Goal: Task Accomplishment & Management: Manage account settings

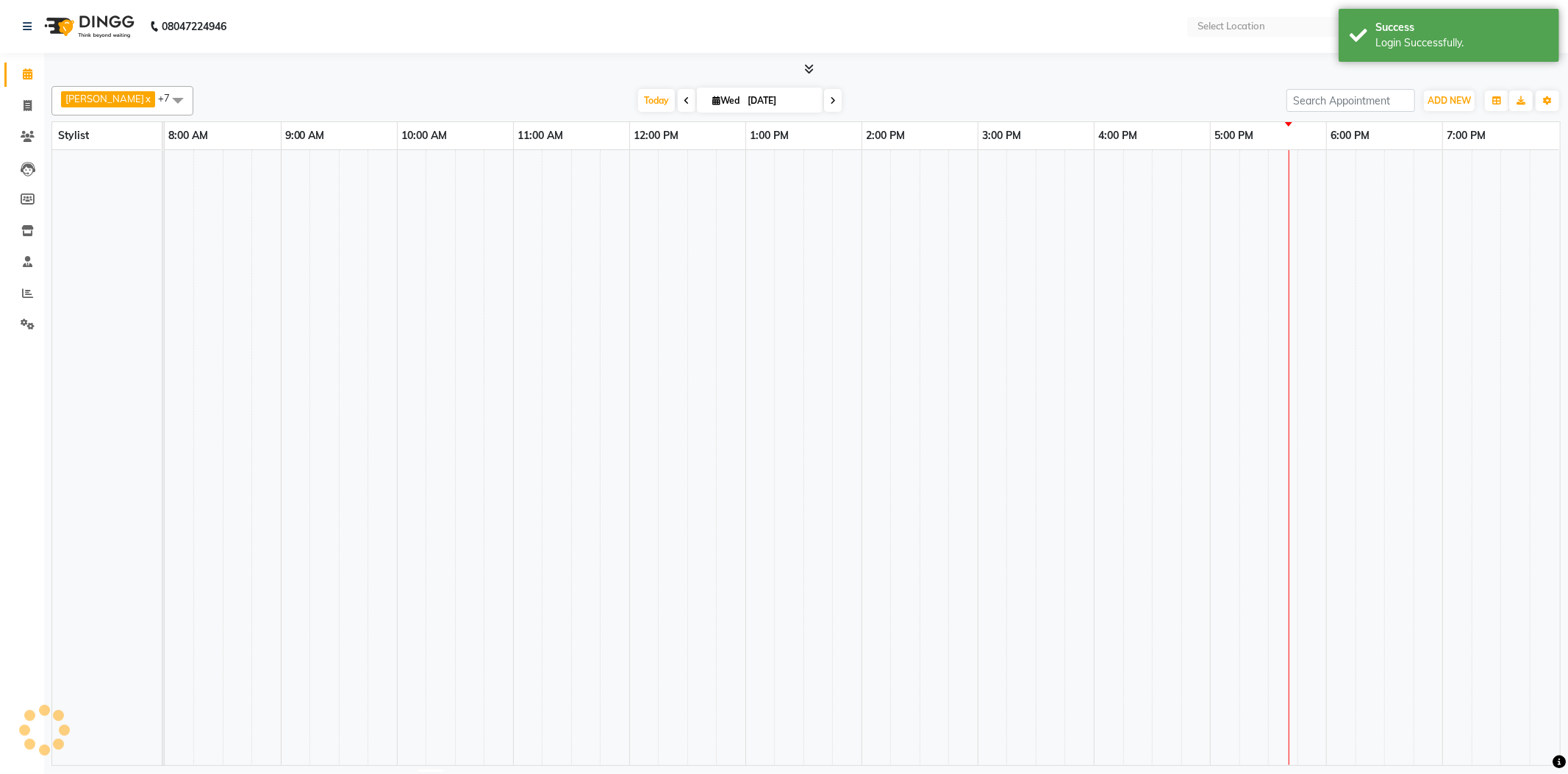
select select "en"
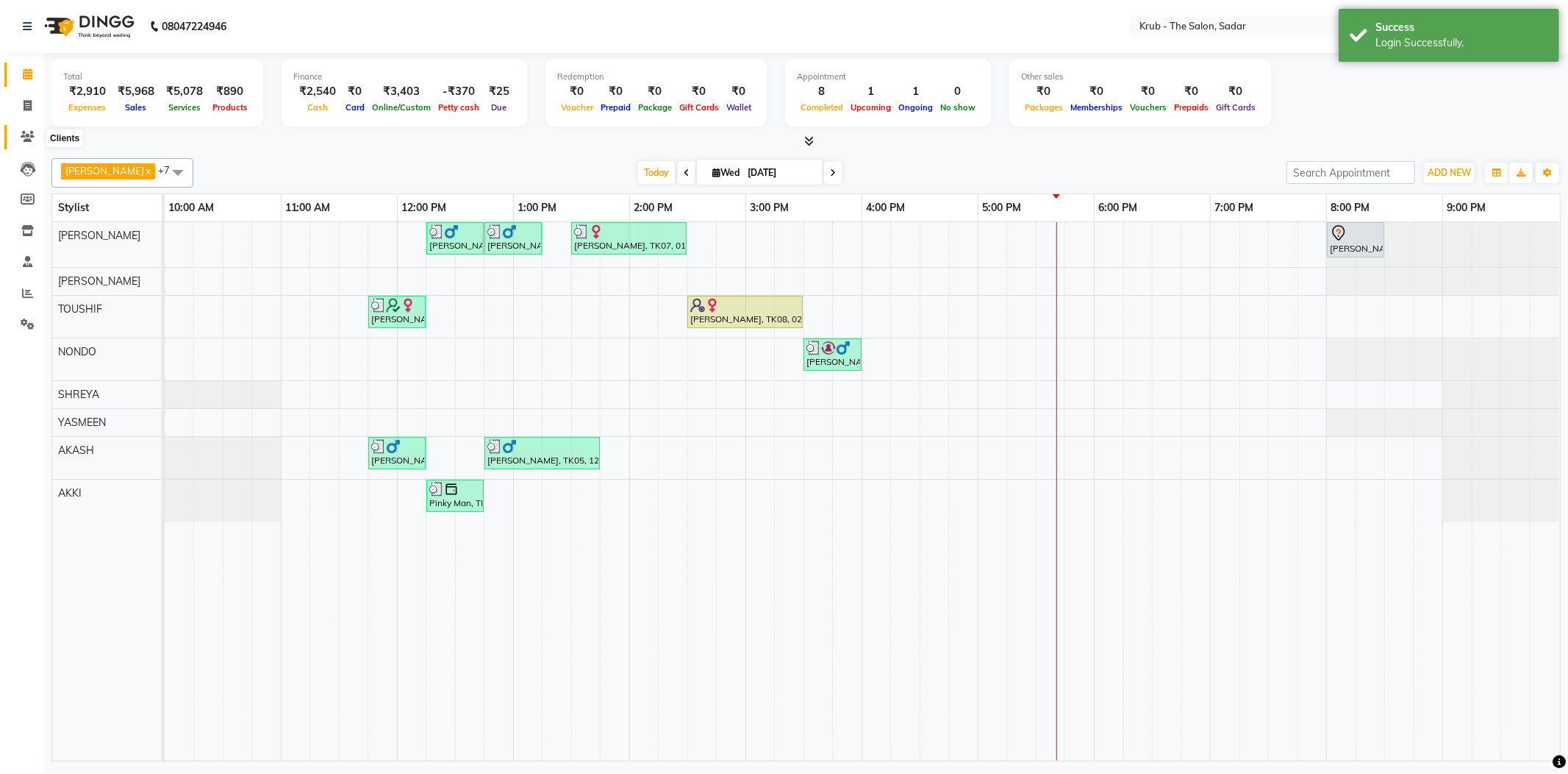
click at [25, 133] on icon at bounding box center [27, 136] width 14 height 11
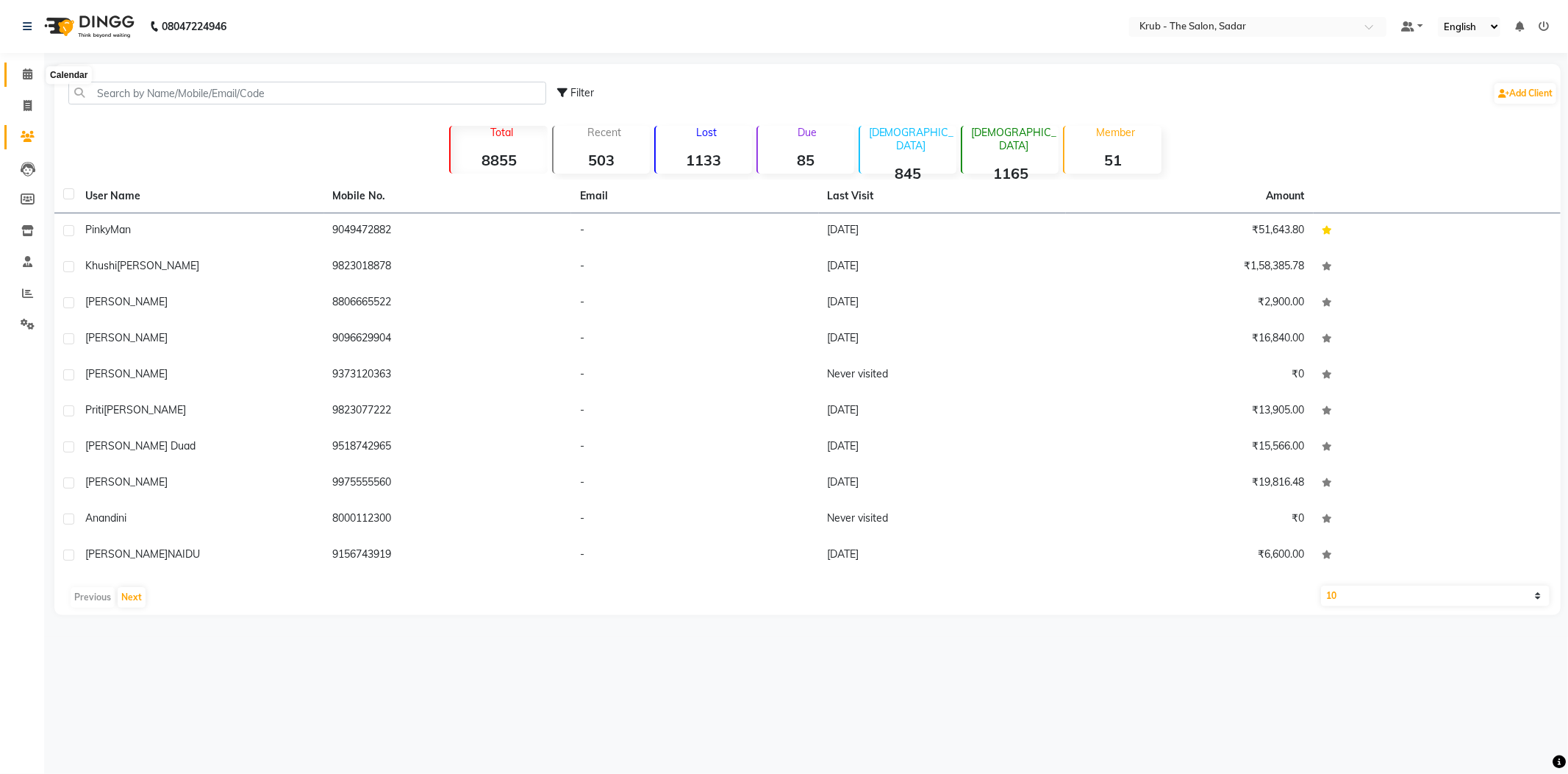
click at [22, 66] on span at bounding box center [27, 74] width 25 height 17
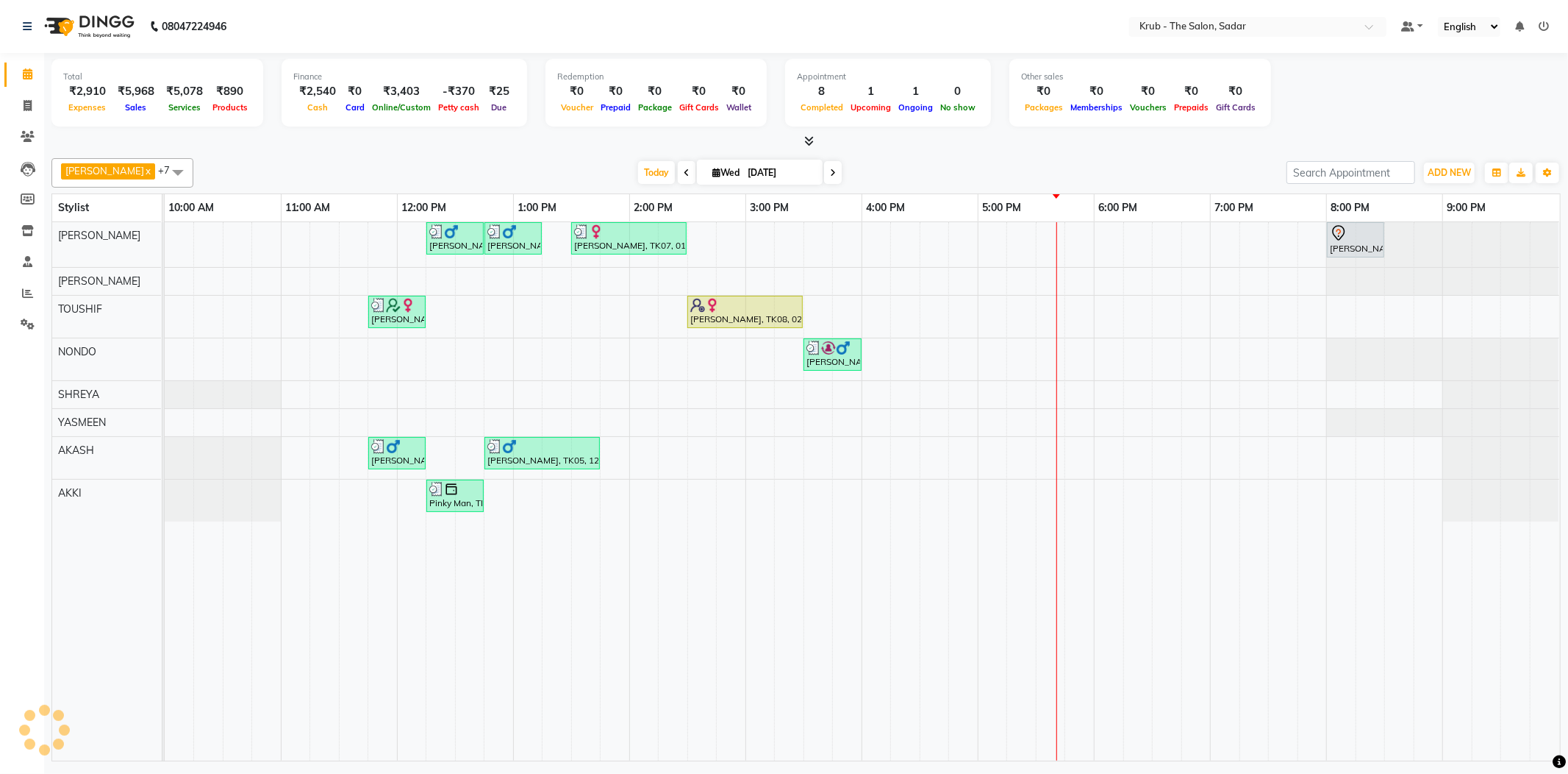
click at [824, 162] on span at bounding box center [833, 172] width 17 height 22
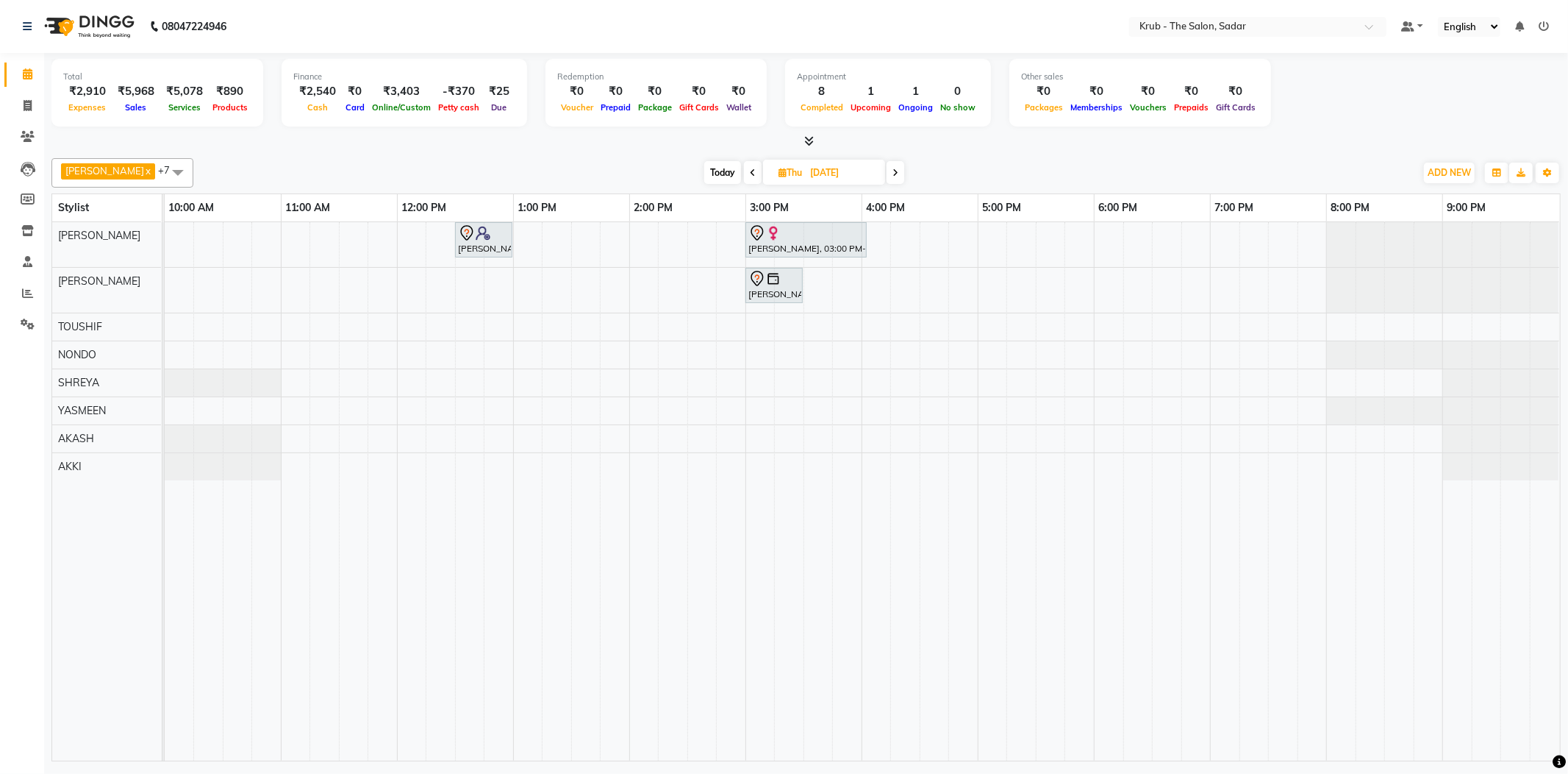
click at [744, 169] on span at bounding box center [752, 172] width 17 height 22
type input "[DATE]"
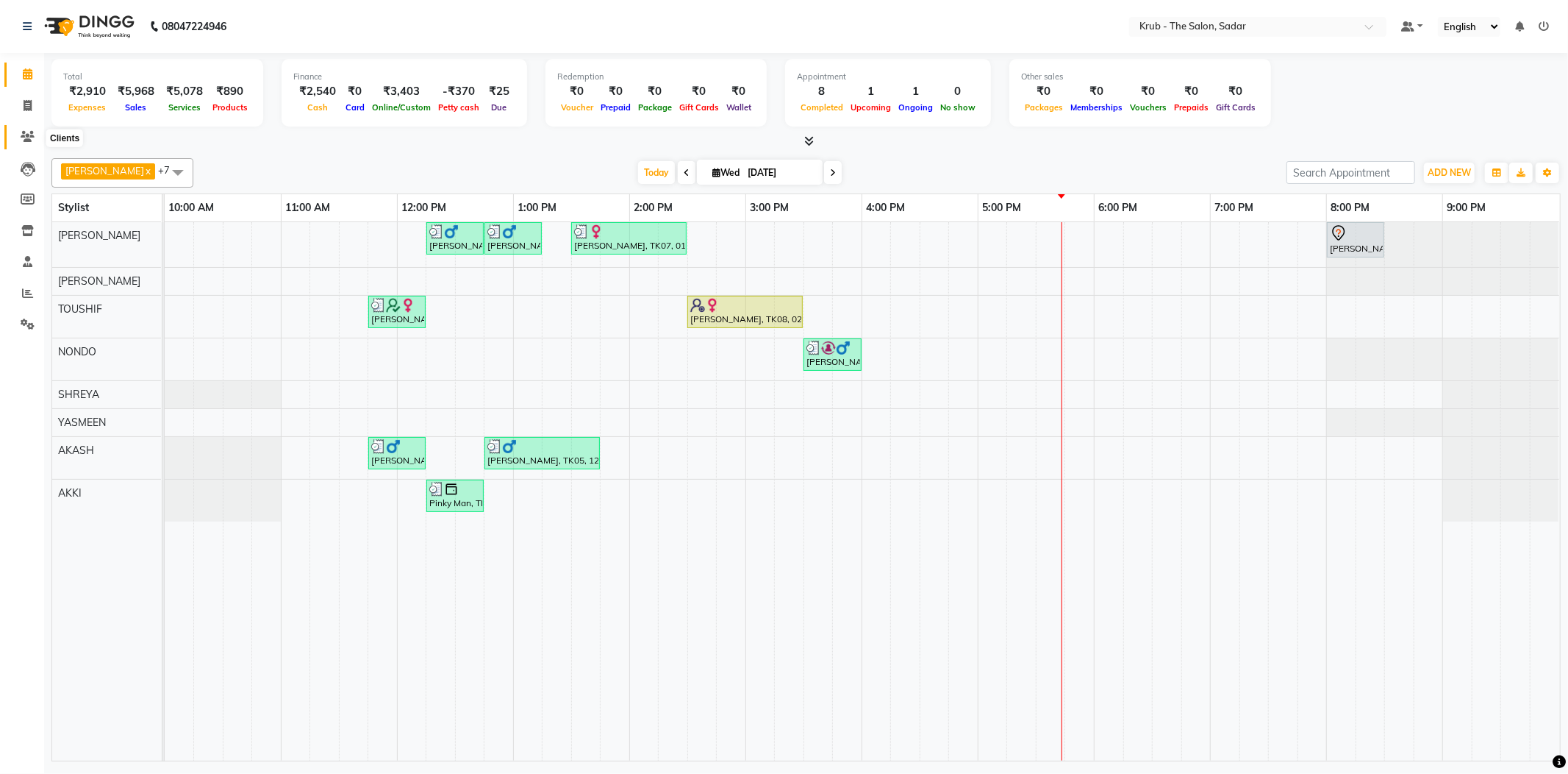
click at [28, 128] on span at bounding box center [27, 136] width 25 height 17
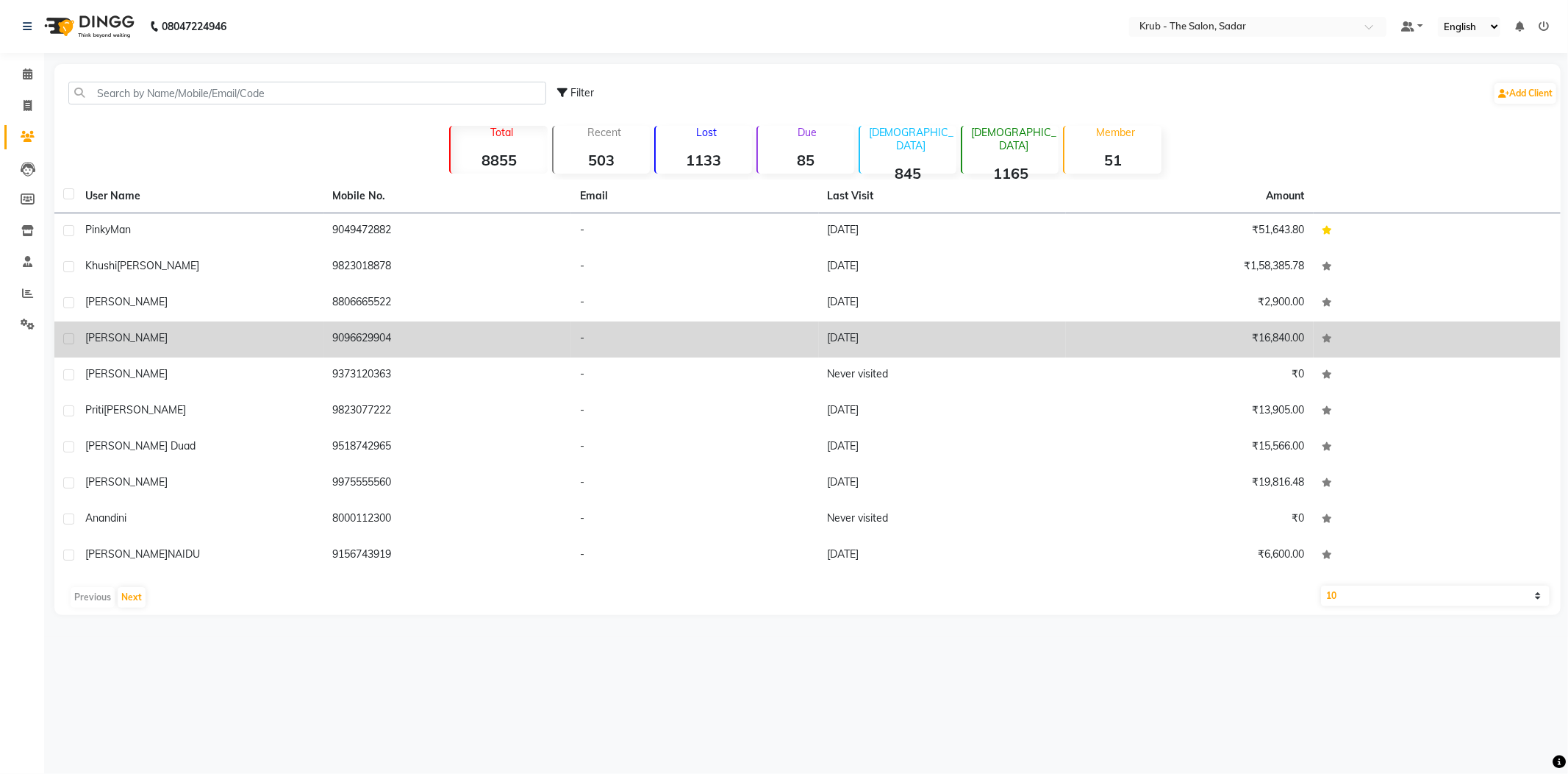
click at [428, 321] on td "9096629904" at bounding box center [447, 338] width 248 height 36
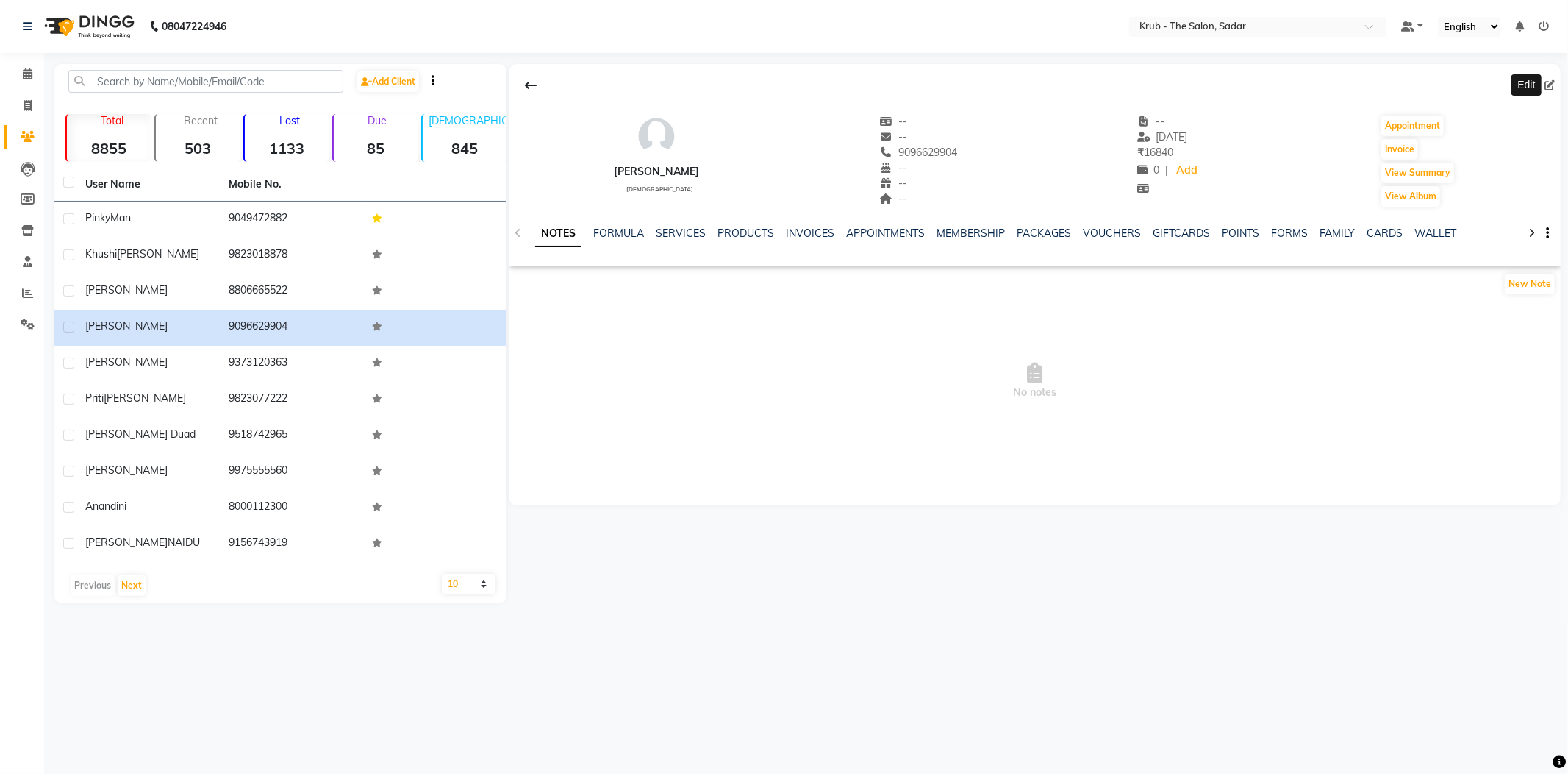
click at [1547, 80] on icon at bounding box center [1550, 85] width 11 height 11
select select "female"
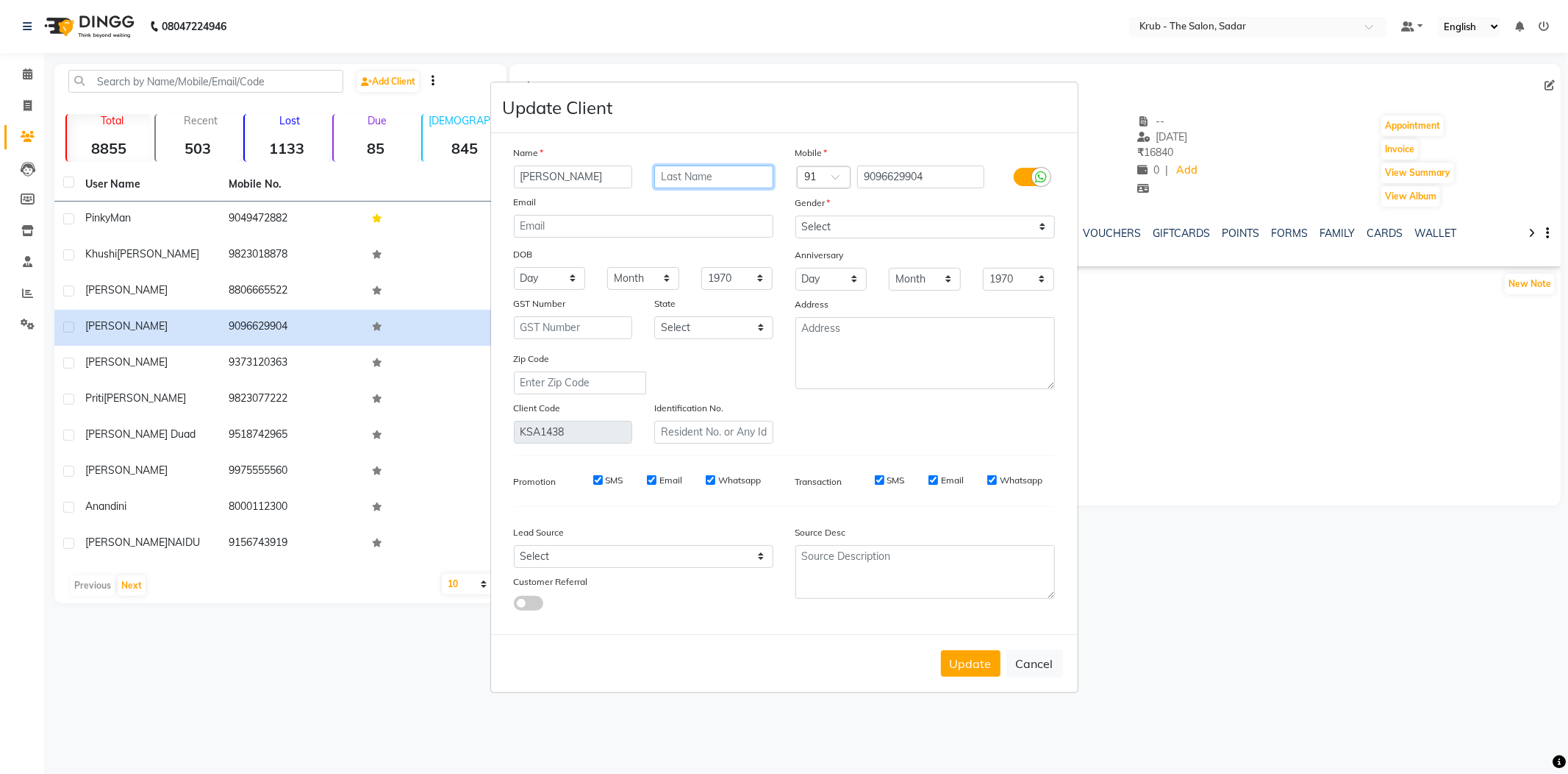
drag, startPoint x: 739, startPoint y: 198, endPoint x: 544, endPoint y: 225, distance: 196.9
click at [544, 225] on div "Name Laila Malik Email DOB Day 01 02 03 04 05 06 07 08 09 10 11 12 13 14 15 16 …" at bounding box center [644, 294] width 282 height 299
click at [539, 189] on input "Laila Malik" at bounding box center [574, 176] width 120 height 22
type input "Laila"
click at [960, 650] on button "Update" at bounding box center [970, 662] width 59 height 26
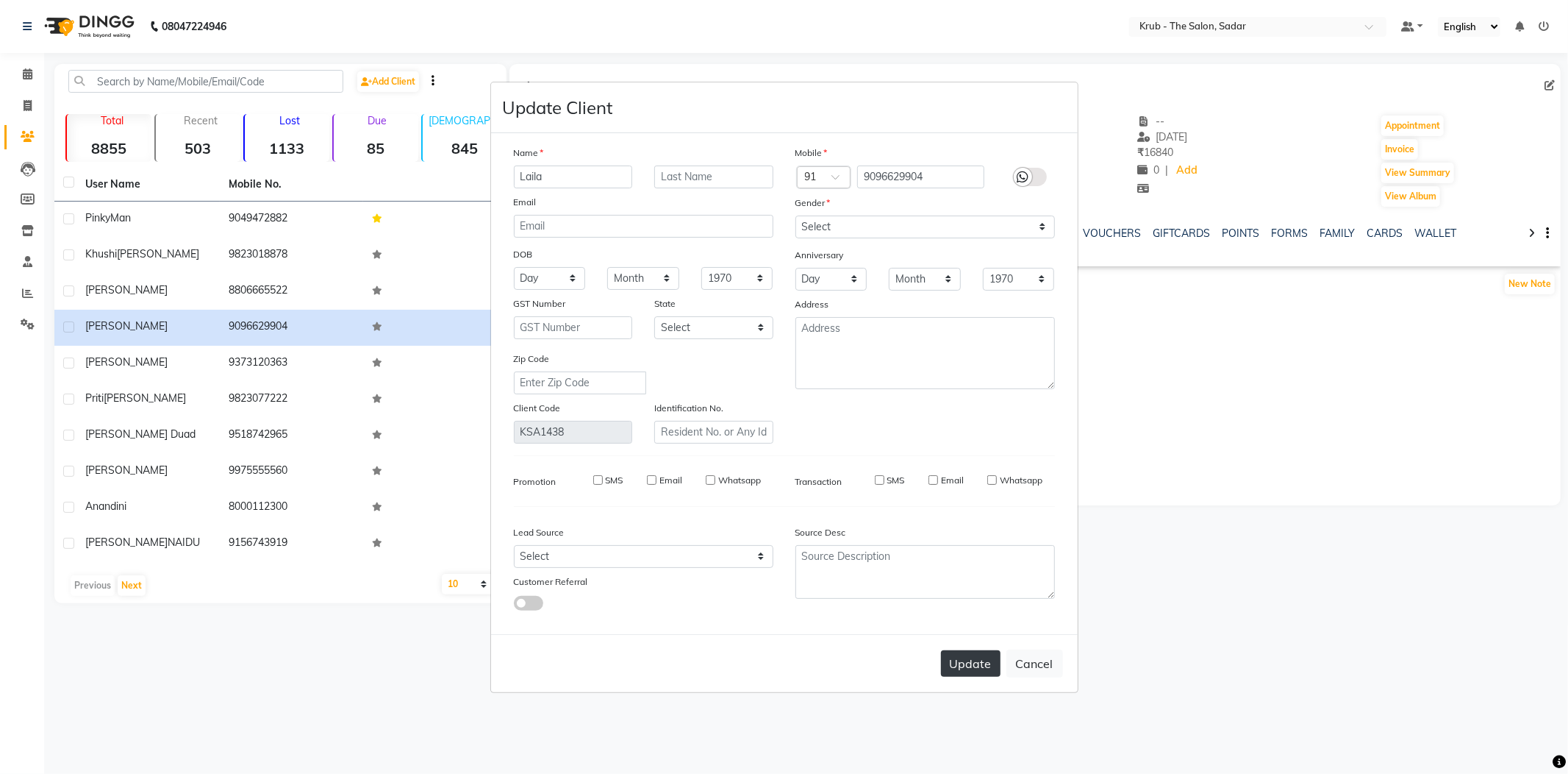
select select
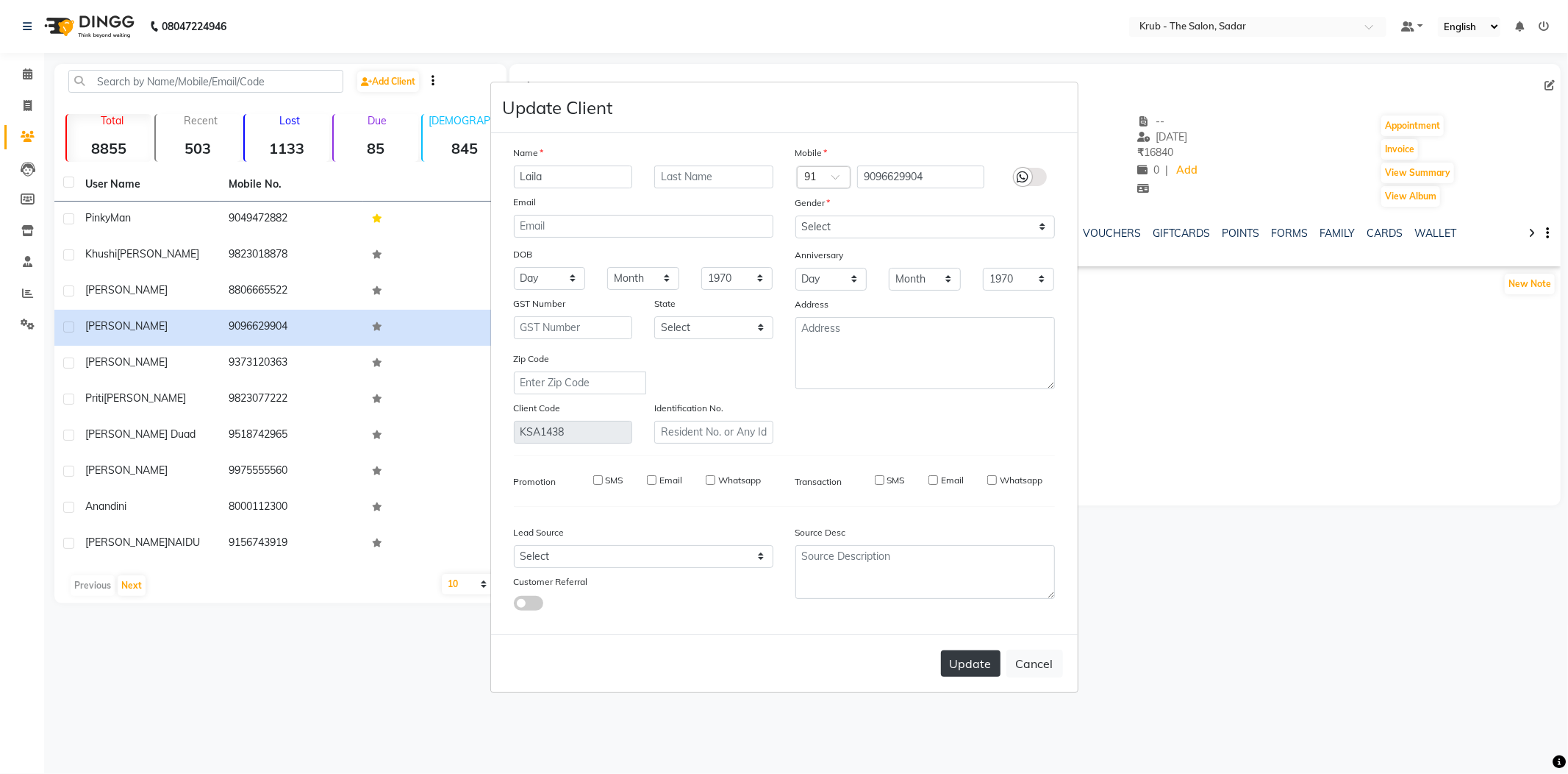
select select
checkbox input "false"
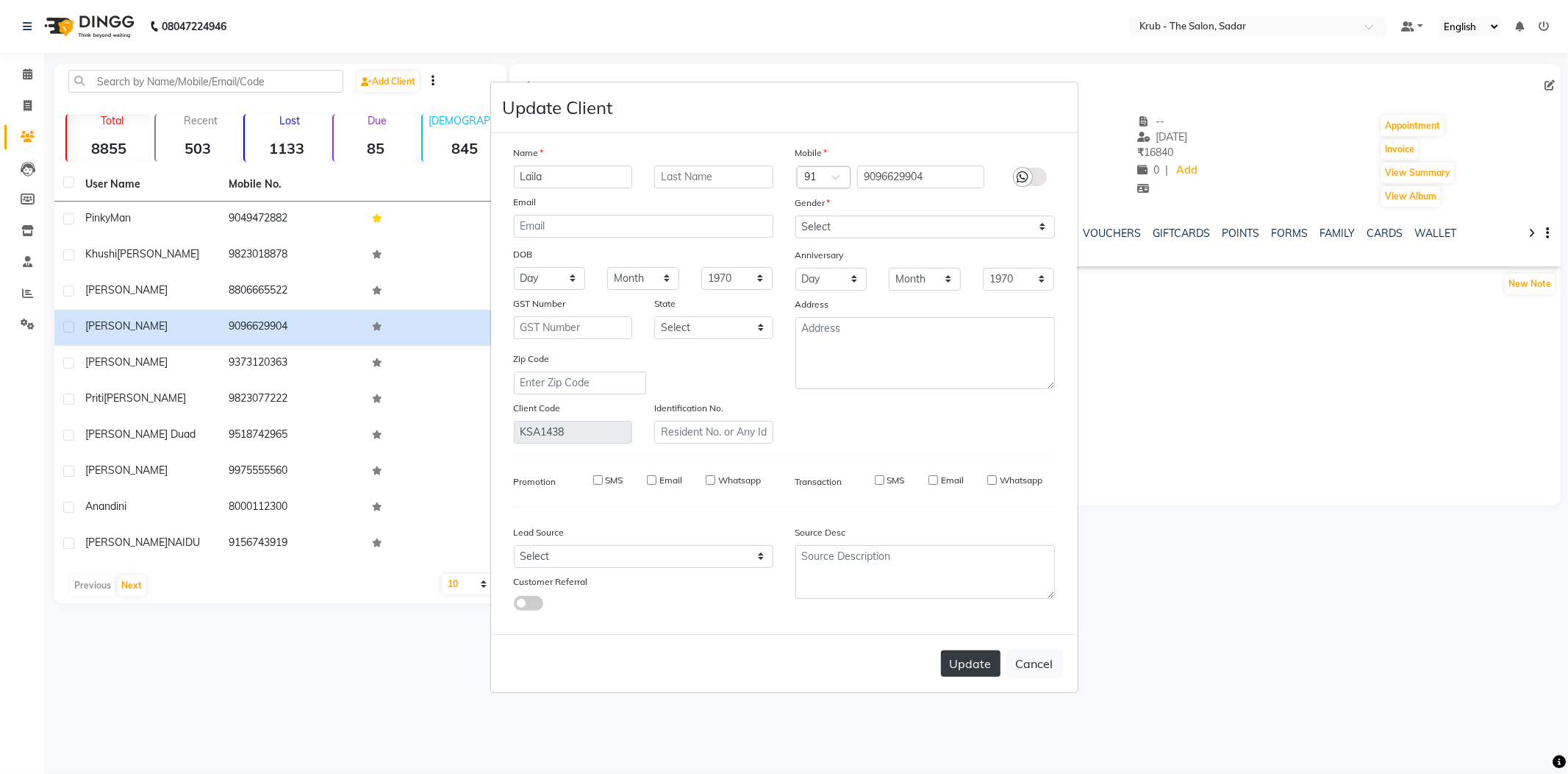
checkbox input "false"
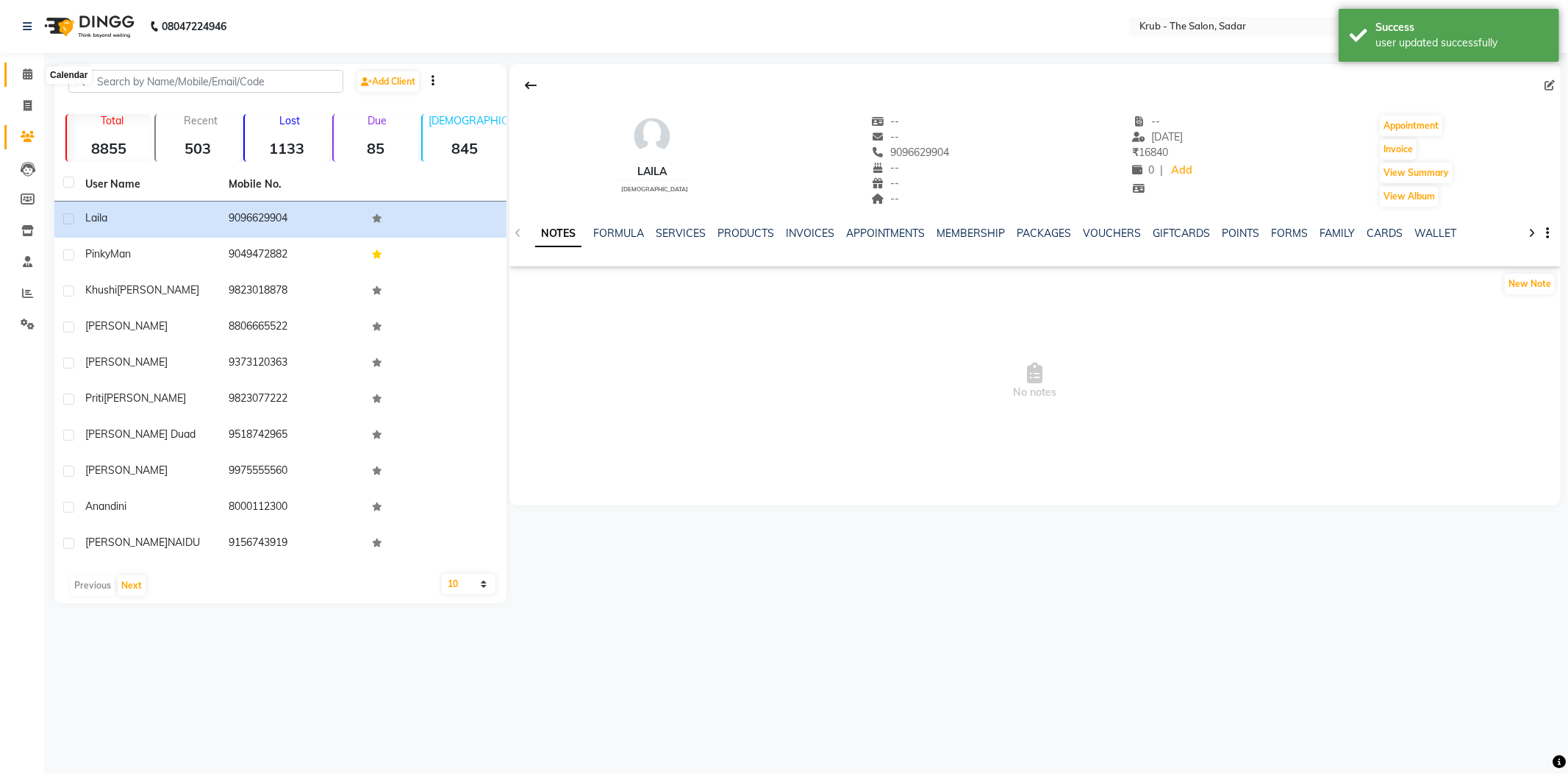
click at [28, 71] on icon at bounding box center [27, 73] width 10 height 11
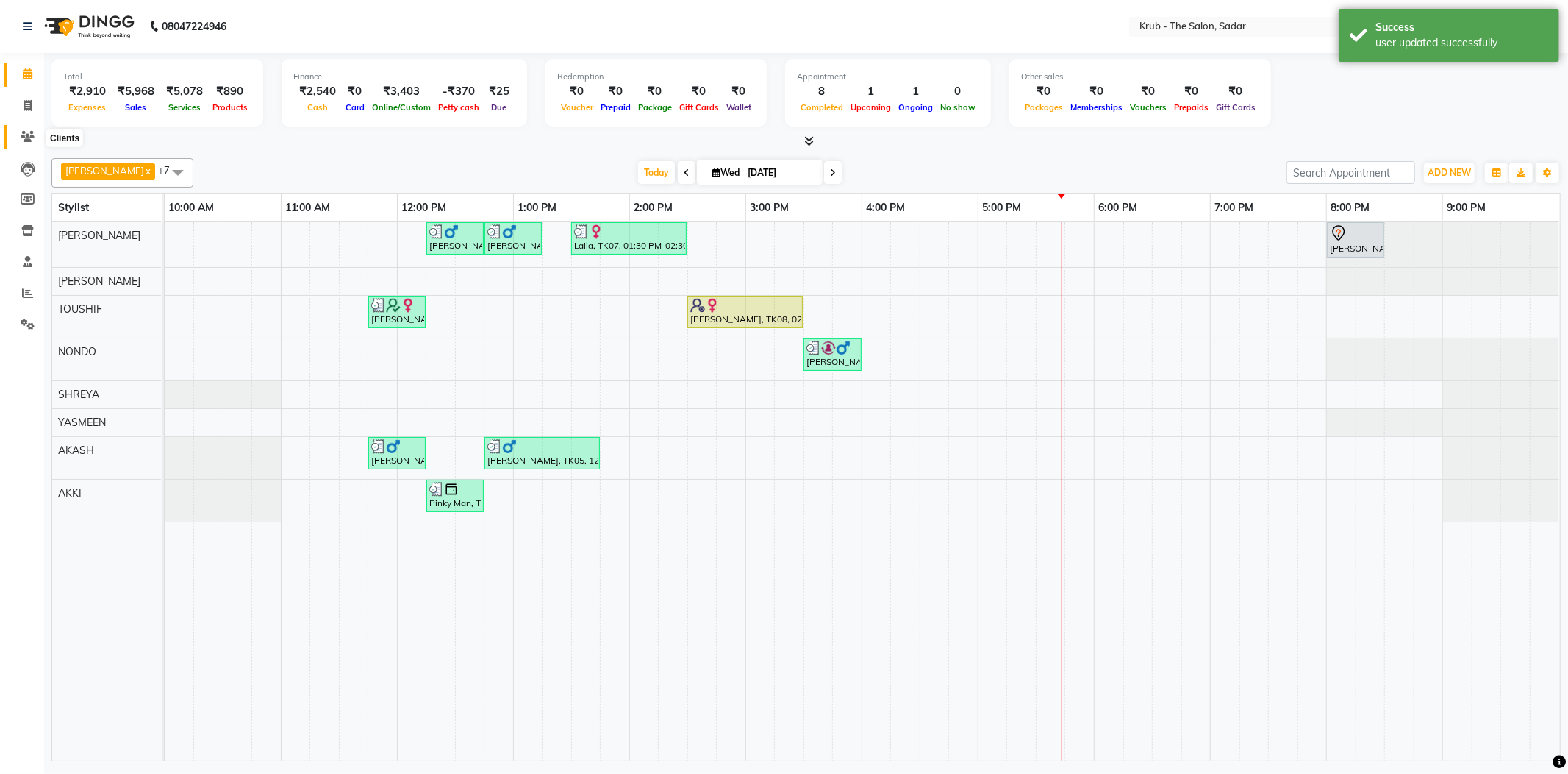
click at [36, 143] on span at bounding box center [27, 136] width 25 height 17
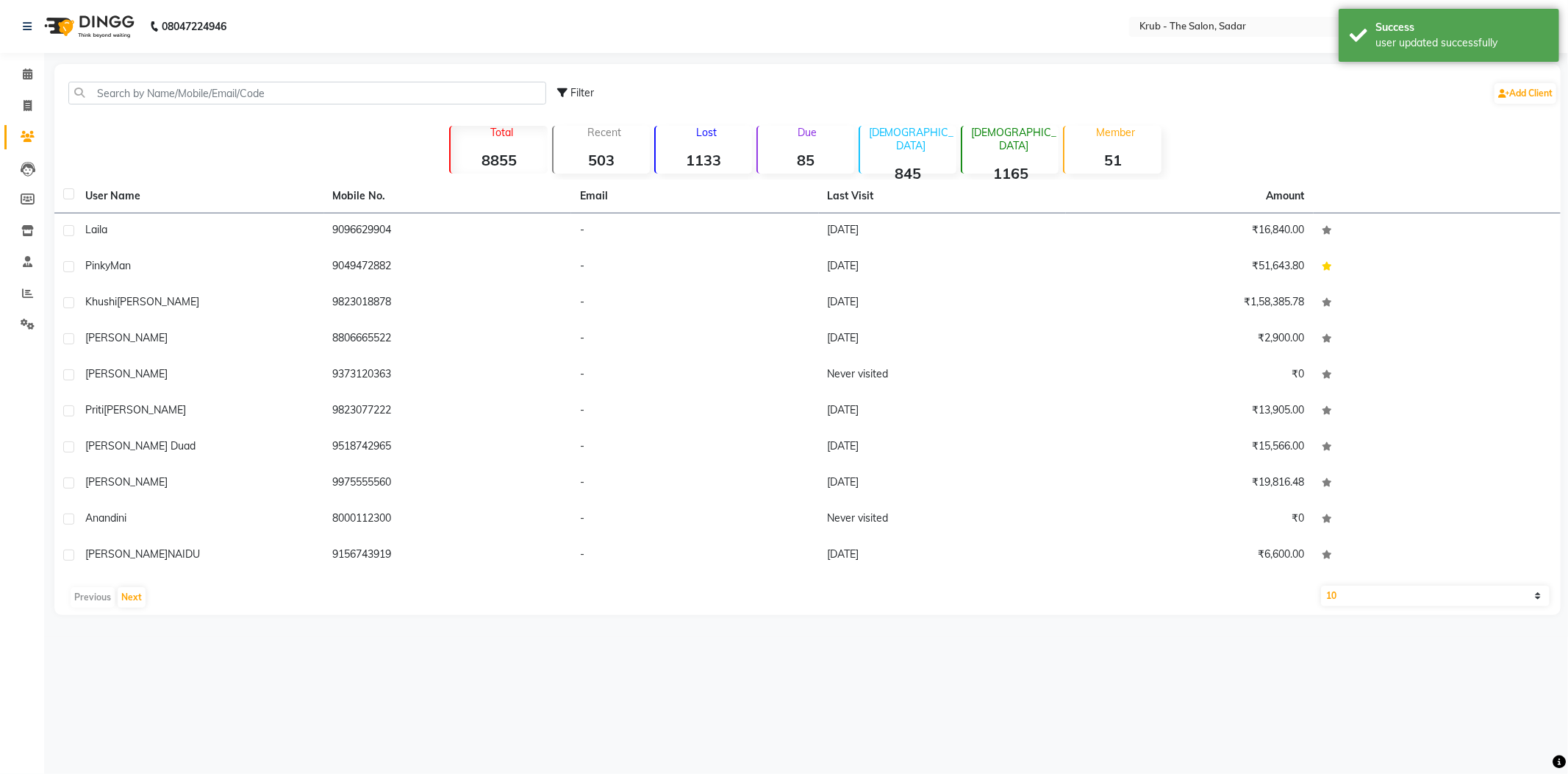
click at [318, 230] on td "Laila" at bounding box center [200, 230] width 248 height 36
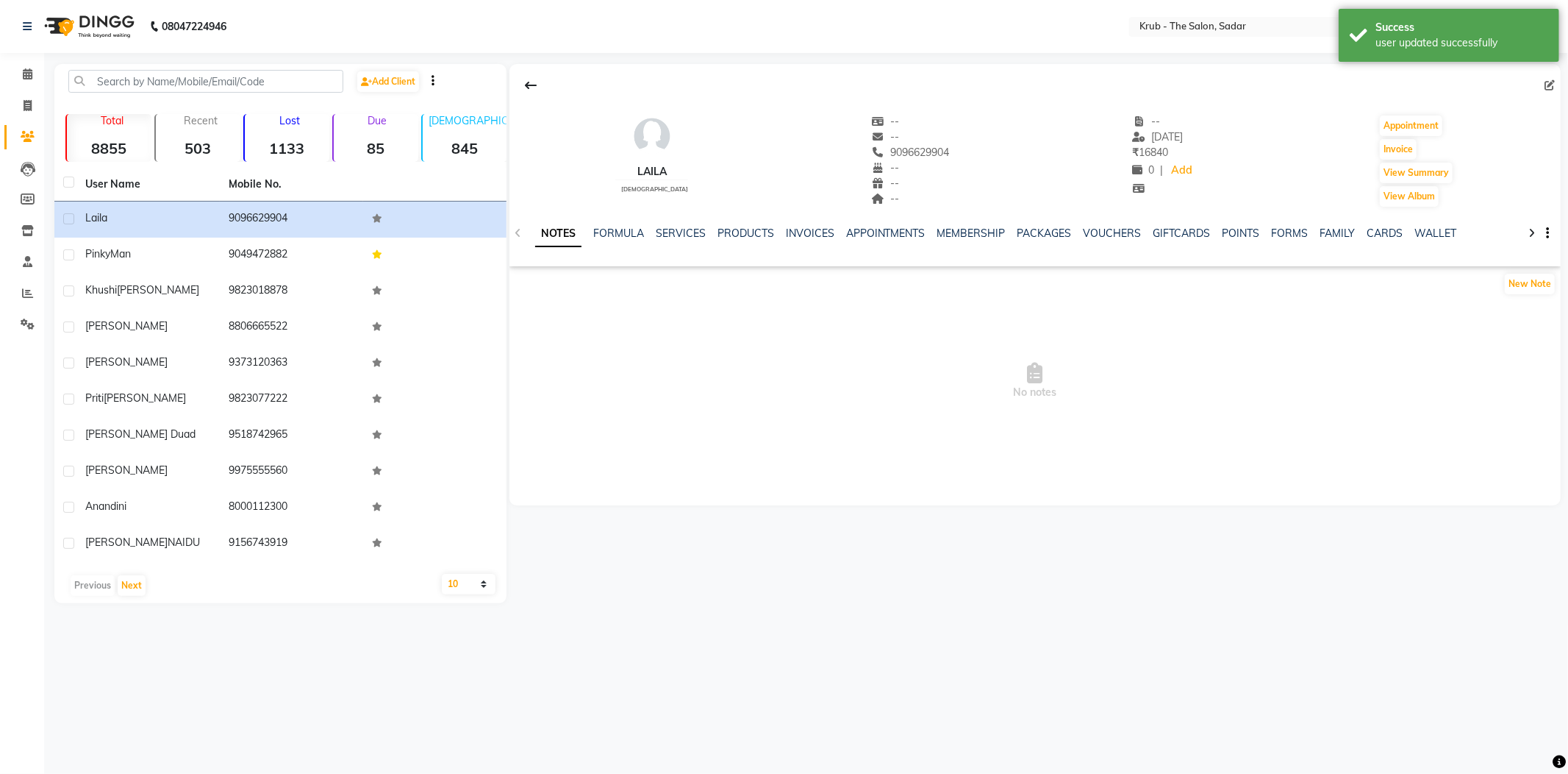
click at [1562, 80] on main "Add Client Total 8855 Recent 503 Lost 1133 Due 85 Male 845 Female 1165 Member 5…" at bounding box center [806, 344] width 1524 height 561
click at [1554, 81] on icon at bounding box center [1550, 85] width 11 height 11
select select "female"
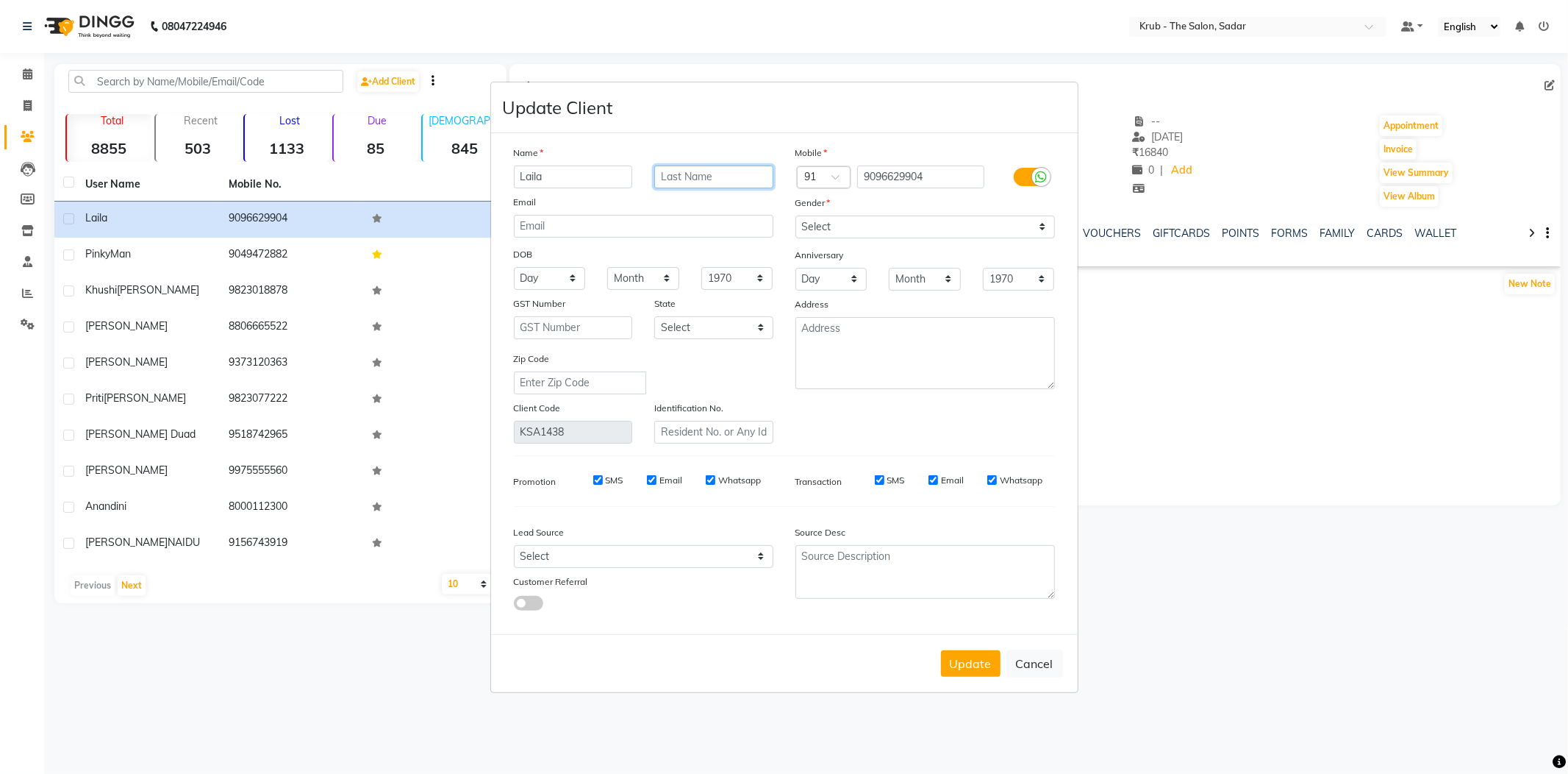
click at [695, 189] on input "text" at bounding box center [714, 176] width 120 height 22
type input "[PERSON_NAME]"
click at [993, 650] on button "Update" at bounding box center [970, 662] width 59 height 26
select select
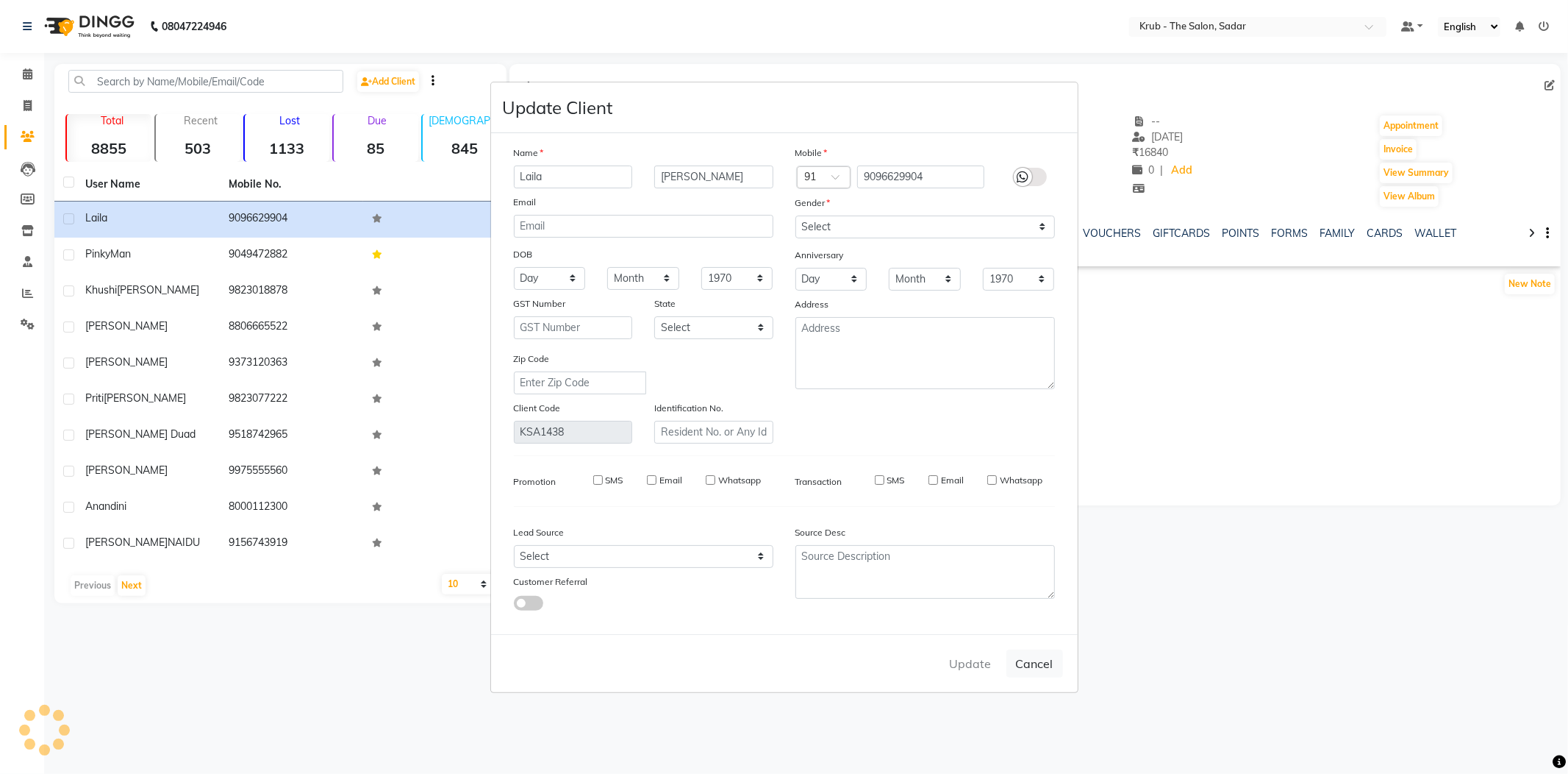
select select
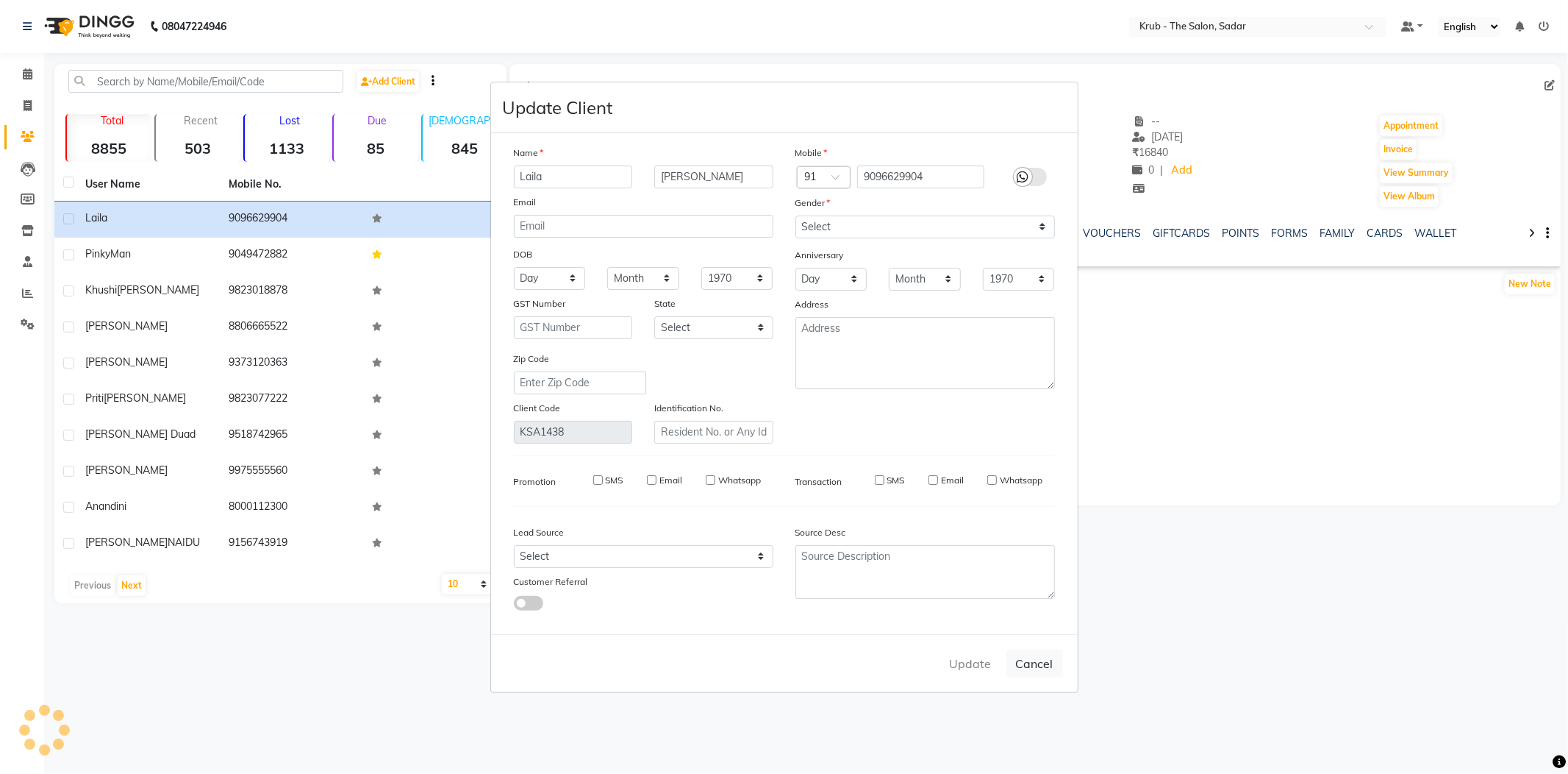
checkbox input "false"
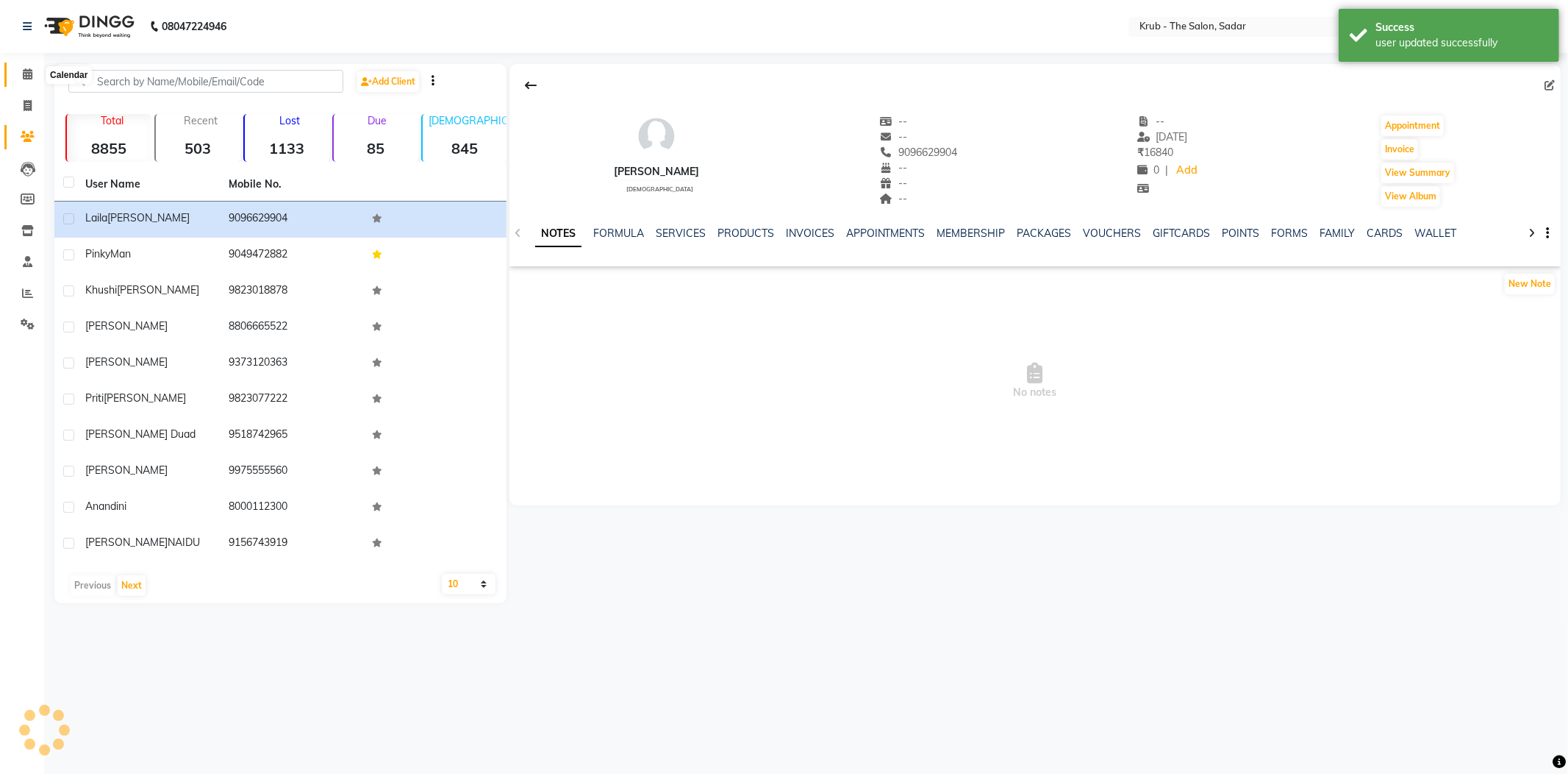
click at [28, 71] on icon at bounding box center [27, 73] width 10 height 11
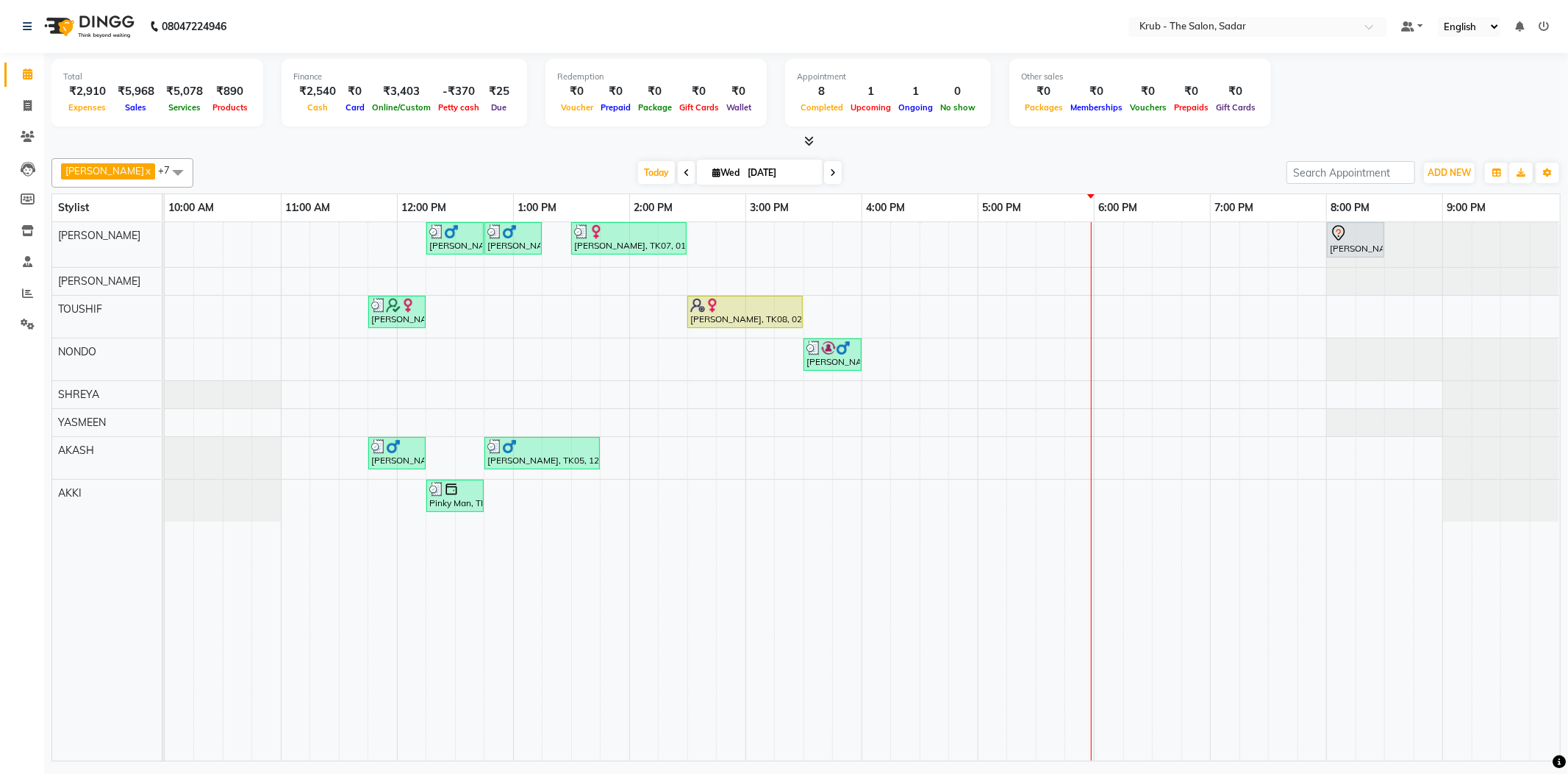
click at [824, 169] on span at bounding box center [833, 172] width 17 height 22
type input "04-09-2025"
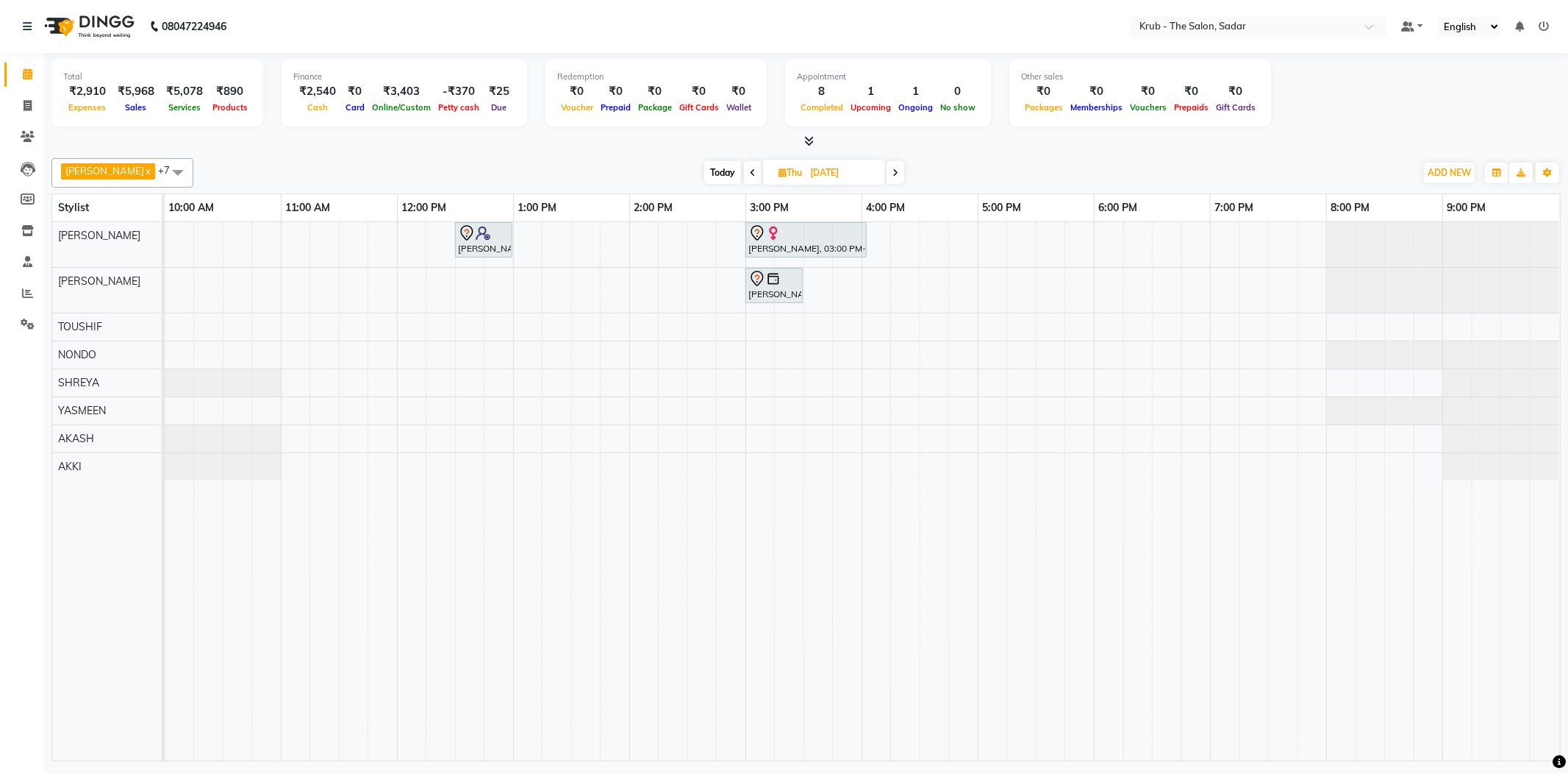
click at [841, 183] on div "GURVEER x RAJESH x TOUSHIF x NONDO x SHREYA x YASMEEN x AKASH x AKKI x +7 Selec…" at bounding box center [806, 173] width 1509 height 29
click at [842, 176] on input "04-09-2025" at bounding box center [843, 172] width 74 height 22
select select "9"
select select "2025"
click at [837, 259] on span "6" at bounding box center [849, 264] width 23 height 23
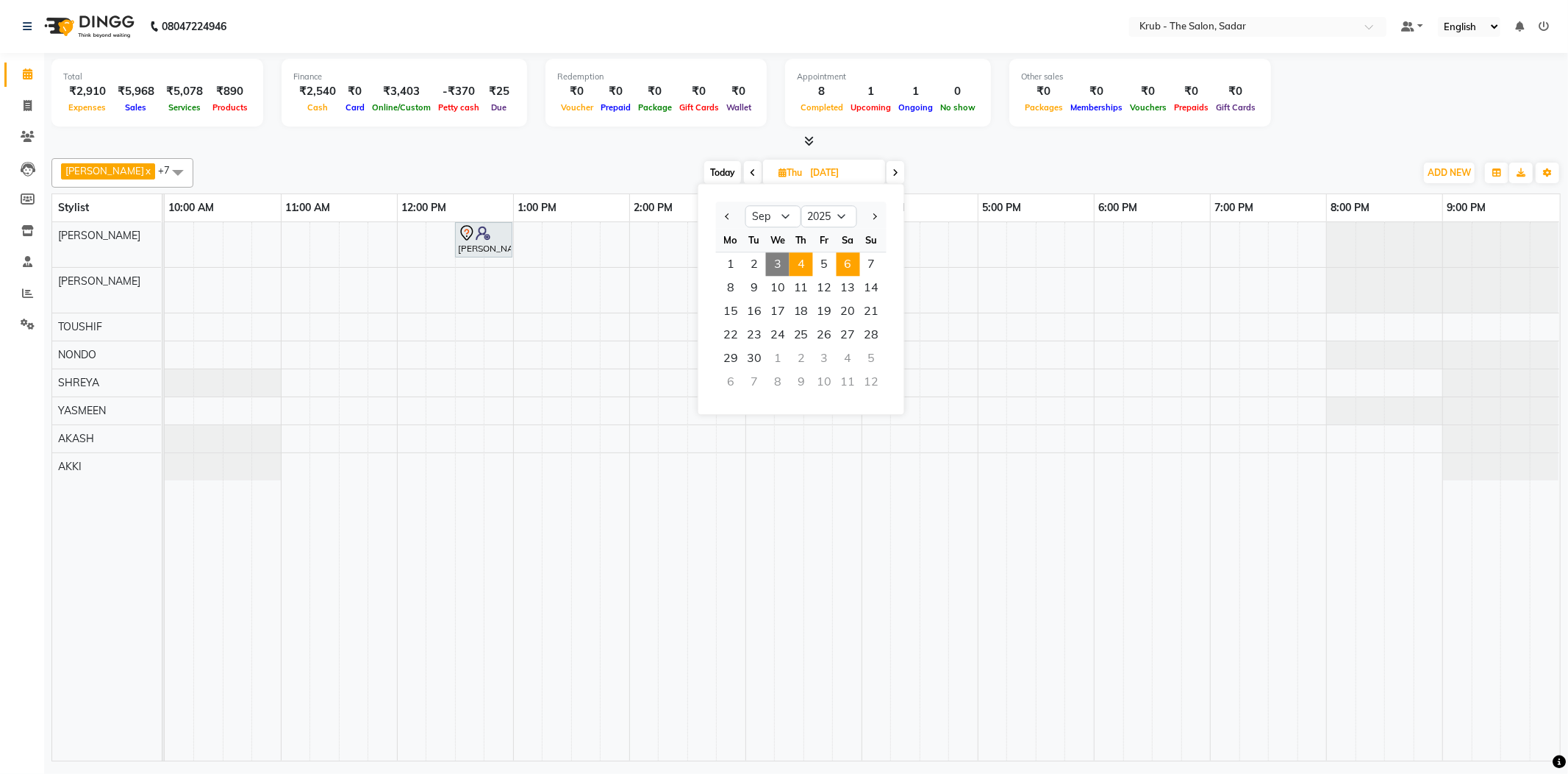
type input "06-09-2025"
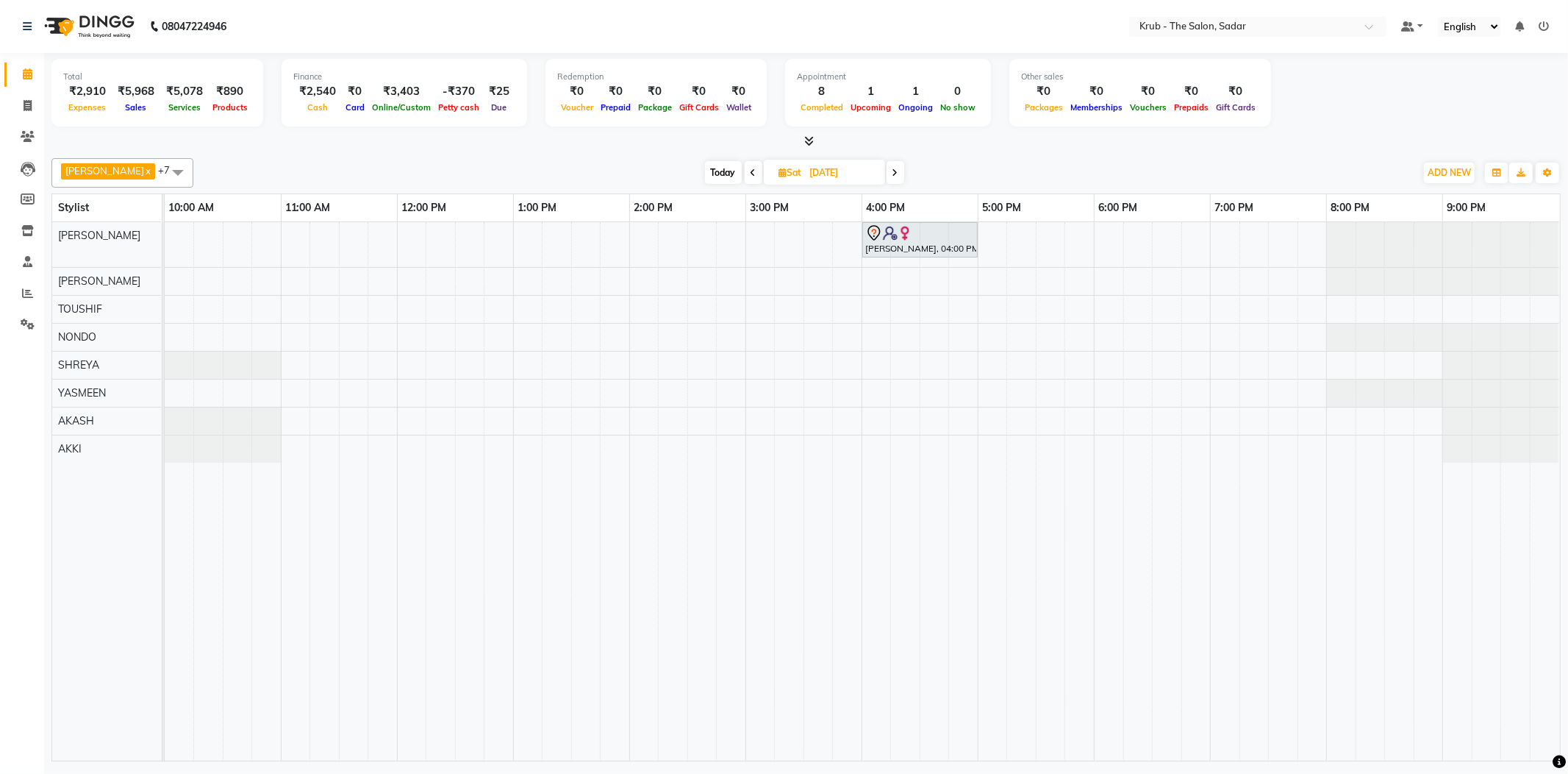
click at [815, 173] on input "06-09-2025" at bounding box center [843, 172] width 74 height 22
select select "9"
select select "2025"
click at [765, 252] on span "3" at bounding box center [776, 264] width 23 height 23
type input "[DATE]"
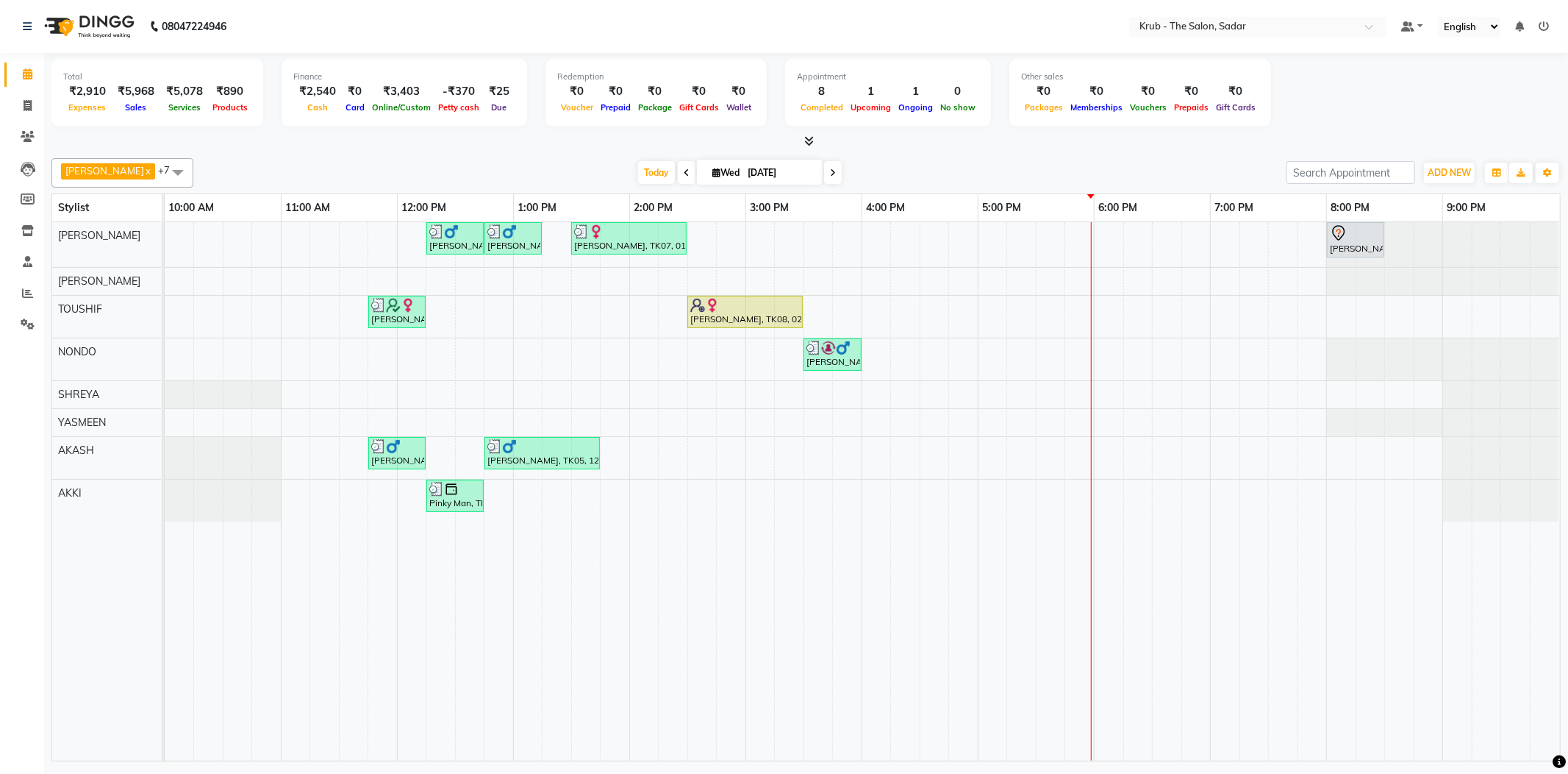
click at [775, 164] on input "[DATE]" at bounding box center [781, 172] width 74 height 22
select select "9"
select select "2025"
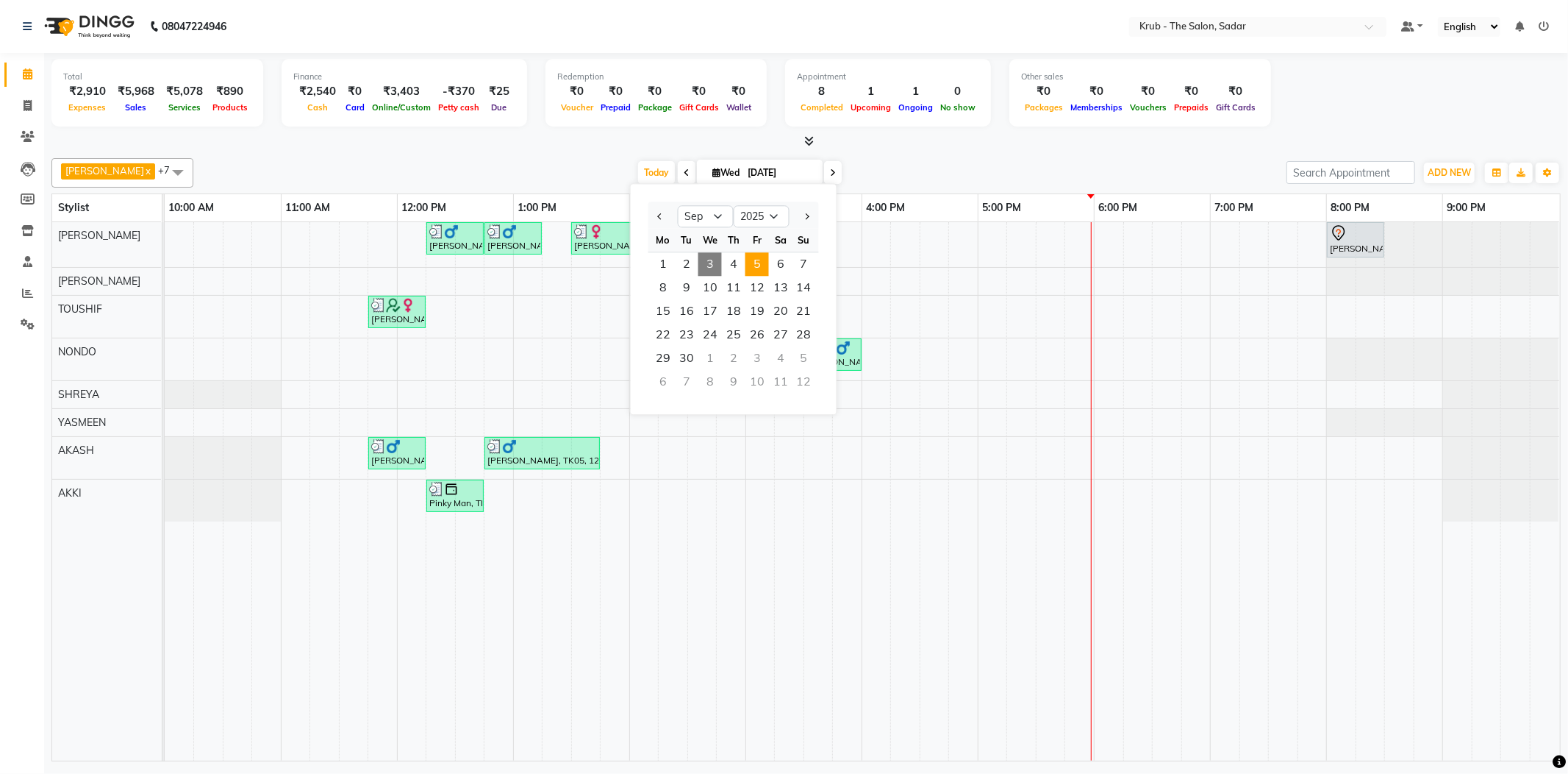
click at [746, 257] on span "5" at bounding box center [757, 264] width 23 height 23
type input "05-09-2025"
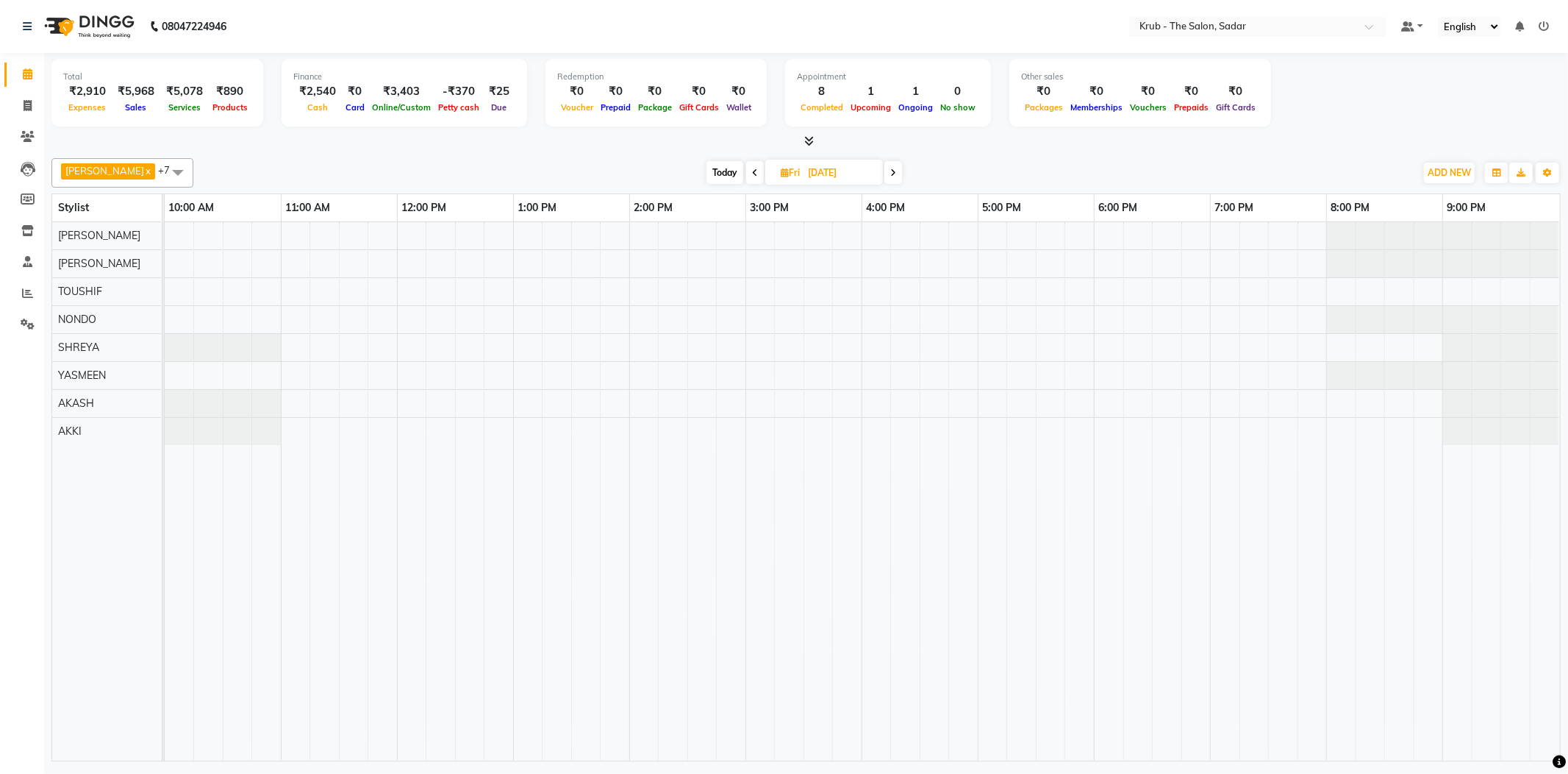
click at [846, 171] on input "05-09-2025" at bounding box center [841, 172] width 74 height 22
select select "9"
select select "2025"
click at [834, 252] on span "6" at bounding box center [846, 264] width 23 height 23
type input "06-09-2025"
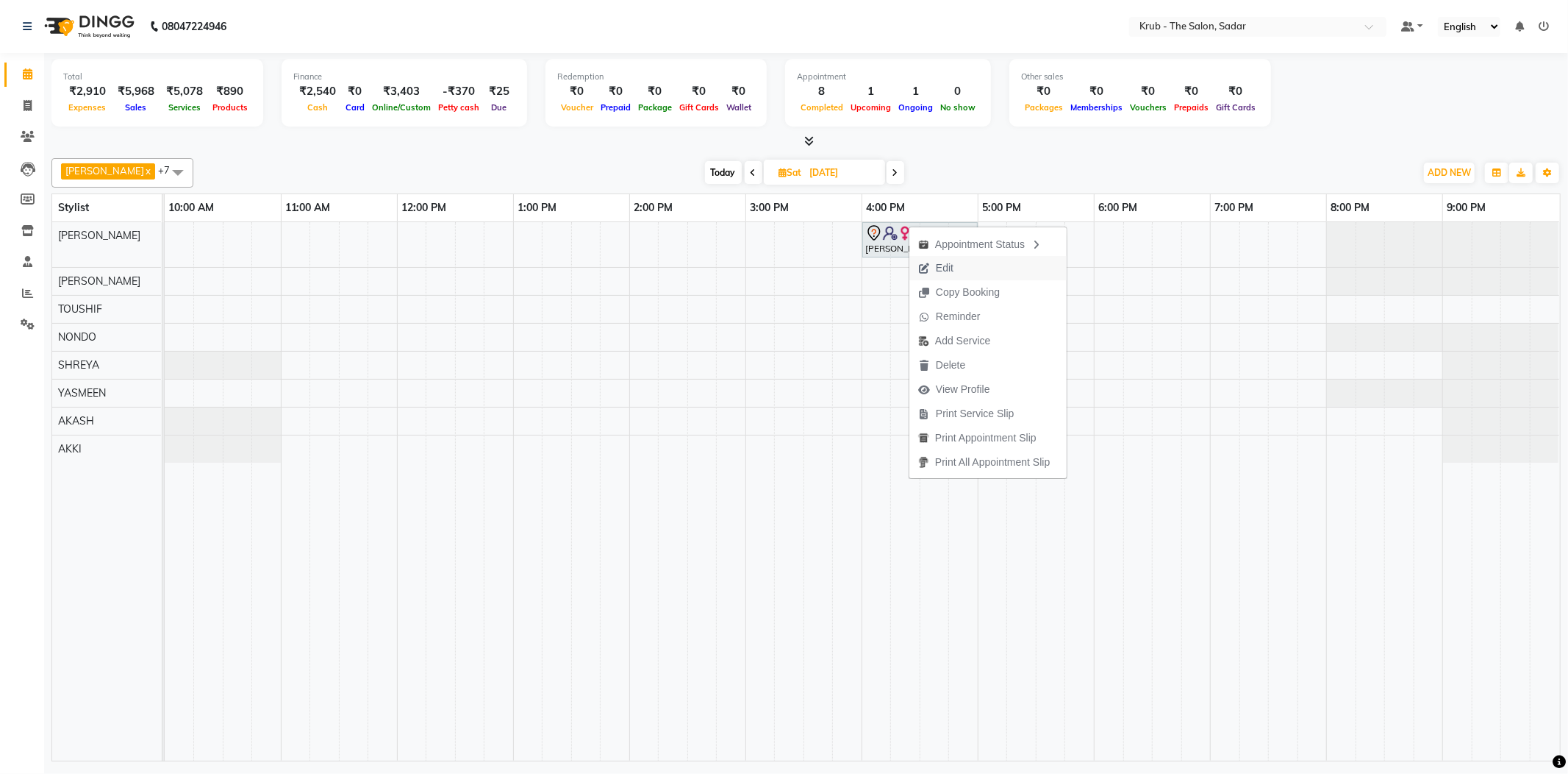
click at [936, 268] on span "Edit" at bounding box center [945, 268] width 17 height 16
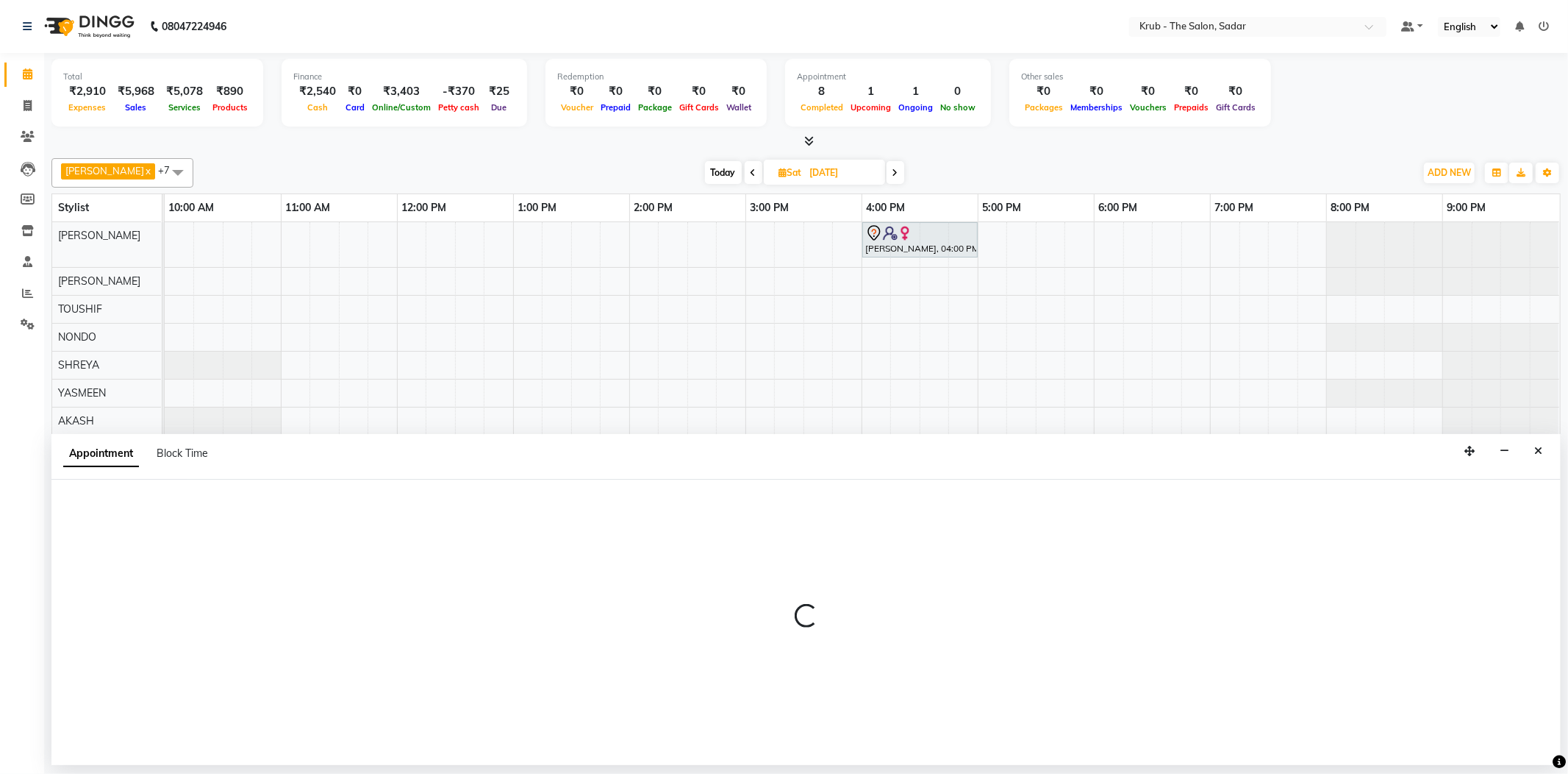
select select "tentative"
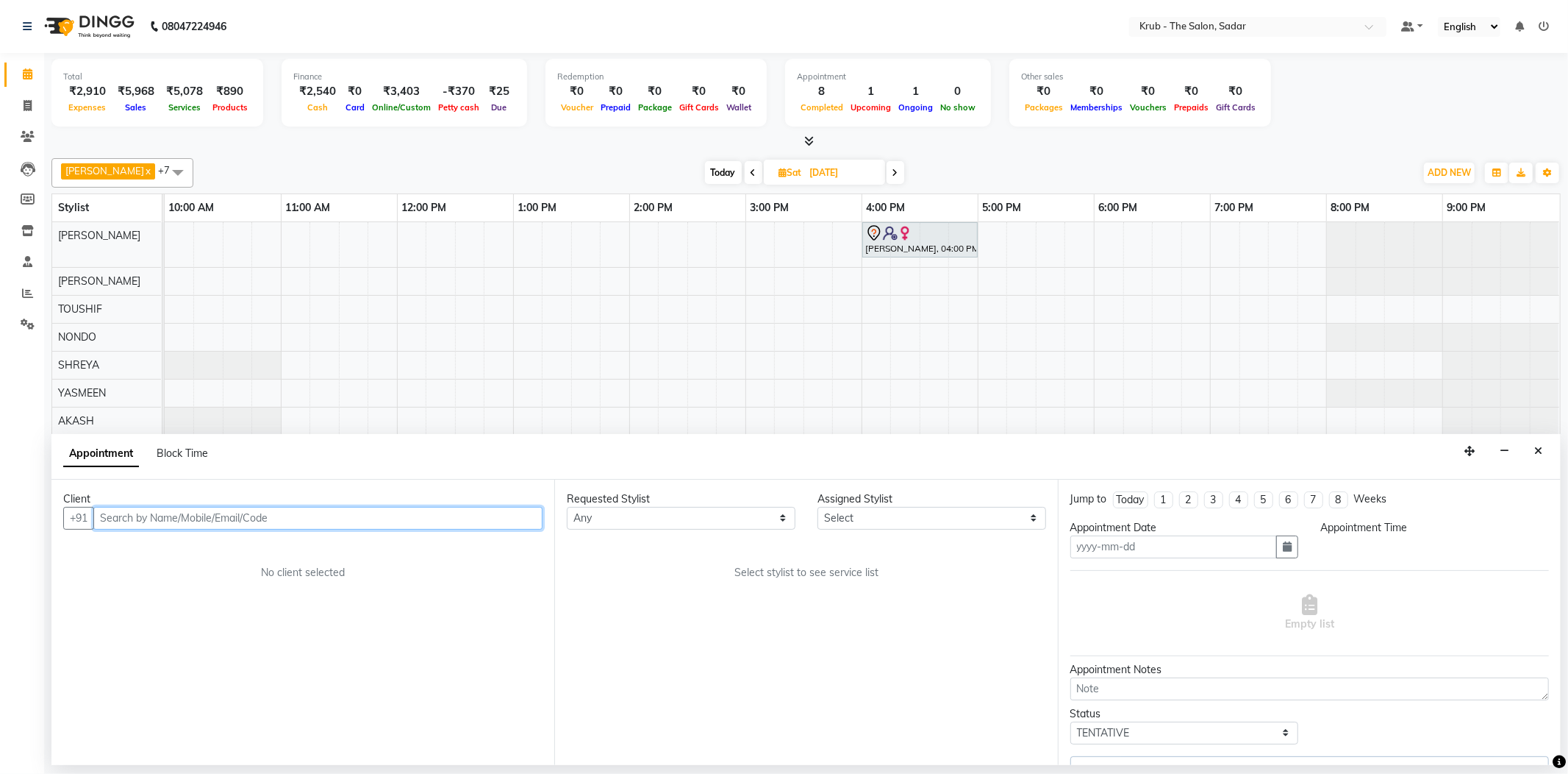
type input "06-09-2025"
select select "960"
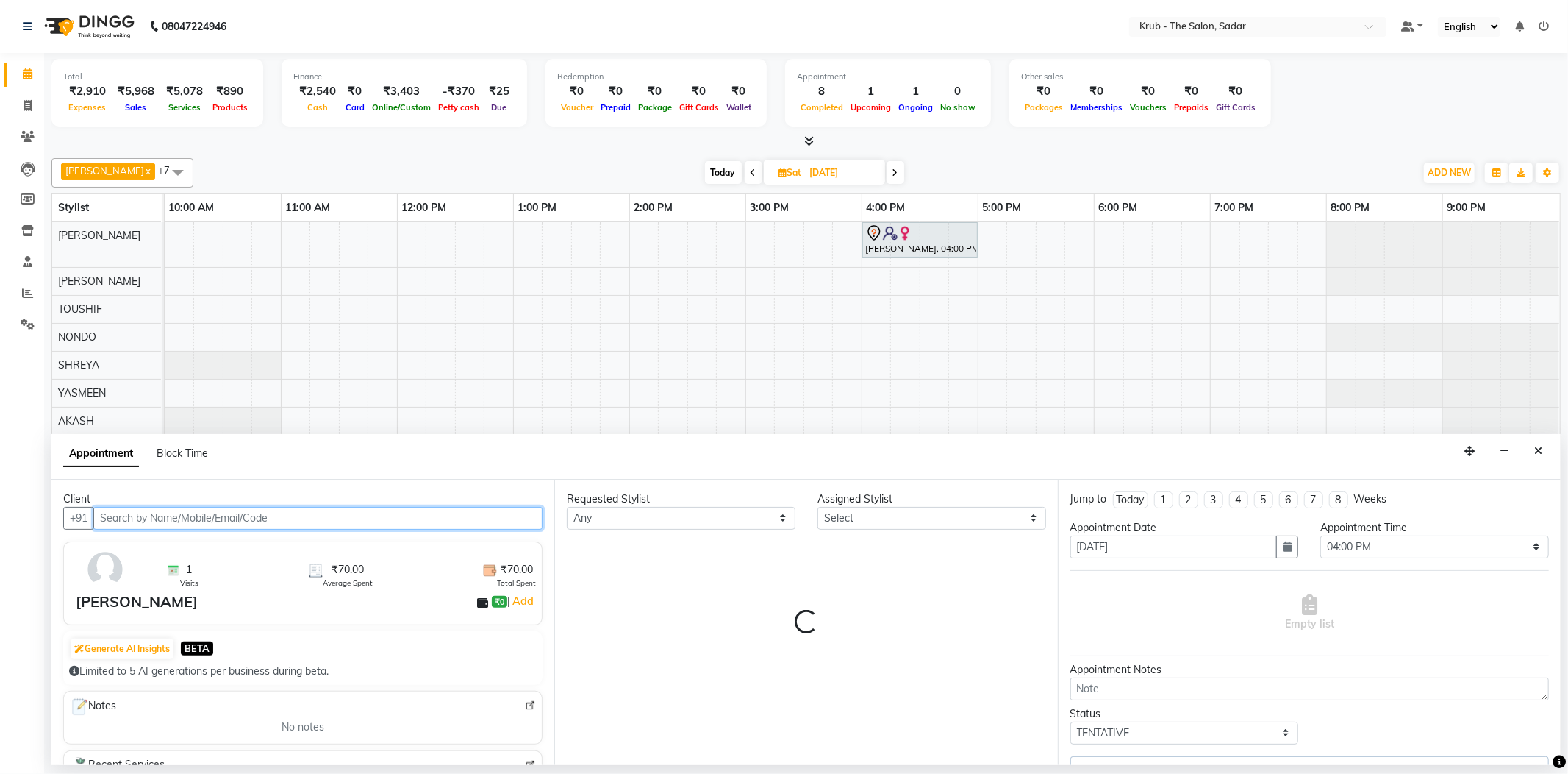
select select "24979"
select select "1917"
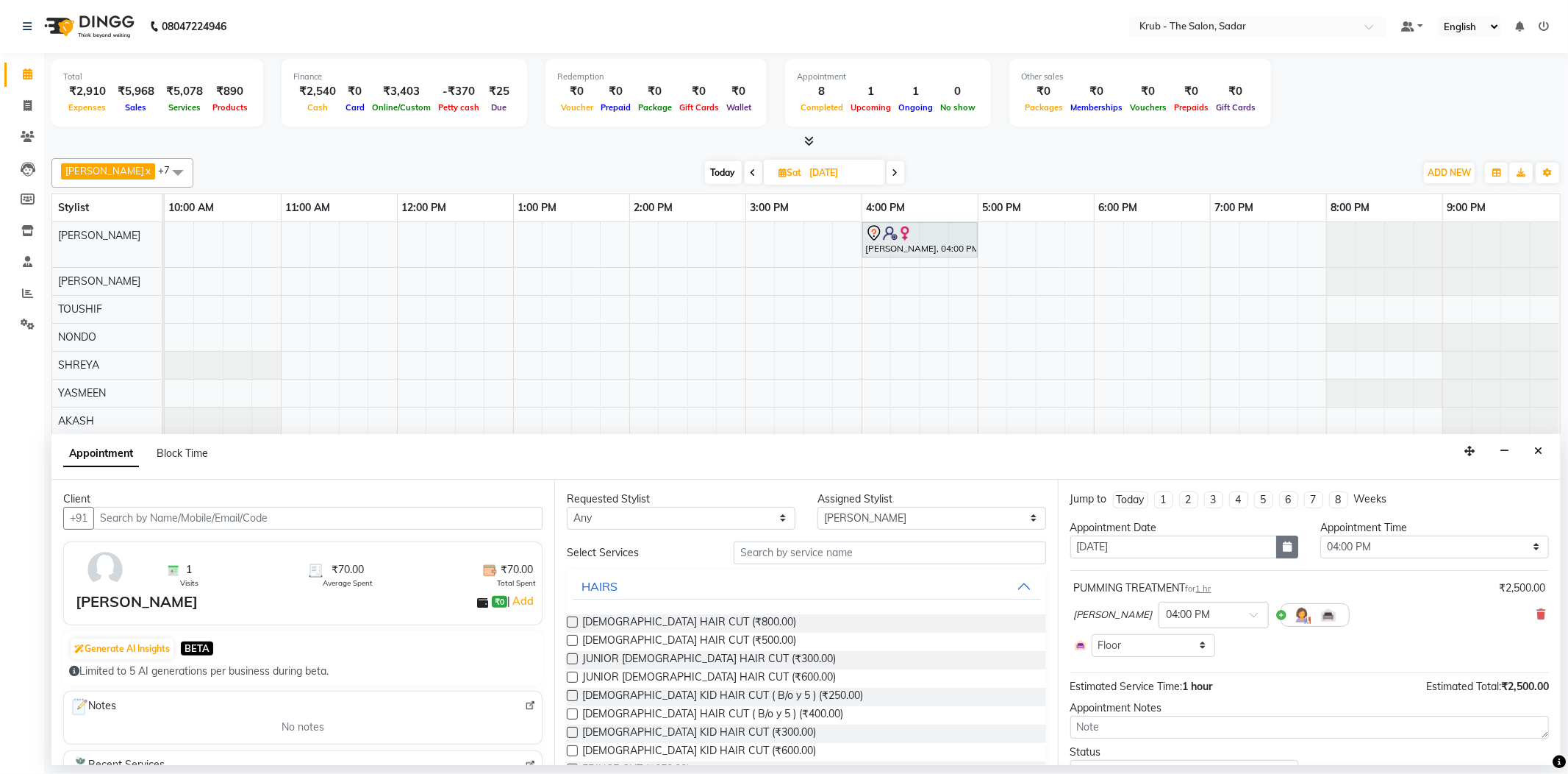
click at [1283, 542] on icon "button" at bounding box center [1287, 546] width 9 height 11
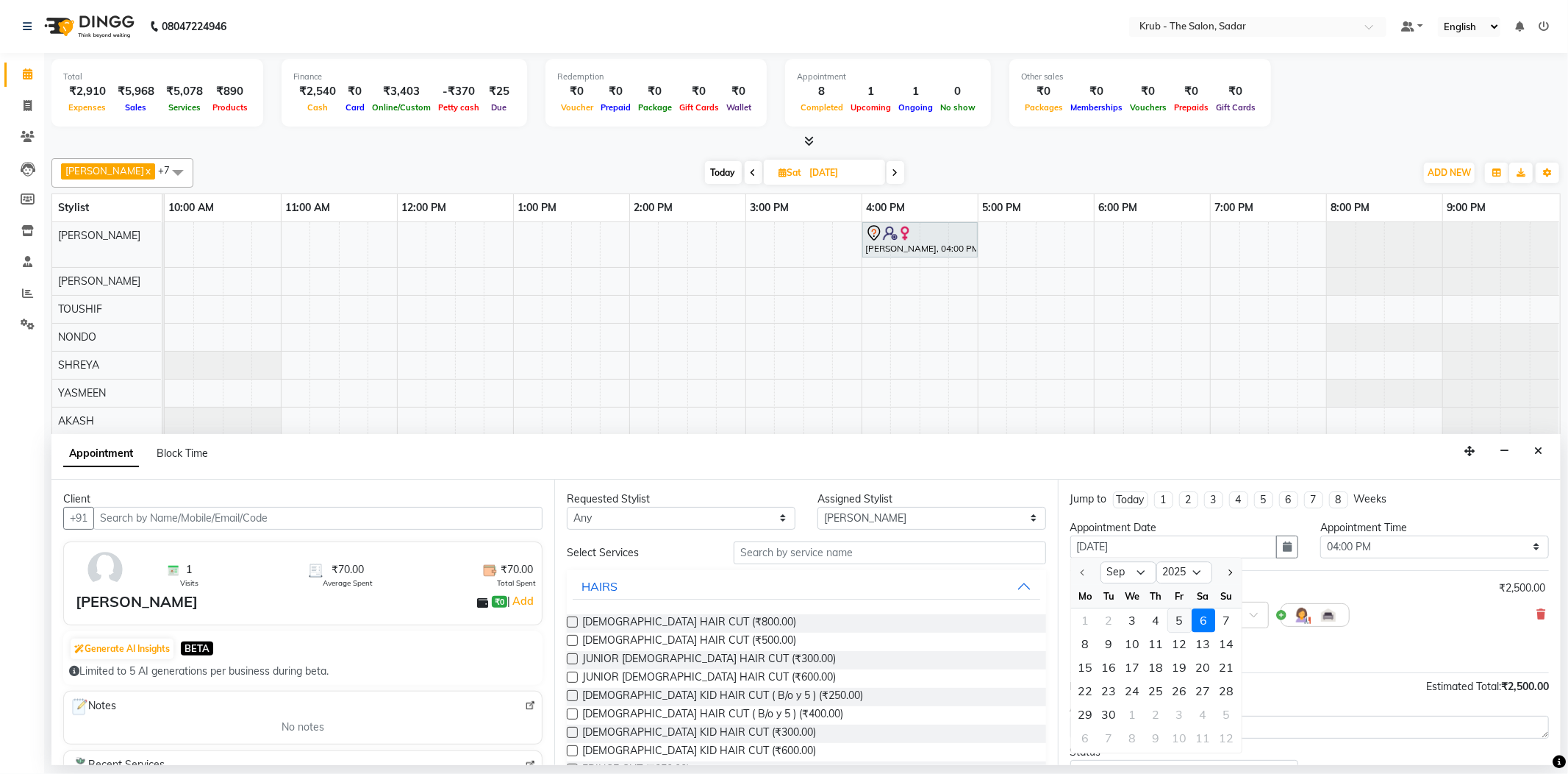
click at [1168, 608] on div "5" at bounding box center [1180, 619] width 23 height 23
type input "05-09-2025"
select select "960"
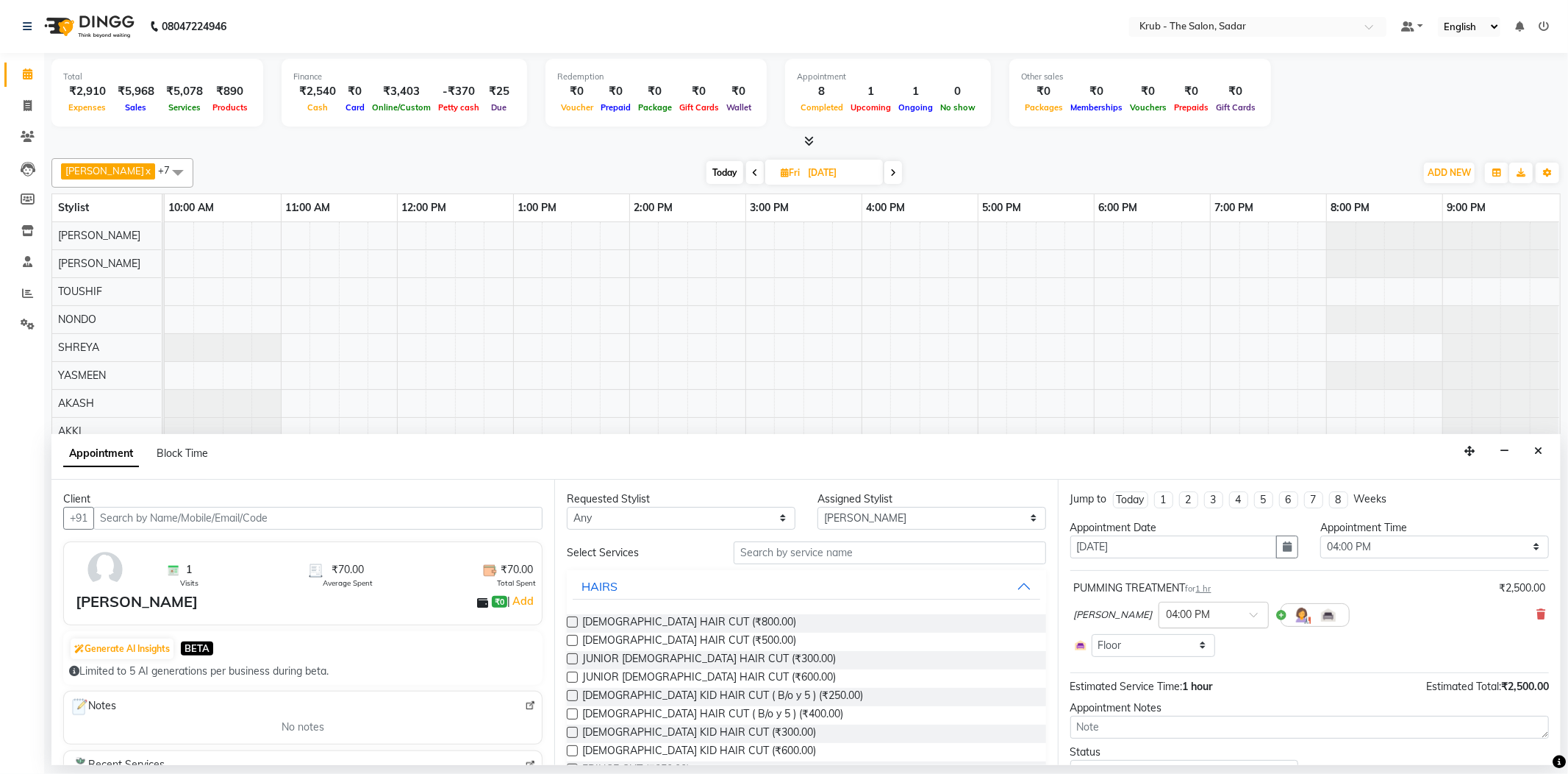
click at [1182, 607] on input "text" at bounding box center [1199, 614] width 65 height 16
click at [1160, 662] on div "02:00 PM" at bounding box center [1214, 676] width 109 height 27
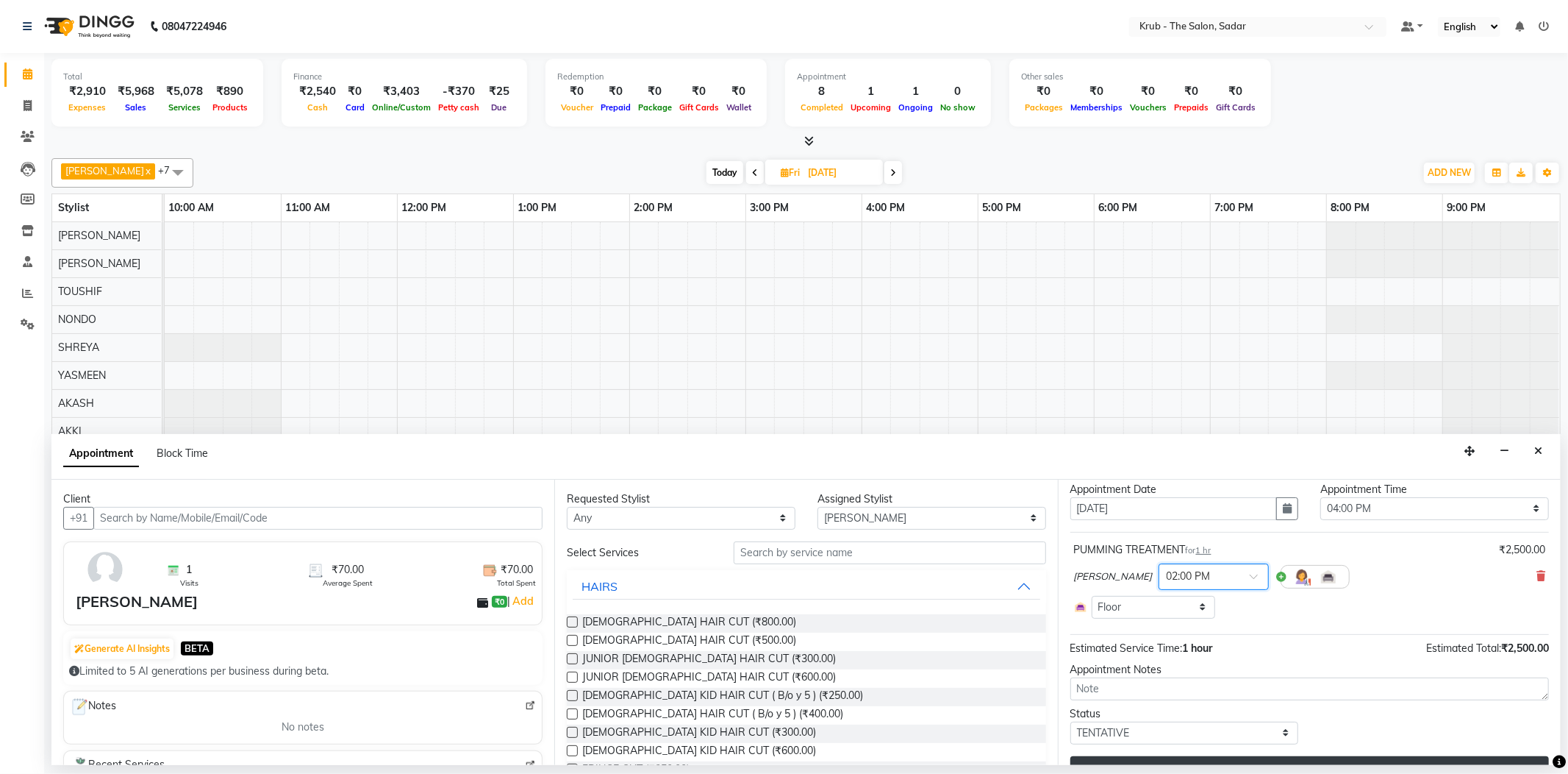
scroll to position [56, 0]
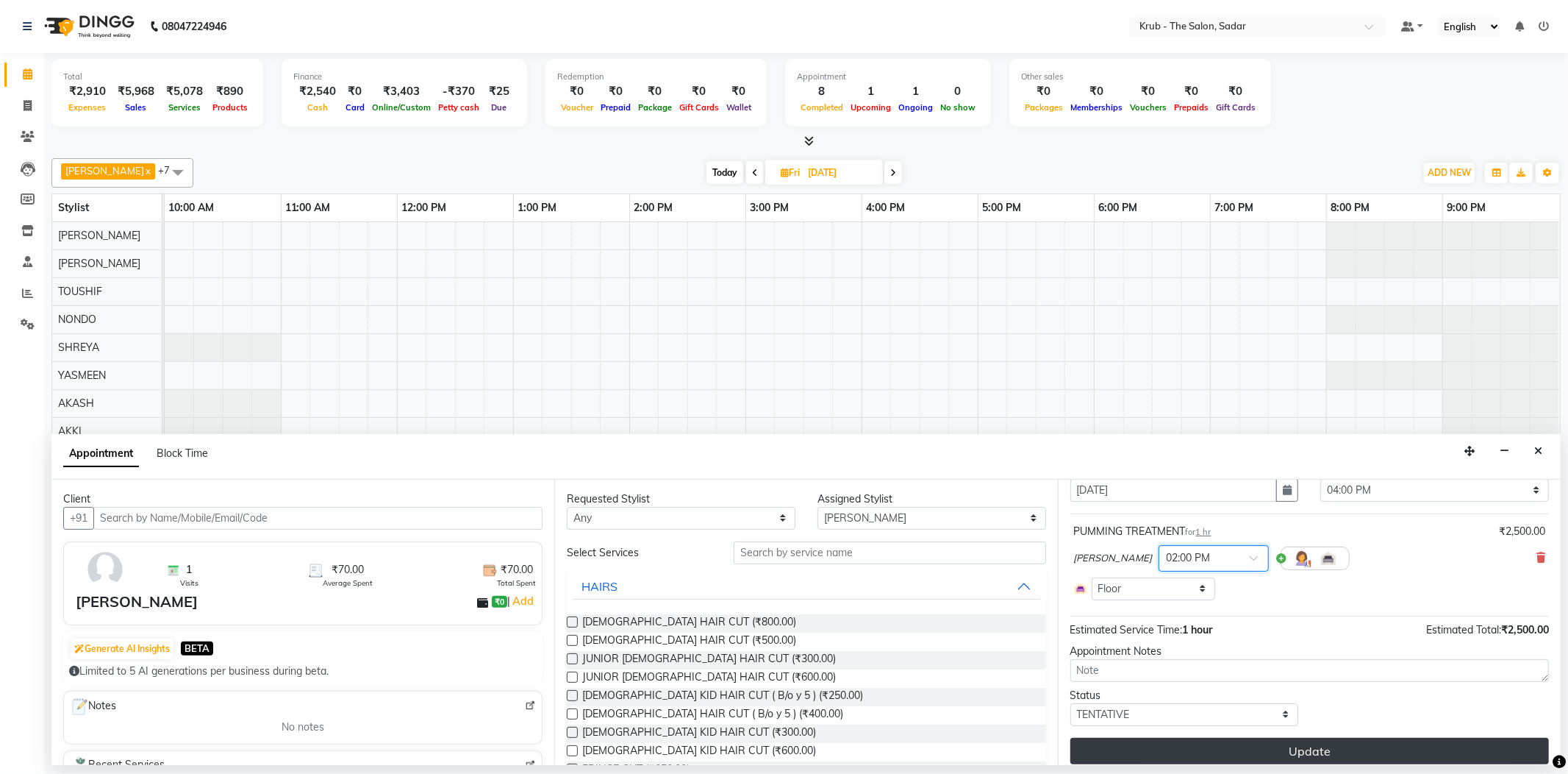
click at [1334, 737] on button "Update" at bounding box center [1309, 750] width 478 height 26
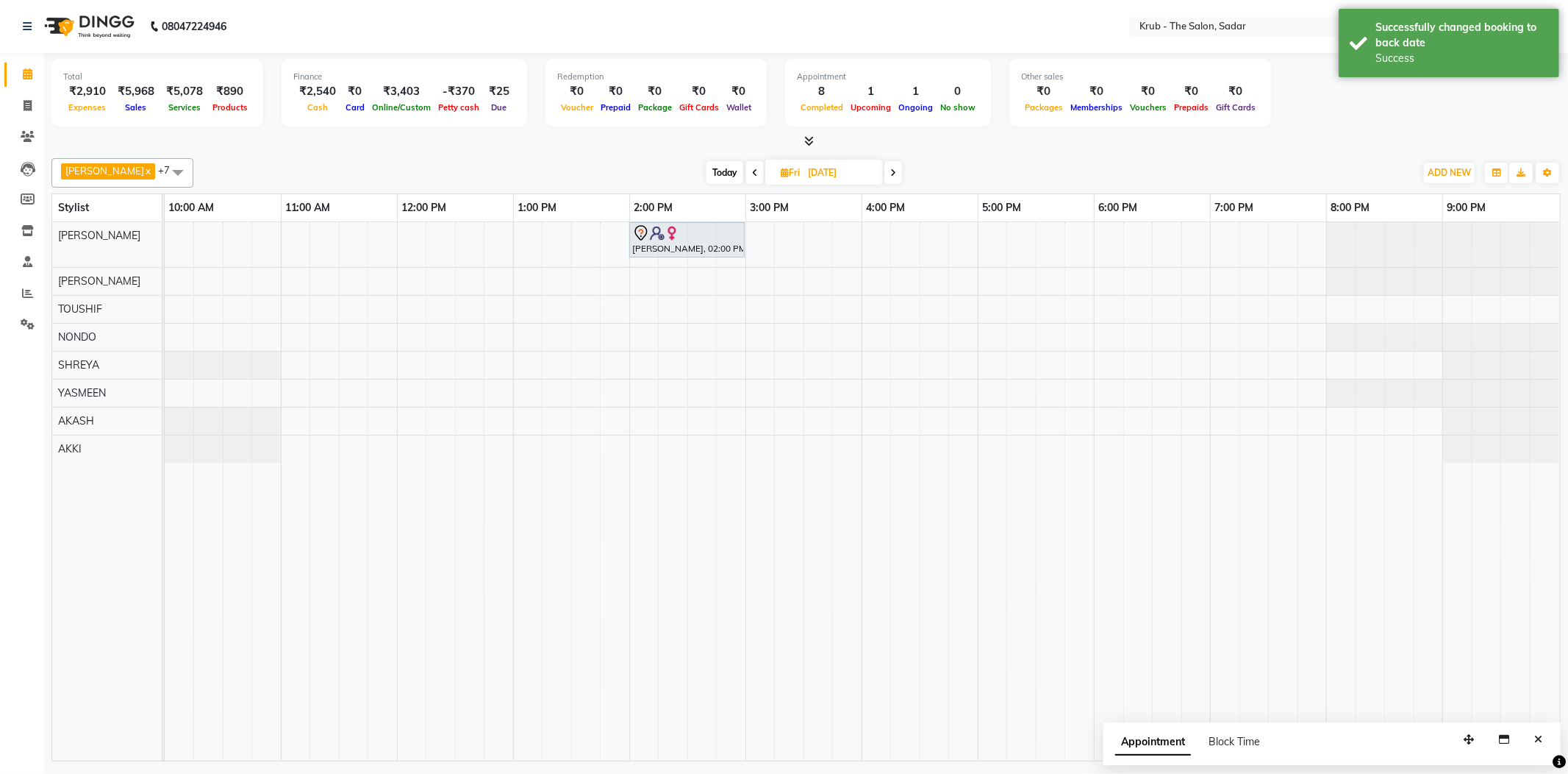
click at [827, 170] on input "05-09-2025" at bounding box center [841, 172] width 74 height 22
select select "9"
select select "2025"
click at [815, 260] on span "5" at bounding box center [822, 264] width 23 height 23
click at [816, 173] on input "05-09-2025" at bounding box center [841, 172] width 74 height 22
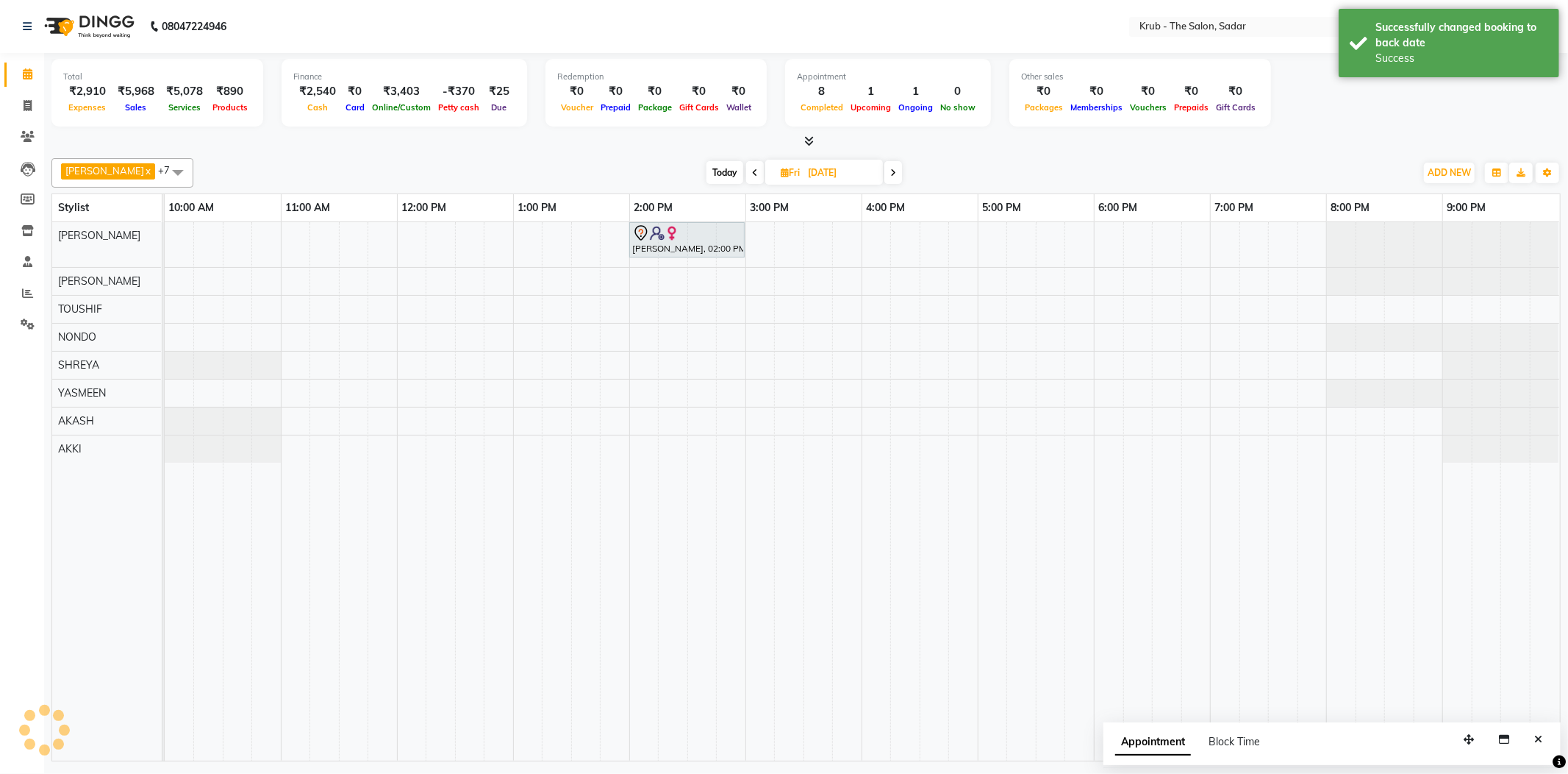
select select "9"
select select "2025"
click at [775, 252] on span "3" at bounding box center [776, 264] width 23 height 23
type input "[DATE]"
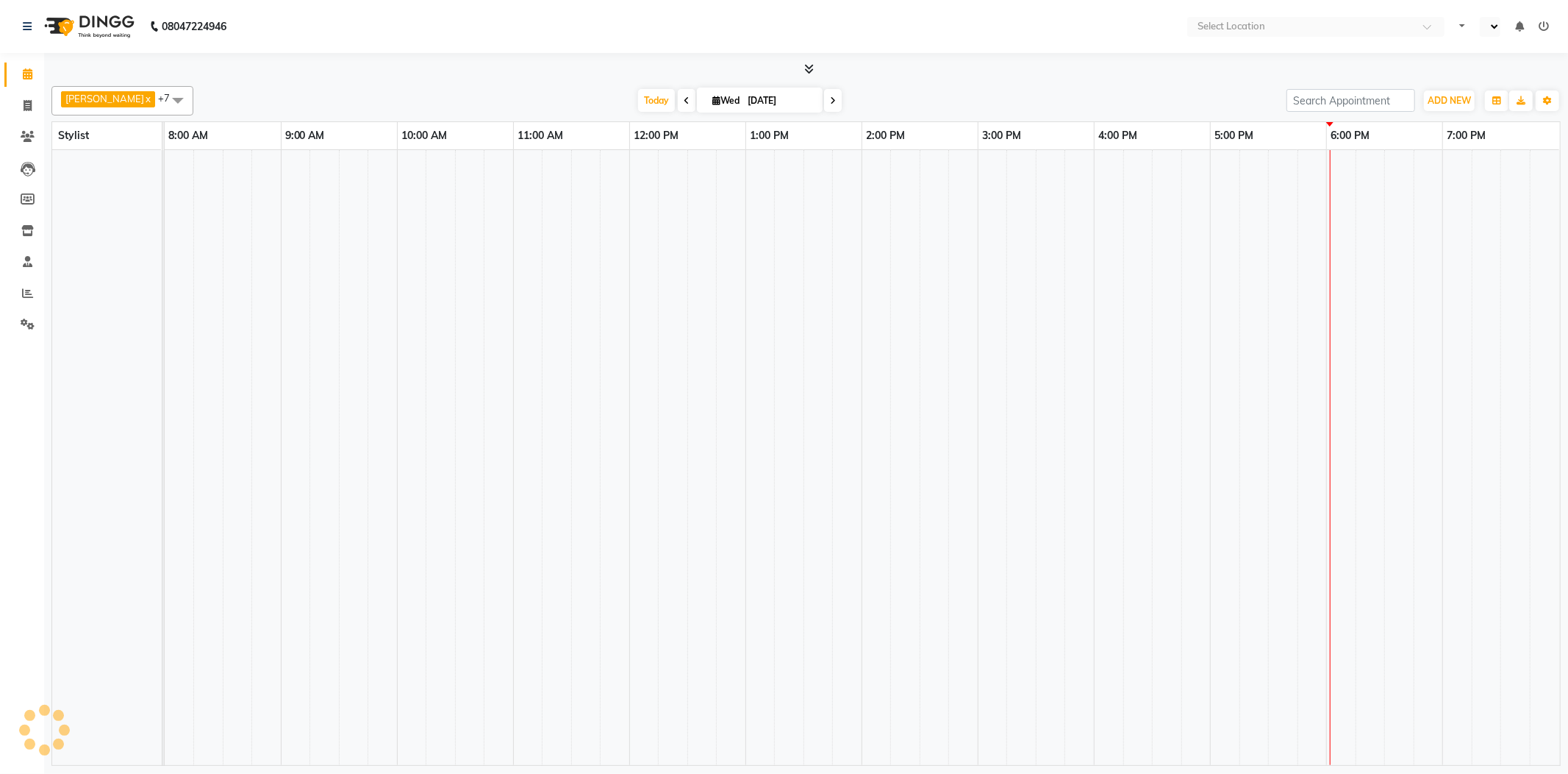
select select "en"
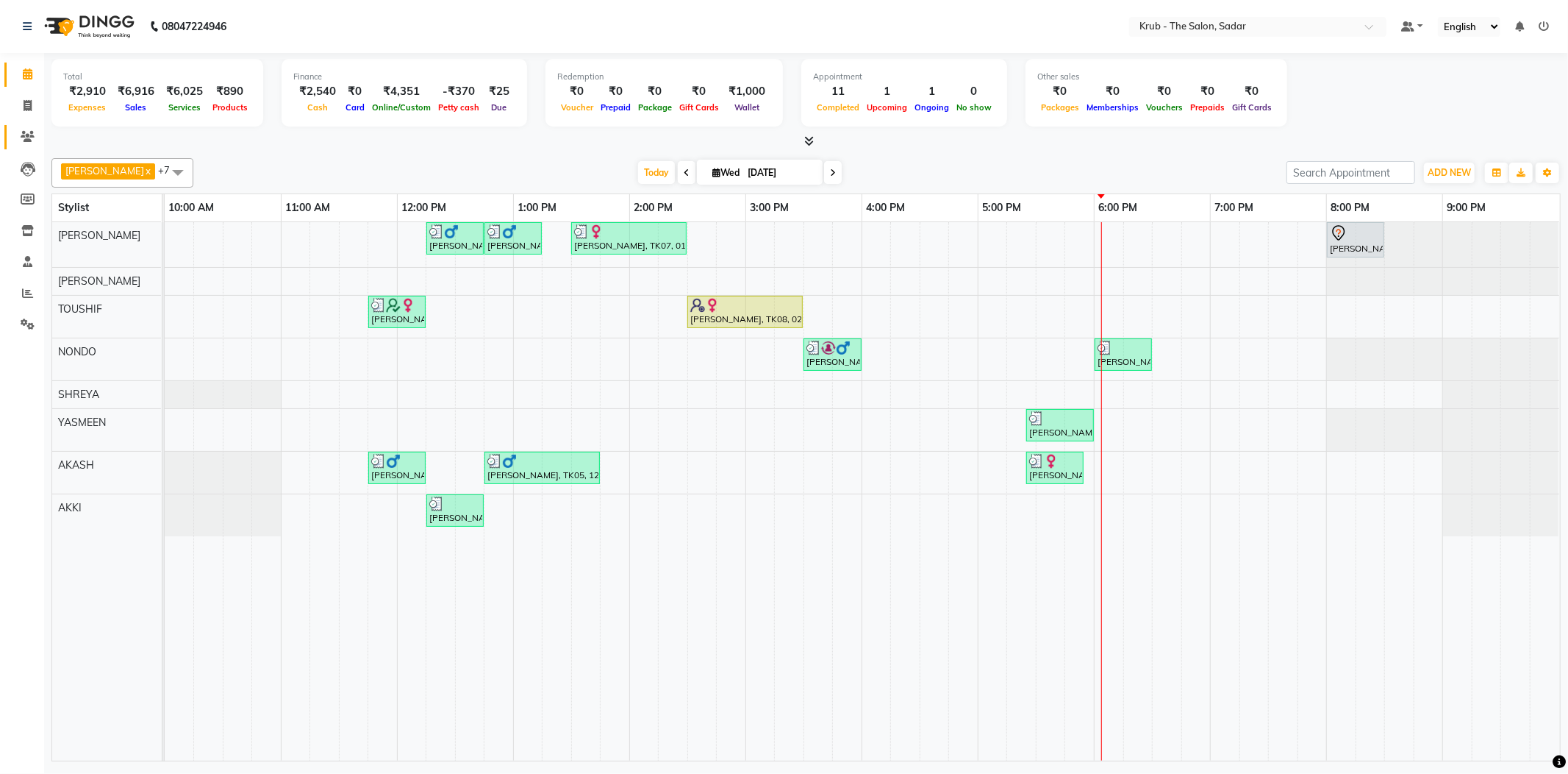
click at [26, 132] on icon at bounding box center [27, 136] width 14 height 11
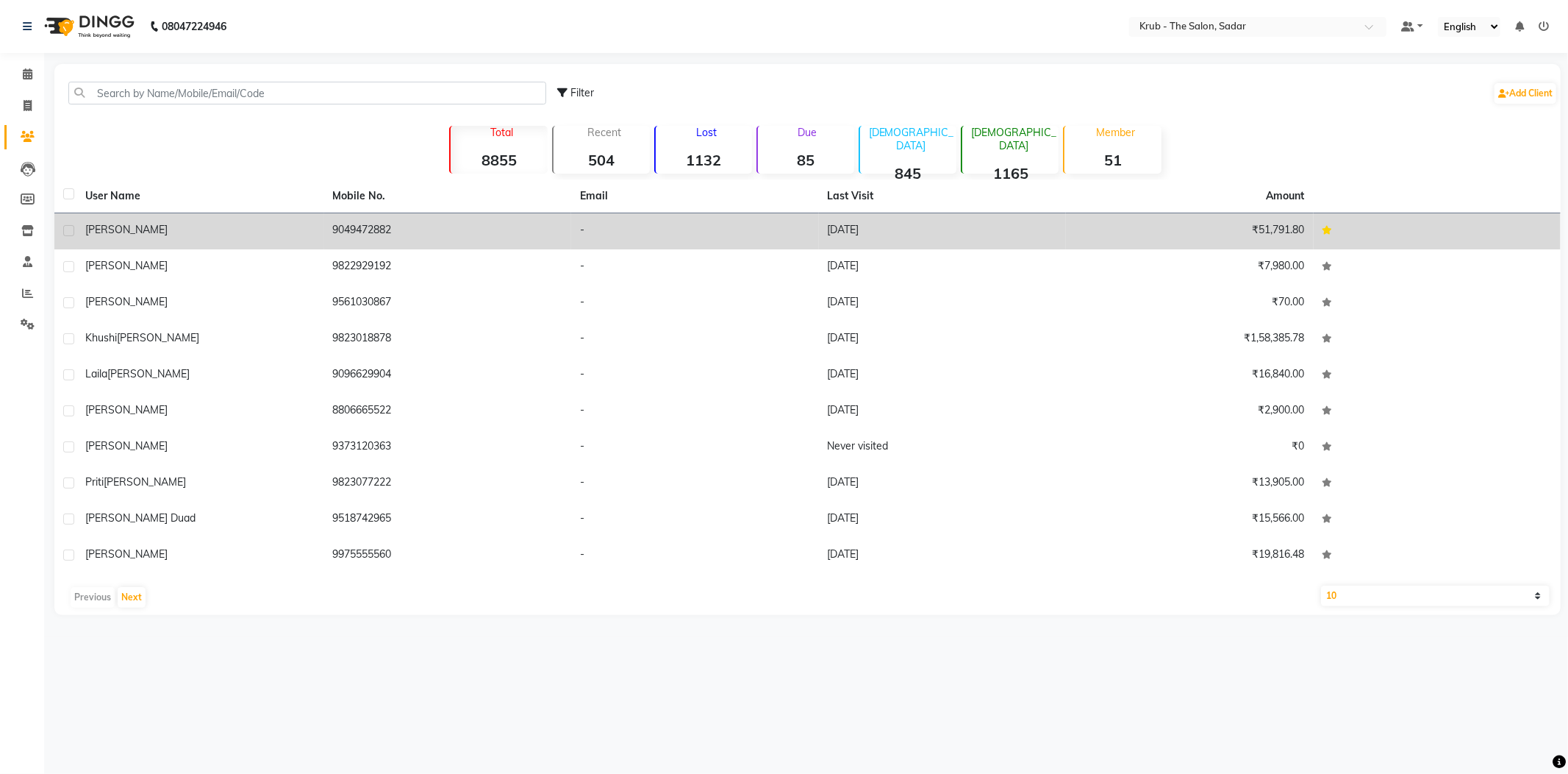
click at [313, 222] on div "Sonal Sangar" at bounding box center [200, 229] width 230 height 16
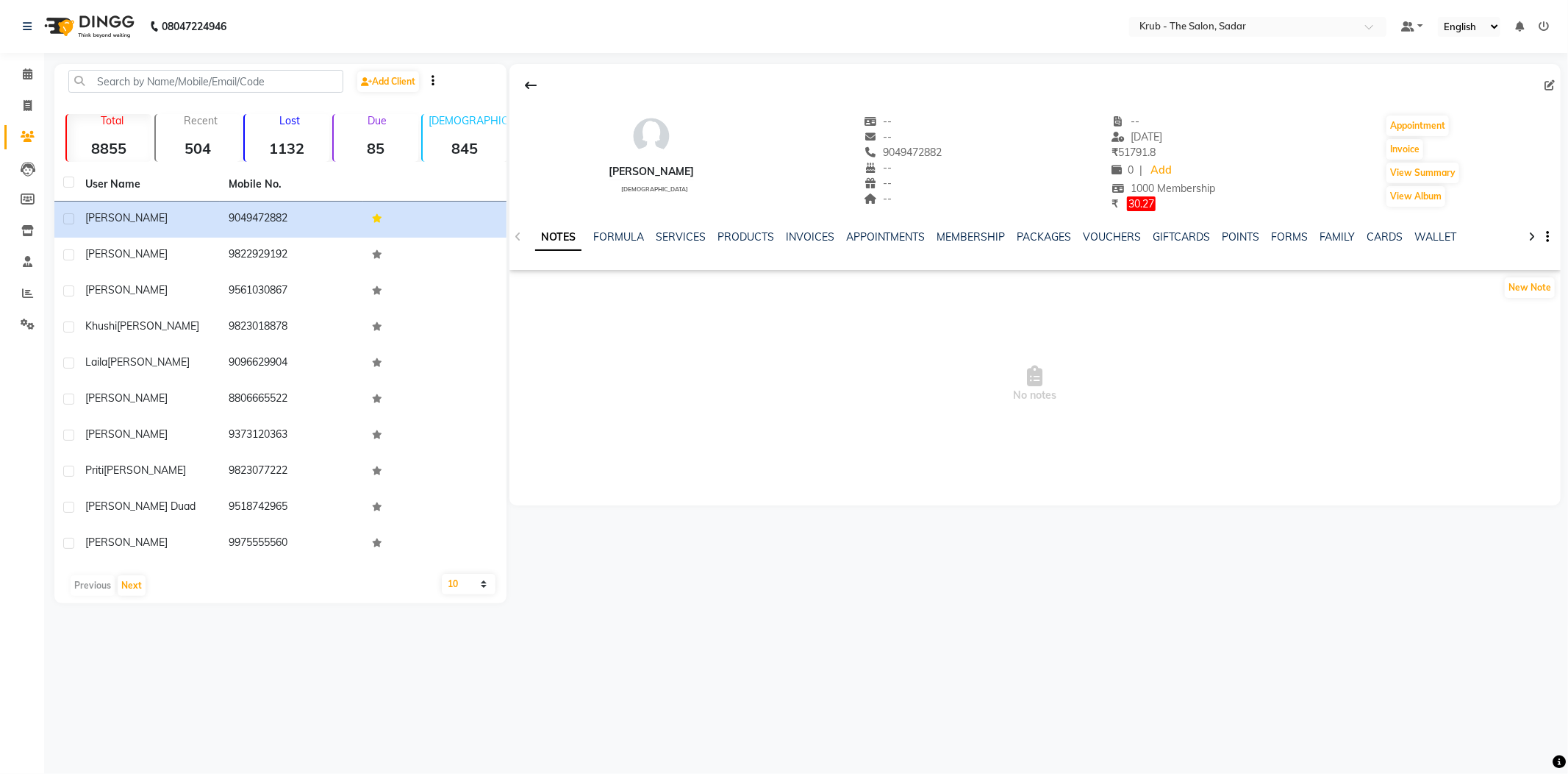
click at [1546, 83] on ngb-tooltip-window "Edit" at bounding box center [1526, 86] width 39 height 31
click at [1552, 80] on icon at bounding box center [1550, 85] width 11 height 11
select select "female"
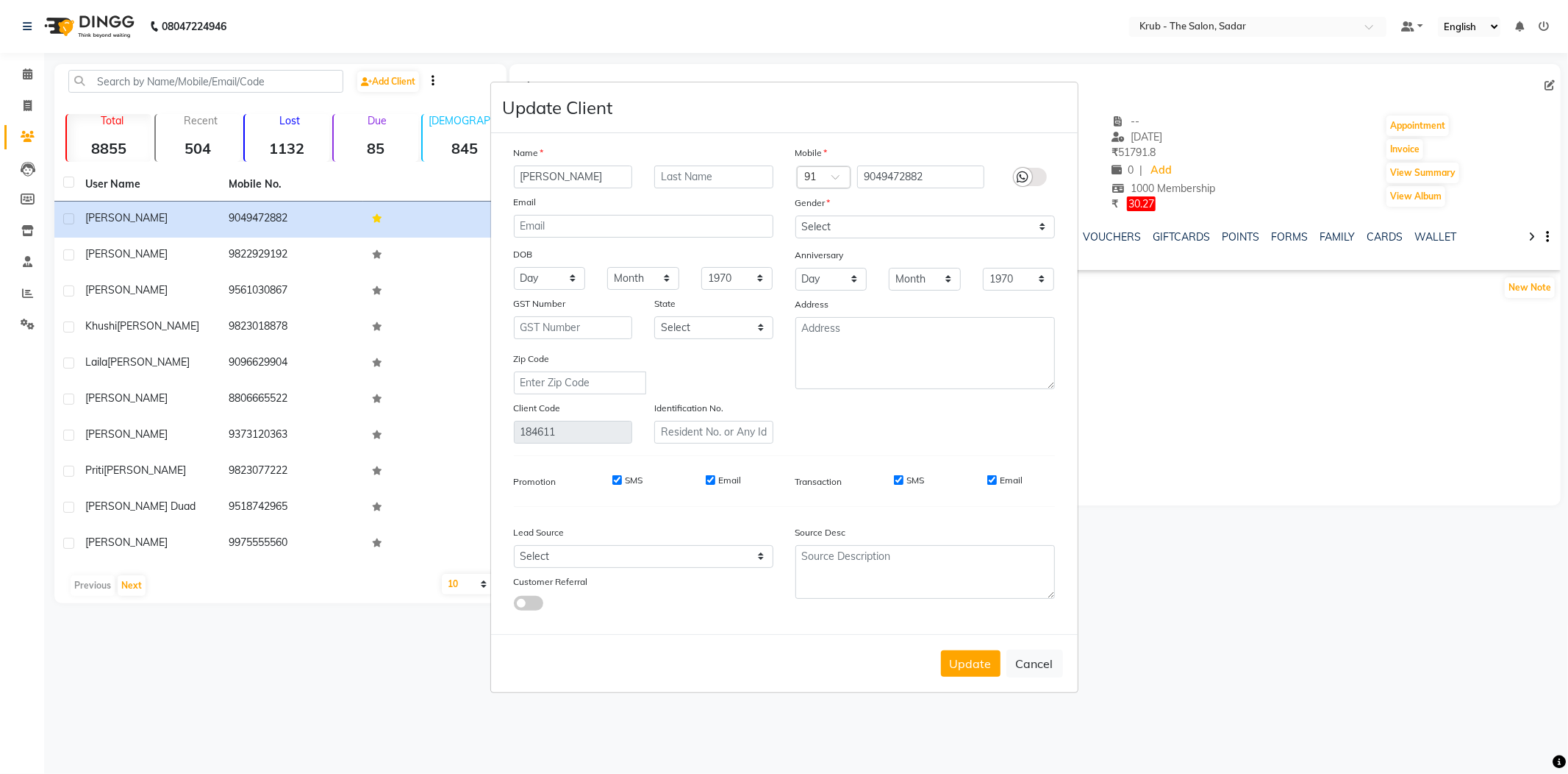
drag, startPoint x: 609, startPoint y: 194, endPoint x: 401, endPoint y: 210, distance: 208.6
click at [401, 210] on ngb-modal-window "Update Client Name Sonal Sangar Email DOB Day 01 02 03 04 05 06 07 08 09 10 11 …" at bounding box center [784, 387] width 1568 height 774
type input "Pinky Mann"
click at [978, 650] on button "Update" at bounding box center [970, 662] width 59 height 26
select select
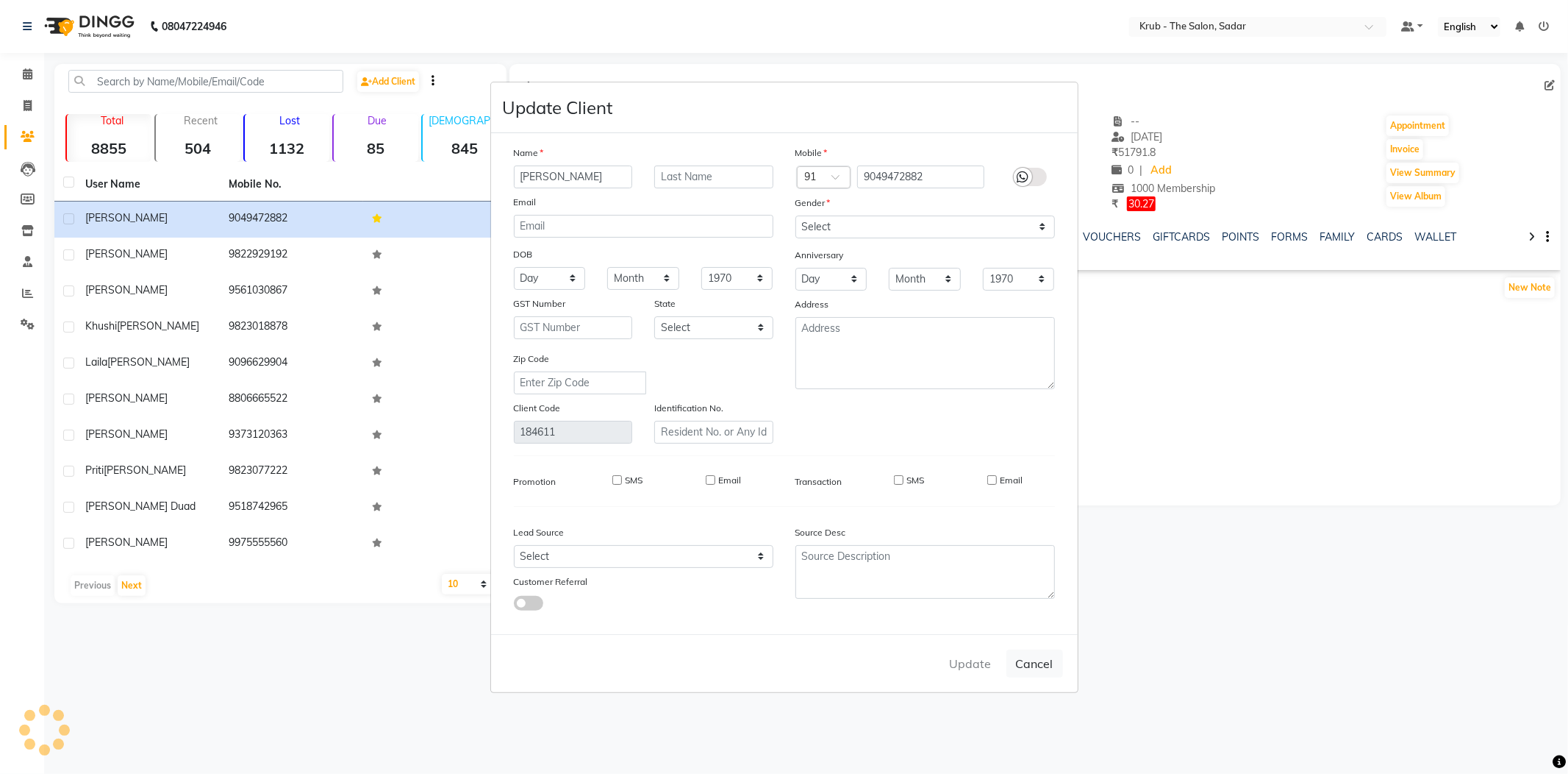
select select
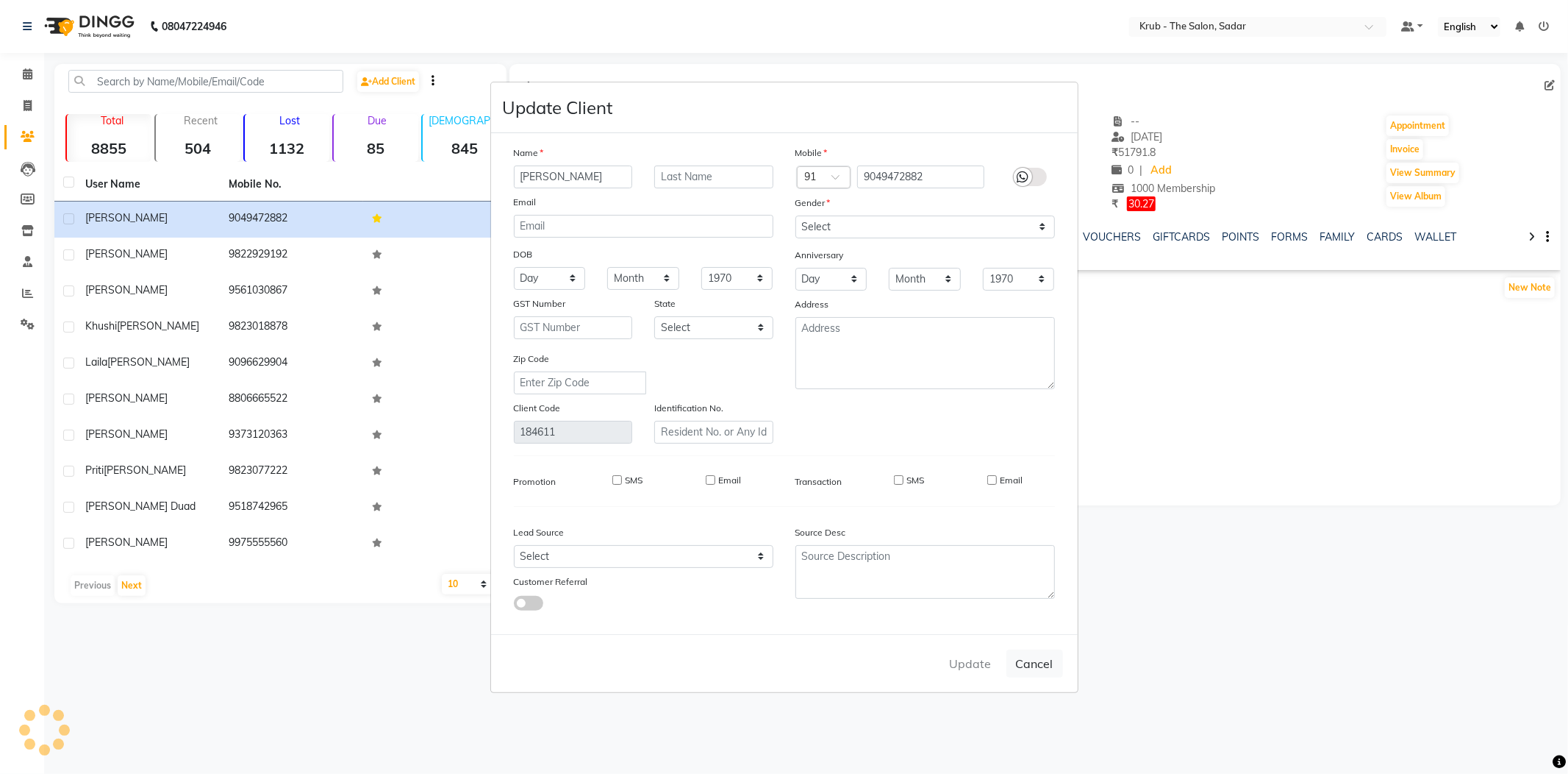
select select
checkbox input "false"
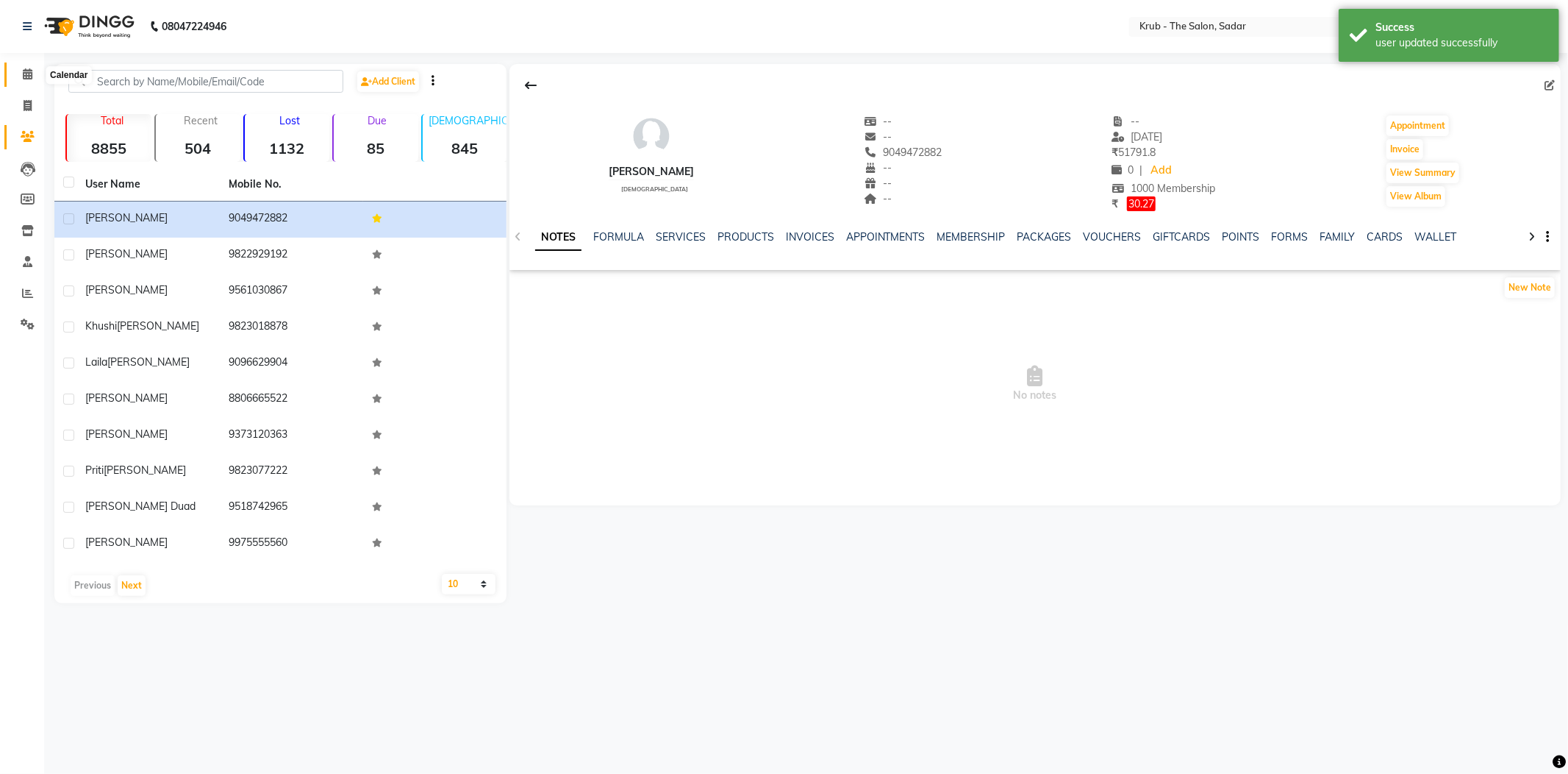
click at [27, 74] on icon at bounding box center [27, 73] width 10 height 11
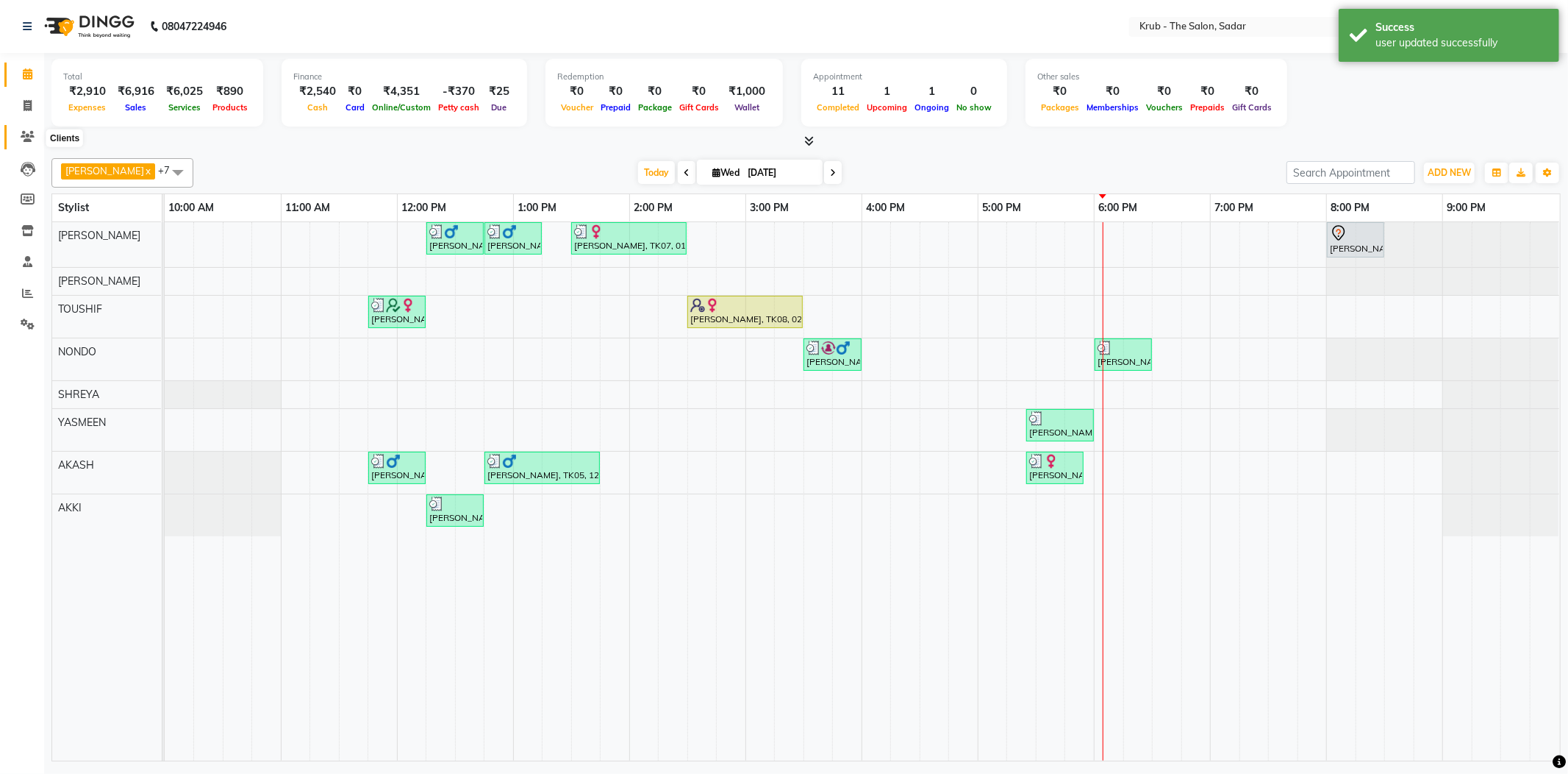
click at [17, 132] on span at bounding box center [27, 136] width 25 height 17
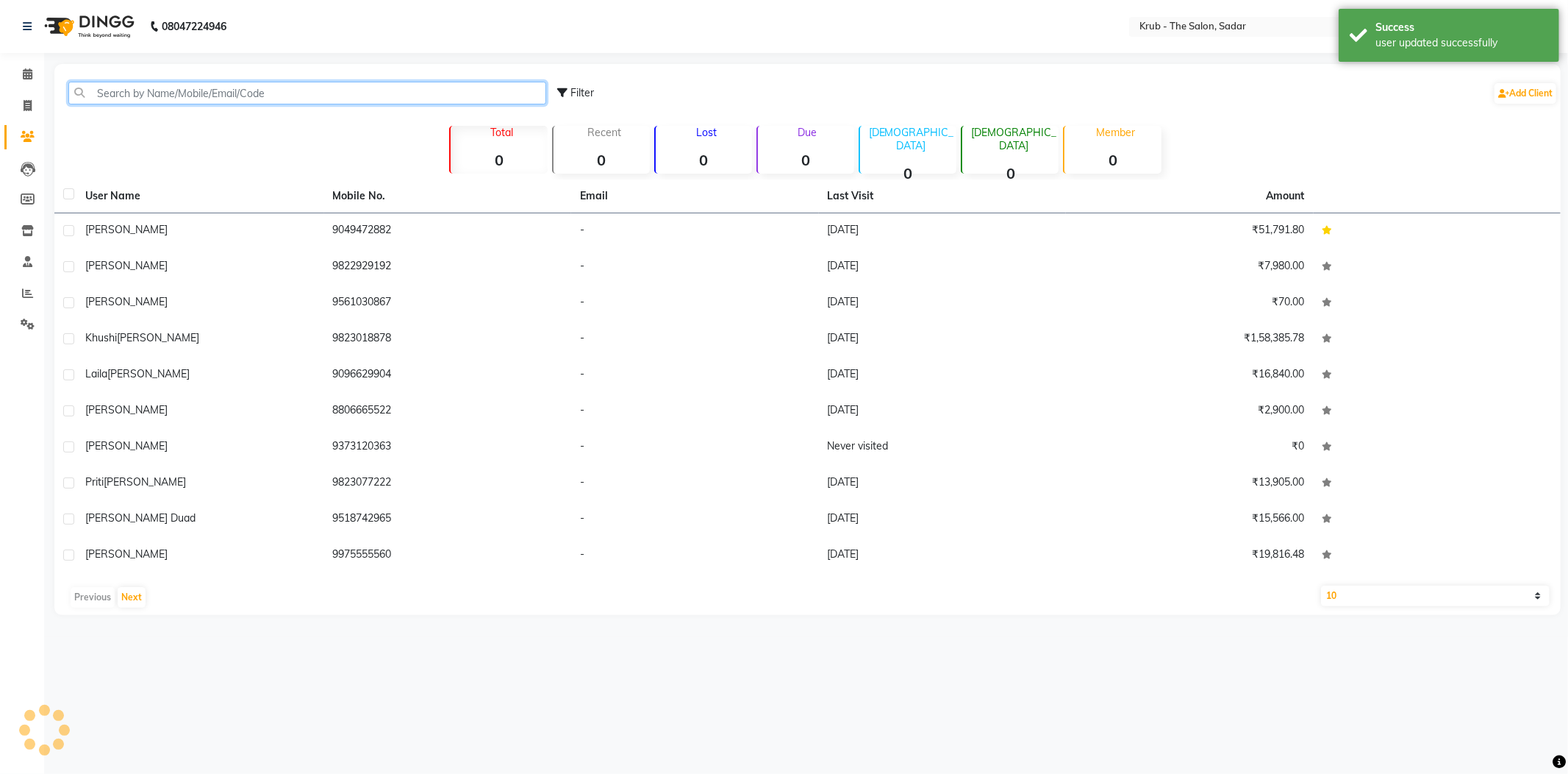
click at [133, 86] on input "text" at bounding box center [307, 92] width 478 height 22
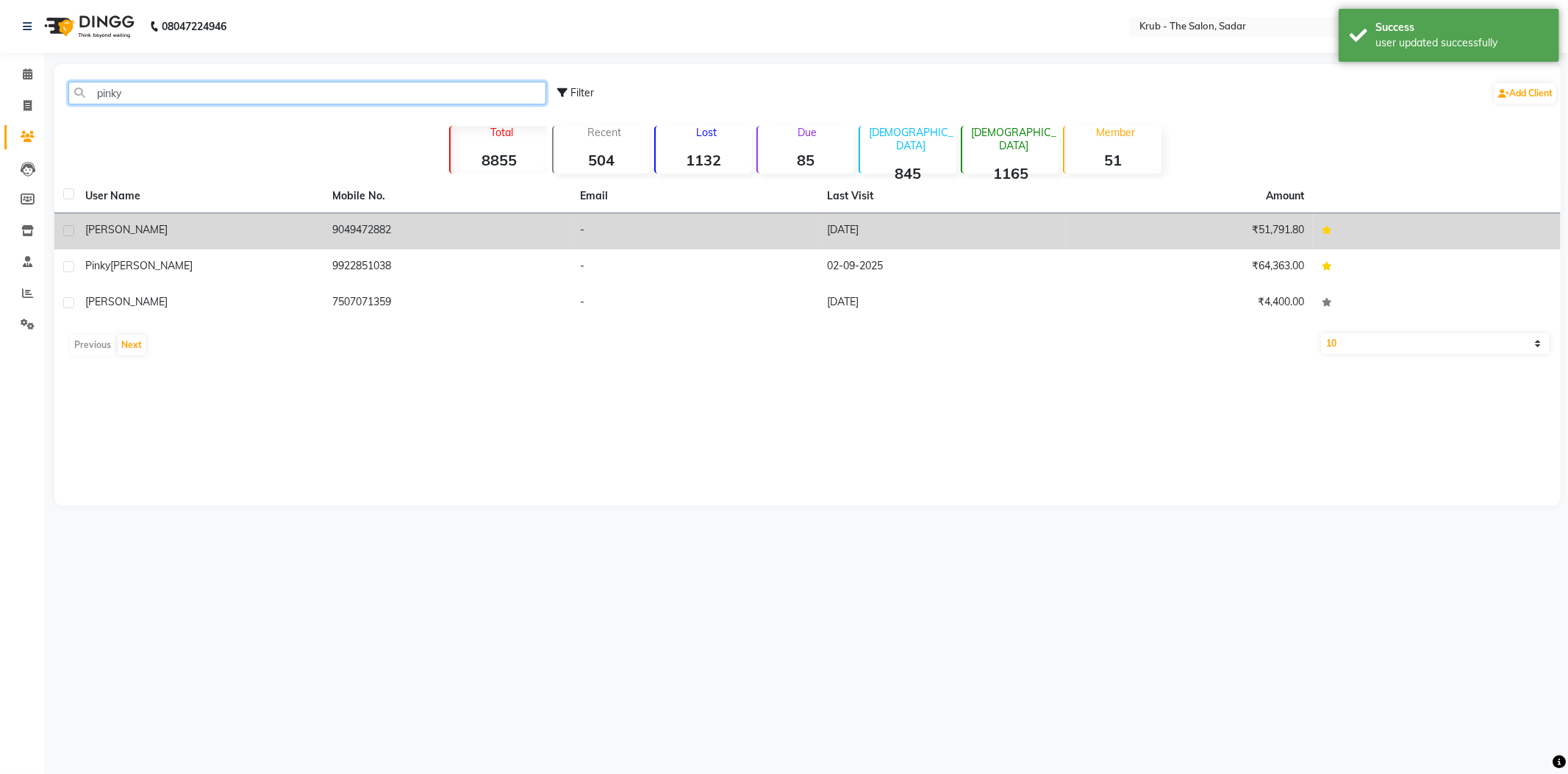
type input "pinky"
click at [441, 213] on td "9049472882" at bounding box center [447, 230] width 248 height 36
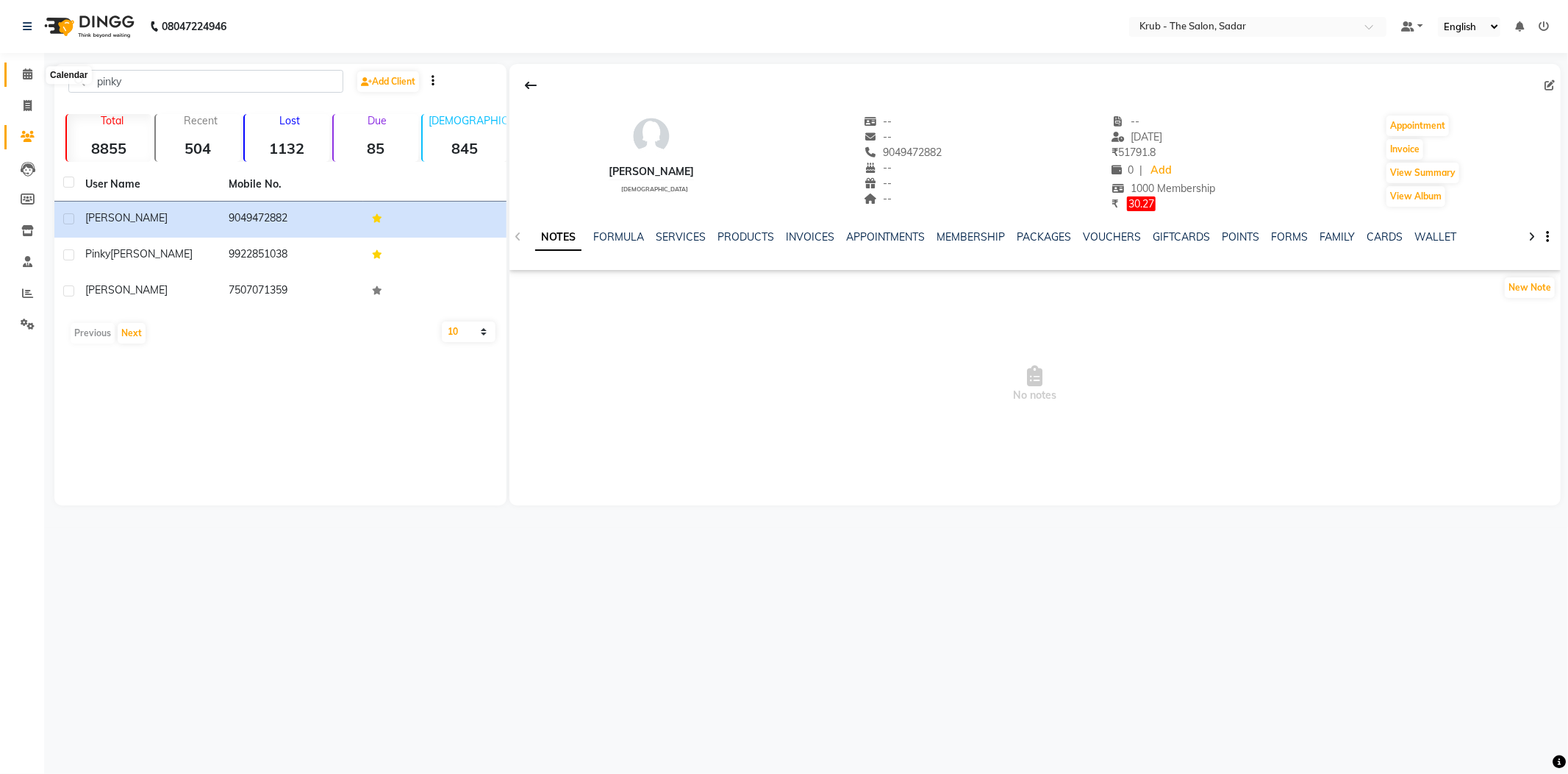
click at [24, 81] on span at bounding box center [27, 74] width 25 height 17
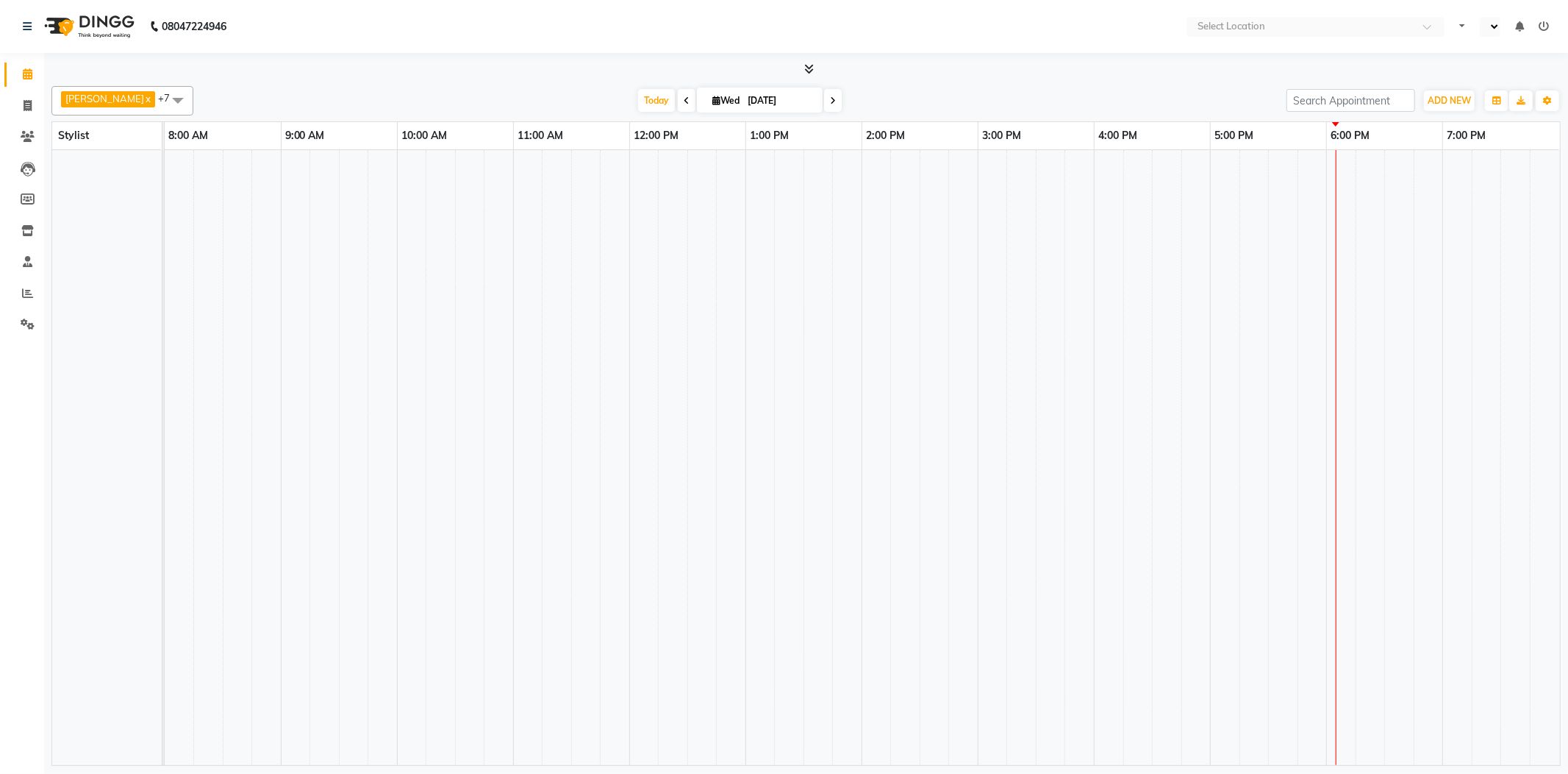
select select "en"
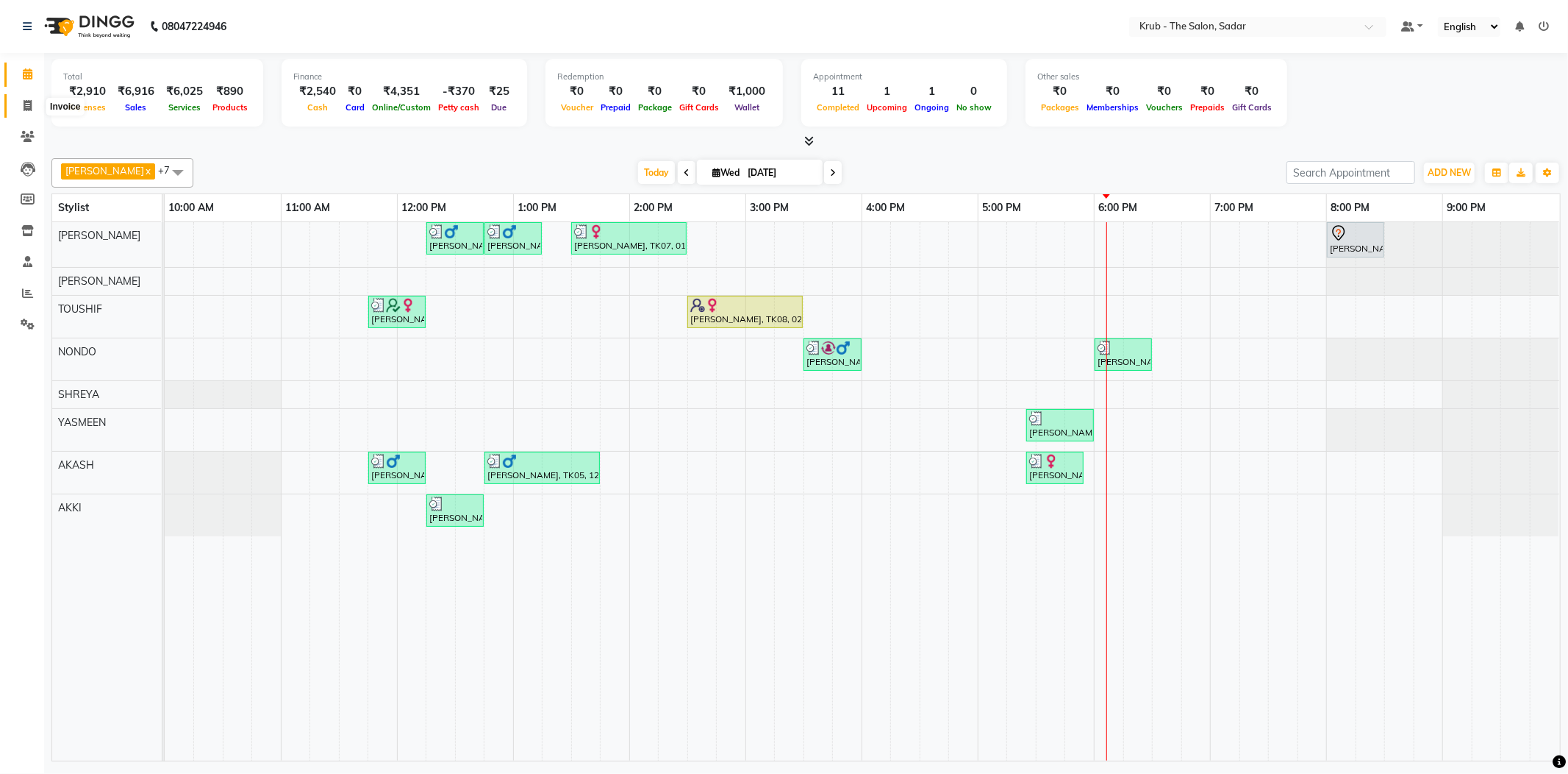
click at [23, 104] on icon at bounding box center [27, 105] width 8 height 11
select select "4449"
select select "service"
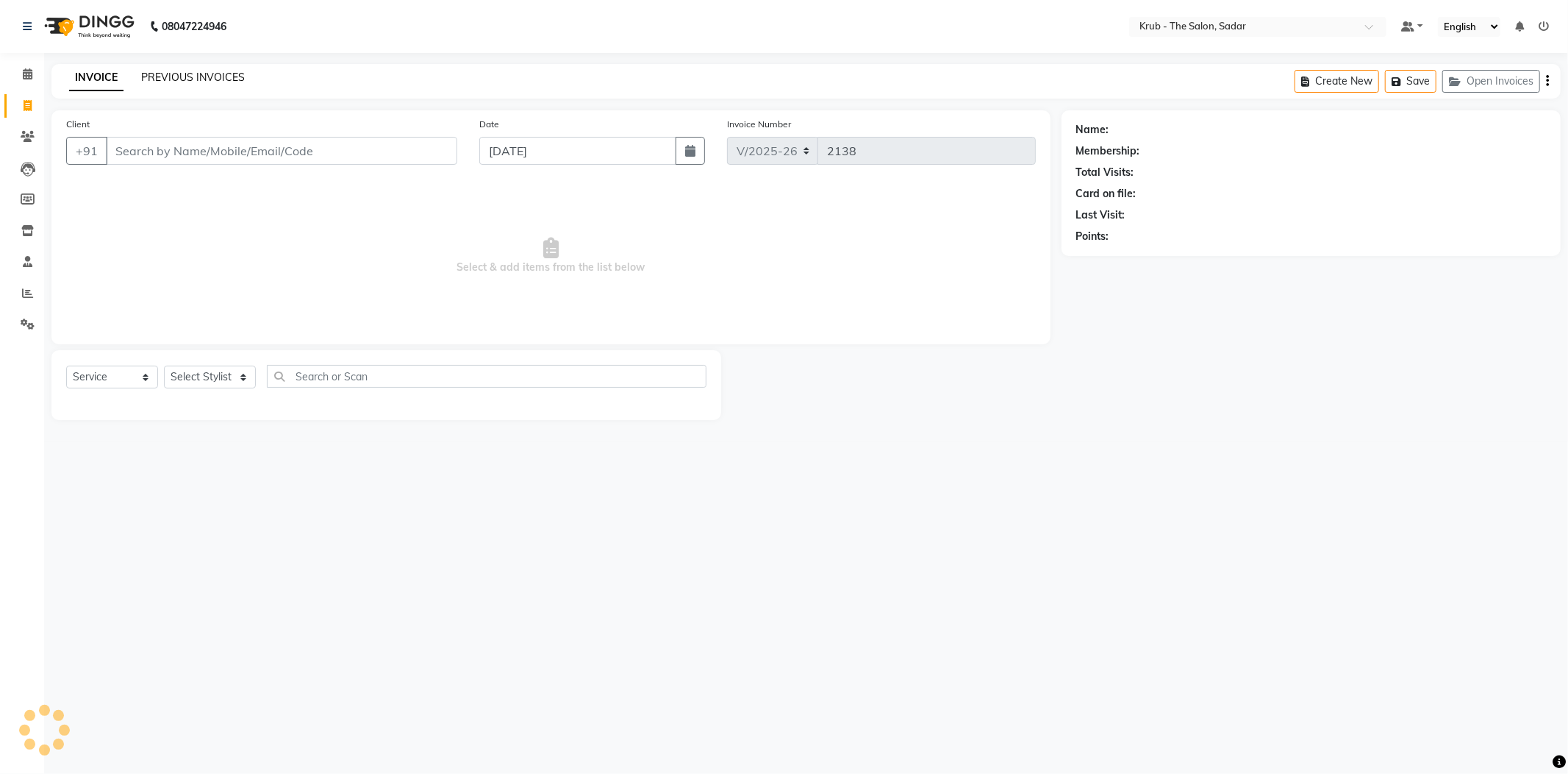
click at [189, 71] on link "PREVIOUS INVOICES" at bounding box center [192, 78] width 104 height 14
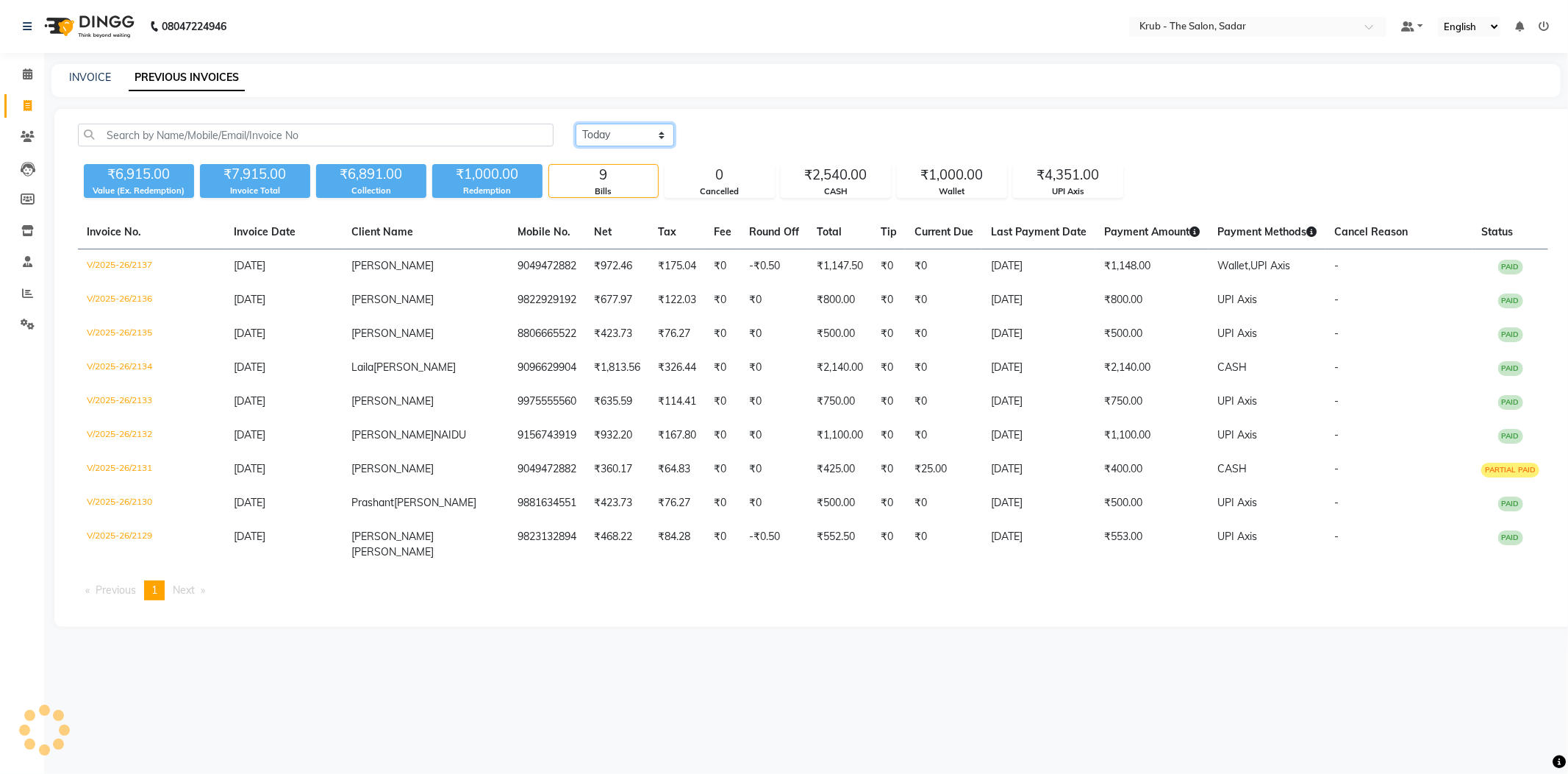
drag, startPoint x: 630, startPoint y: 125, endPoint x: 629, endPoint y: 134, distance: 9.1
click at [630, 125] on select "Today Yesterday Custom Range" at bounding box center [624, 134] width 98 height 22
click at [575, 123] on select "Today Yesterday Custom Range" at bounding box center [624, 134] width 98 height 22
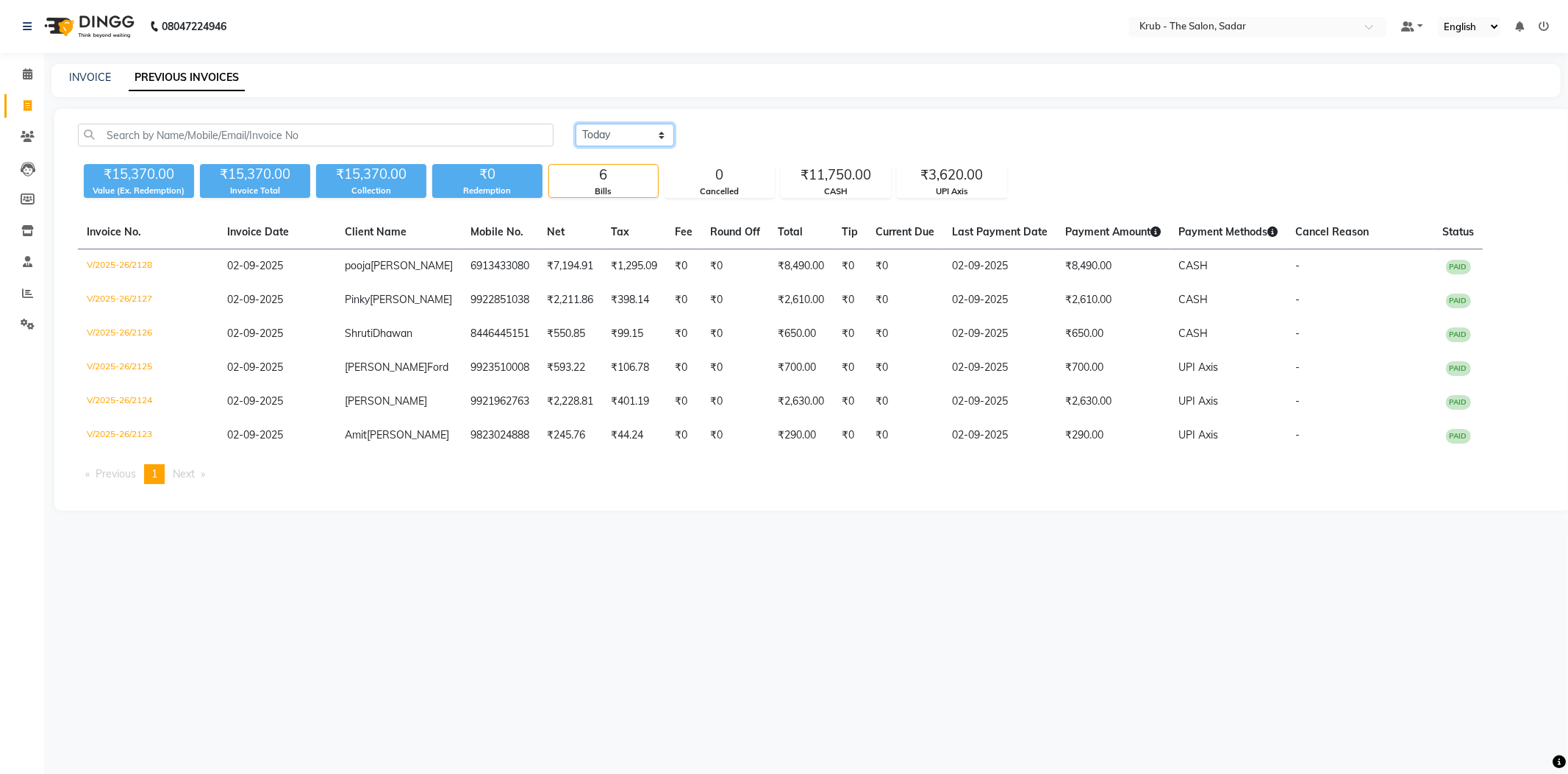
click at [611, 123] on select "Today Yesterday Custom Range" at bounding box center [624, 134] width 98 height 22
select select "today"
click at [575, 123] on select "Today Yesterday Custom Range" at bounding box center [624, 134] width 98 height 22
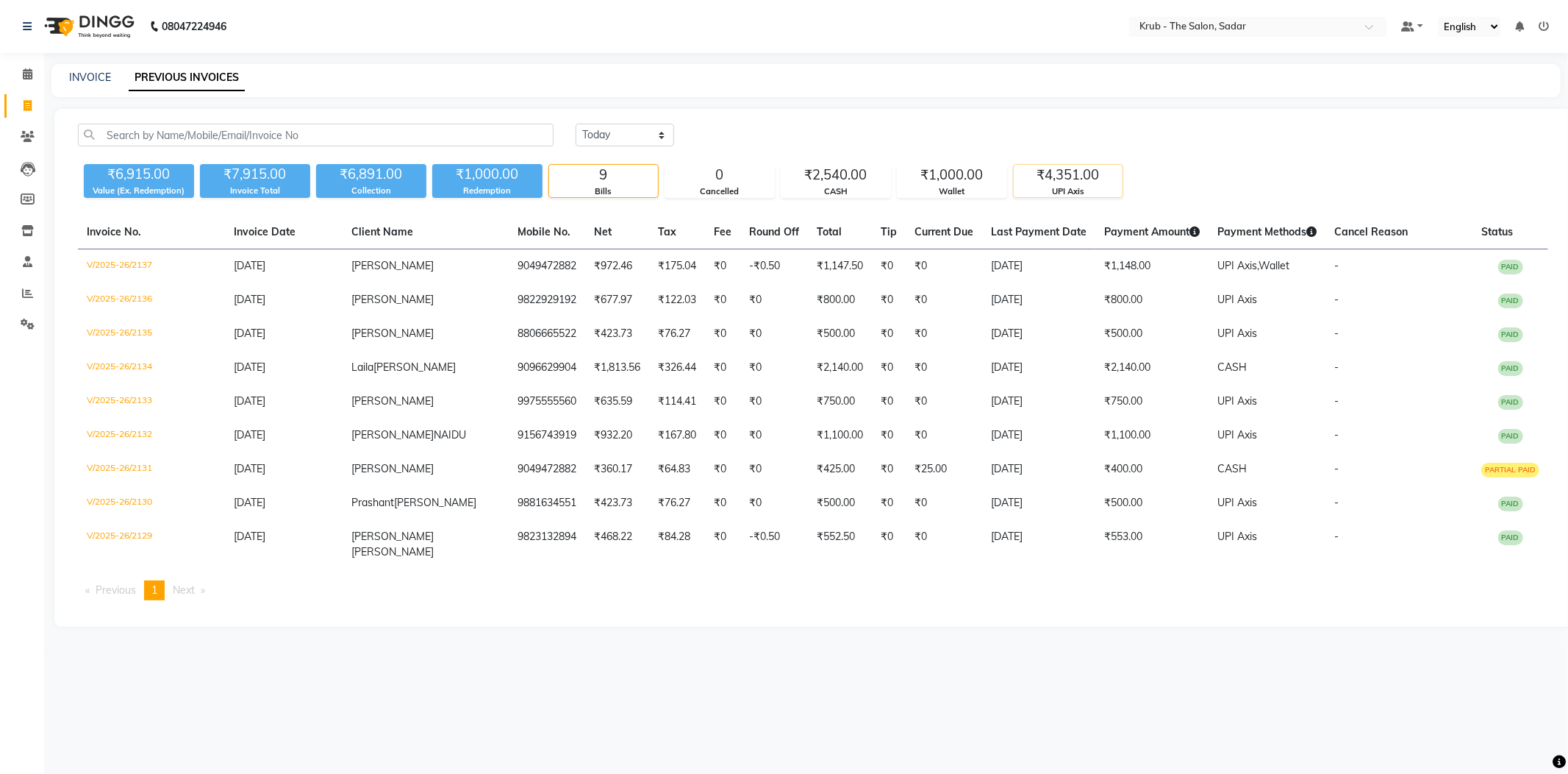
click at [1077, 164] on div "₹4,351.00" at bounding box center [1068, 174] width 109 height 20
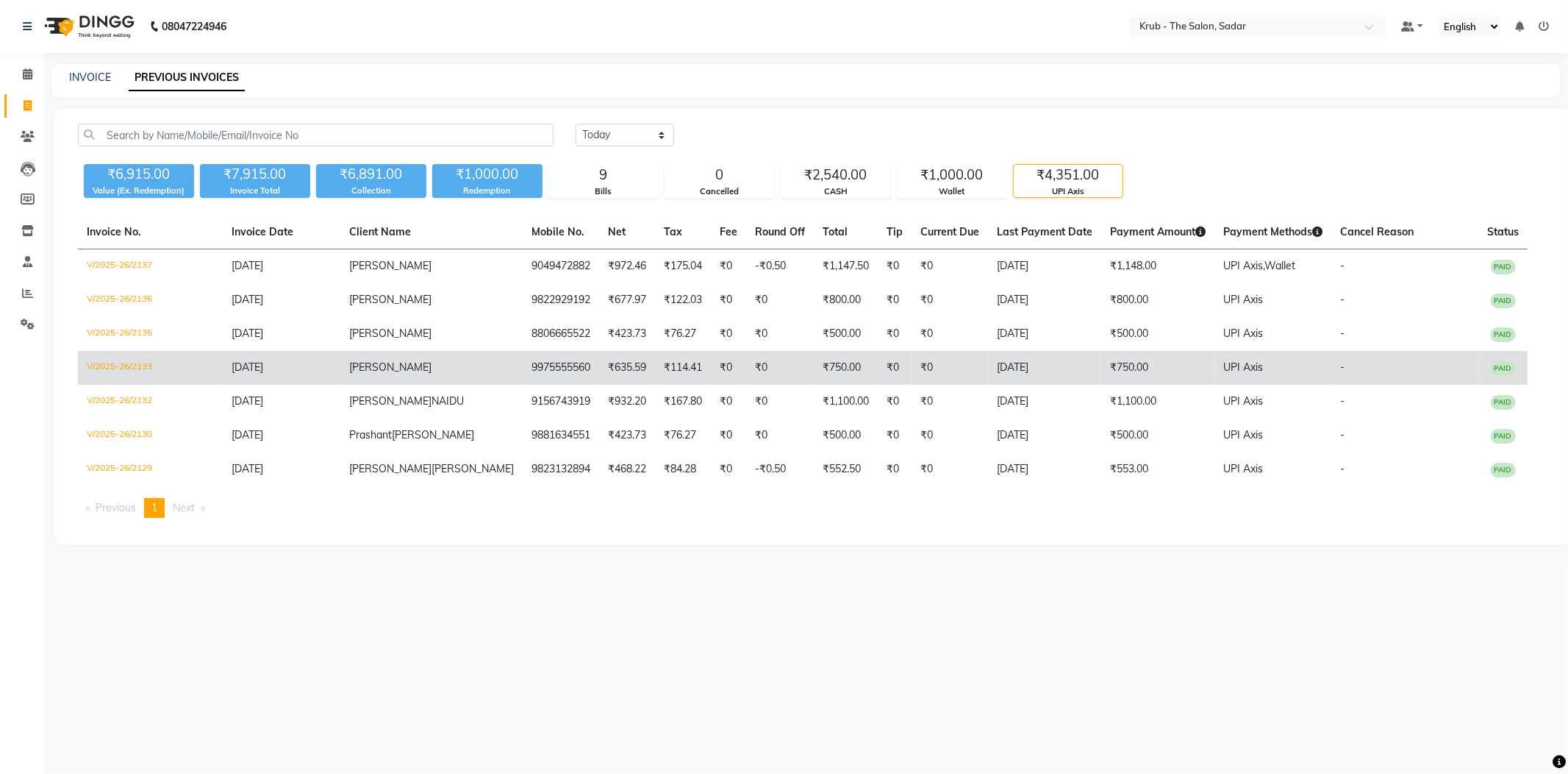
click at [1101, 351] on td "₹750.00" at bounding box center [1158, 368] width 113 height 34
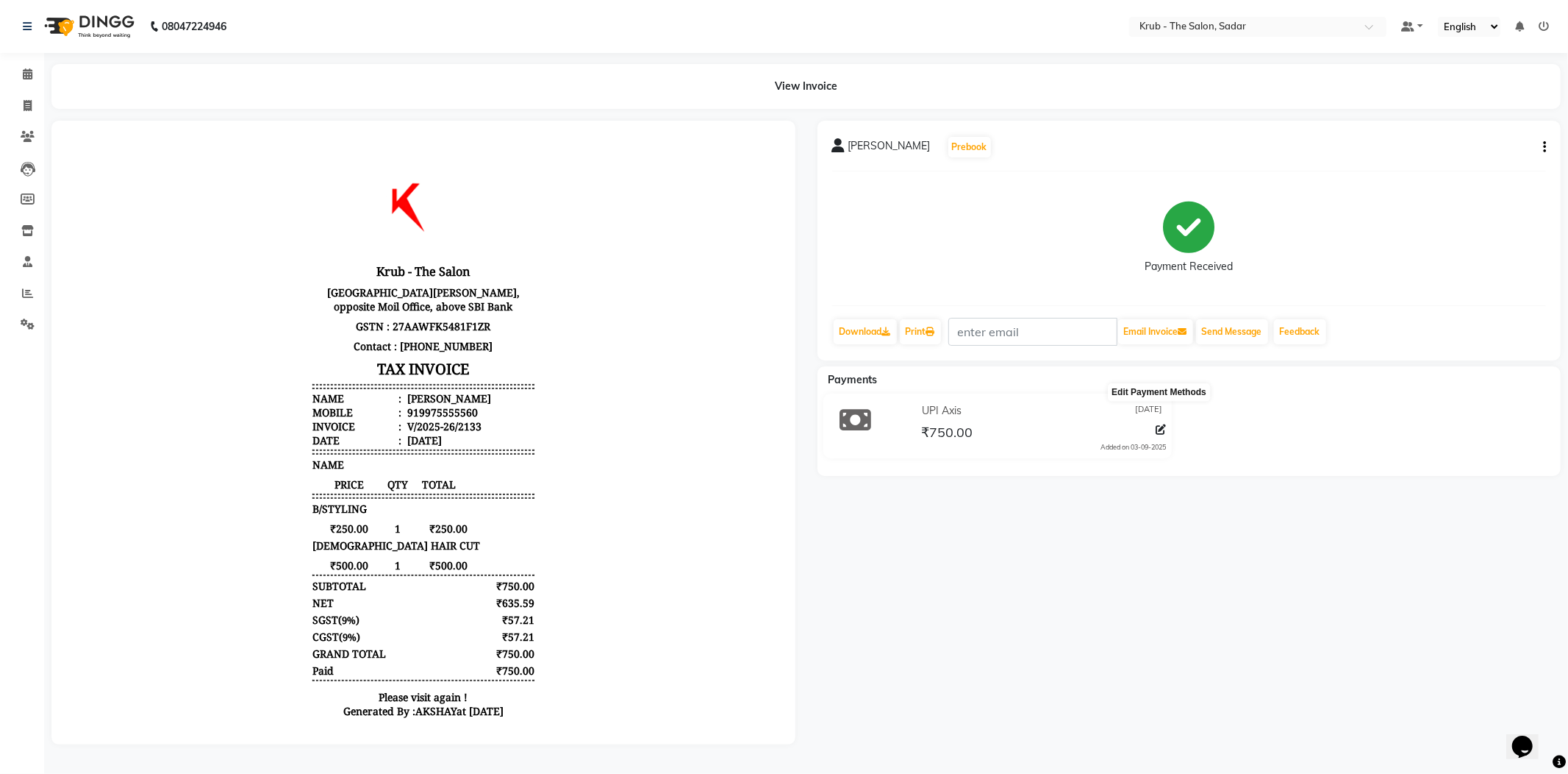
click at [1160, 424] on icon at bounding box center [1161, 429] width 11 height 11
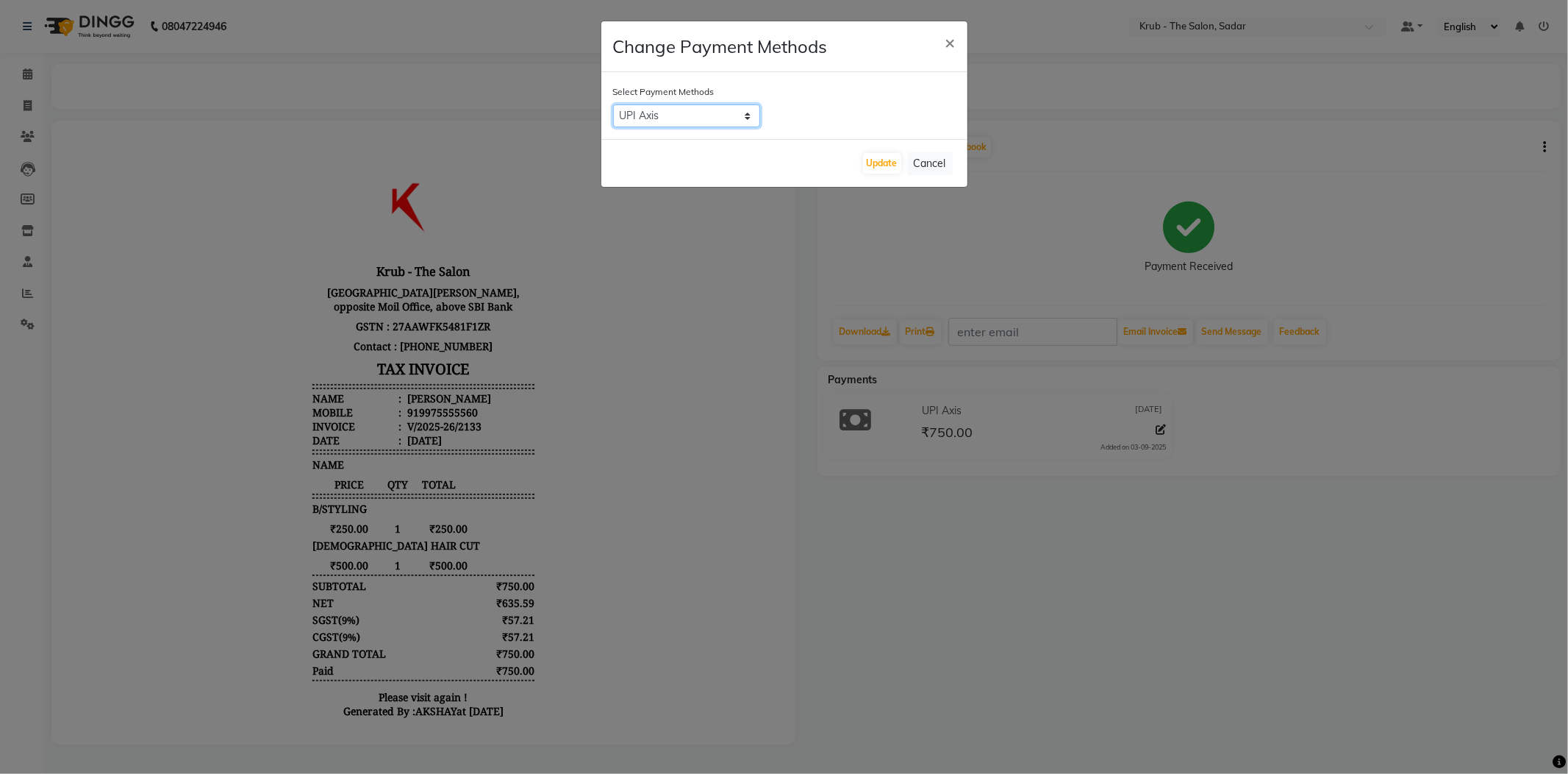
drag, startPoint x: 679, startPoint y: 101, endPoint x: 678, endPoint y: 113, distance: 12.0
click at [679, 104] on select "UPI Axis CARD CASH" at bounding box center [686, 115] width 147 height 22
select select "1"
click at [613, 104] on select "UPI Axis CARD CASH" at bounding box center [686, 115] width 147 height 22
click at [884, 153] on button "Update" at bounding box center [882, 162] width 38 height 20
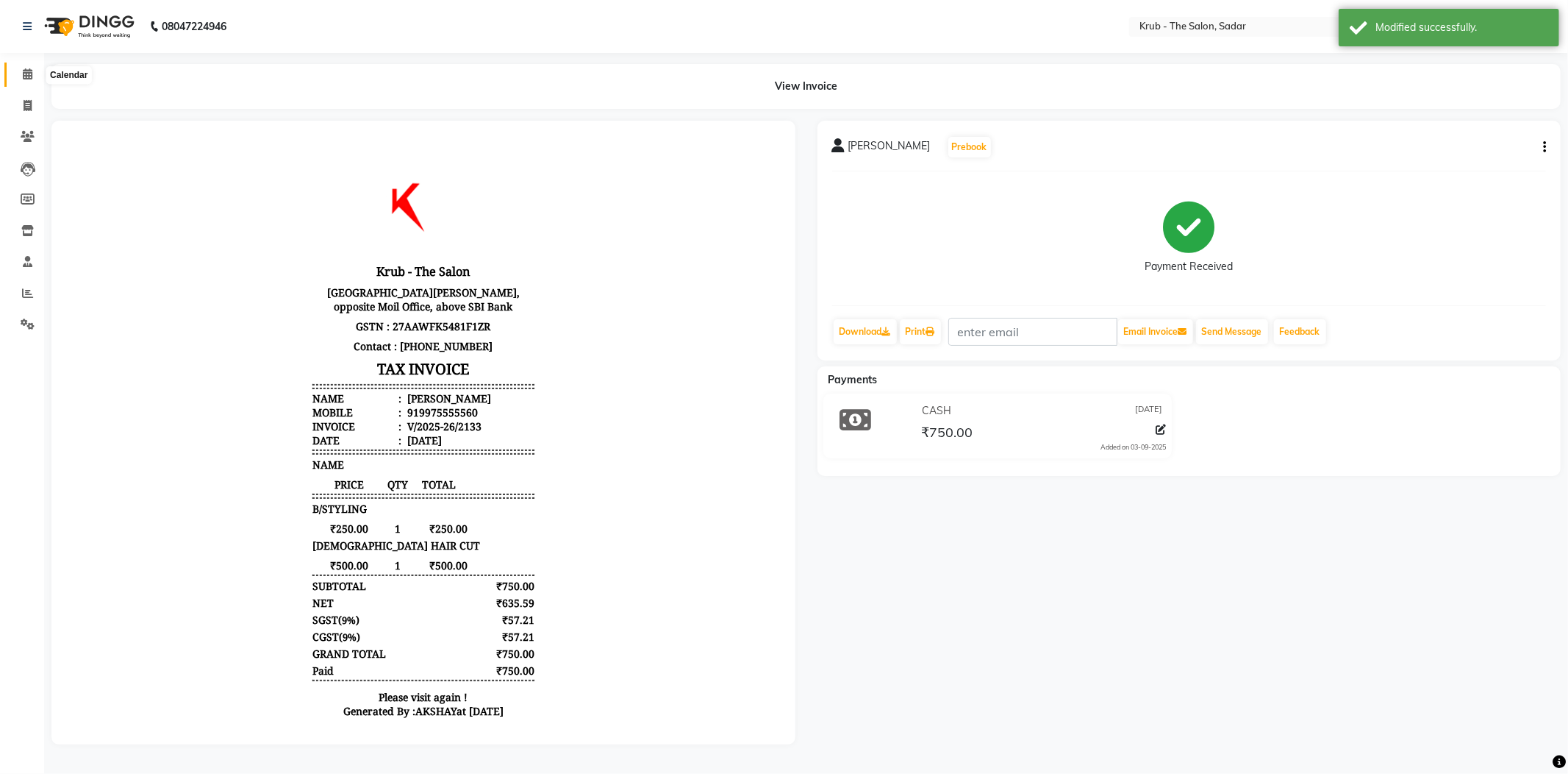
click at [36, 74] on span at bounding box center [27, 74] width 25 height 17
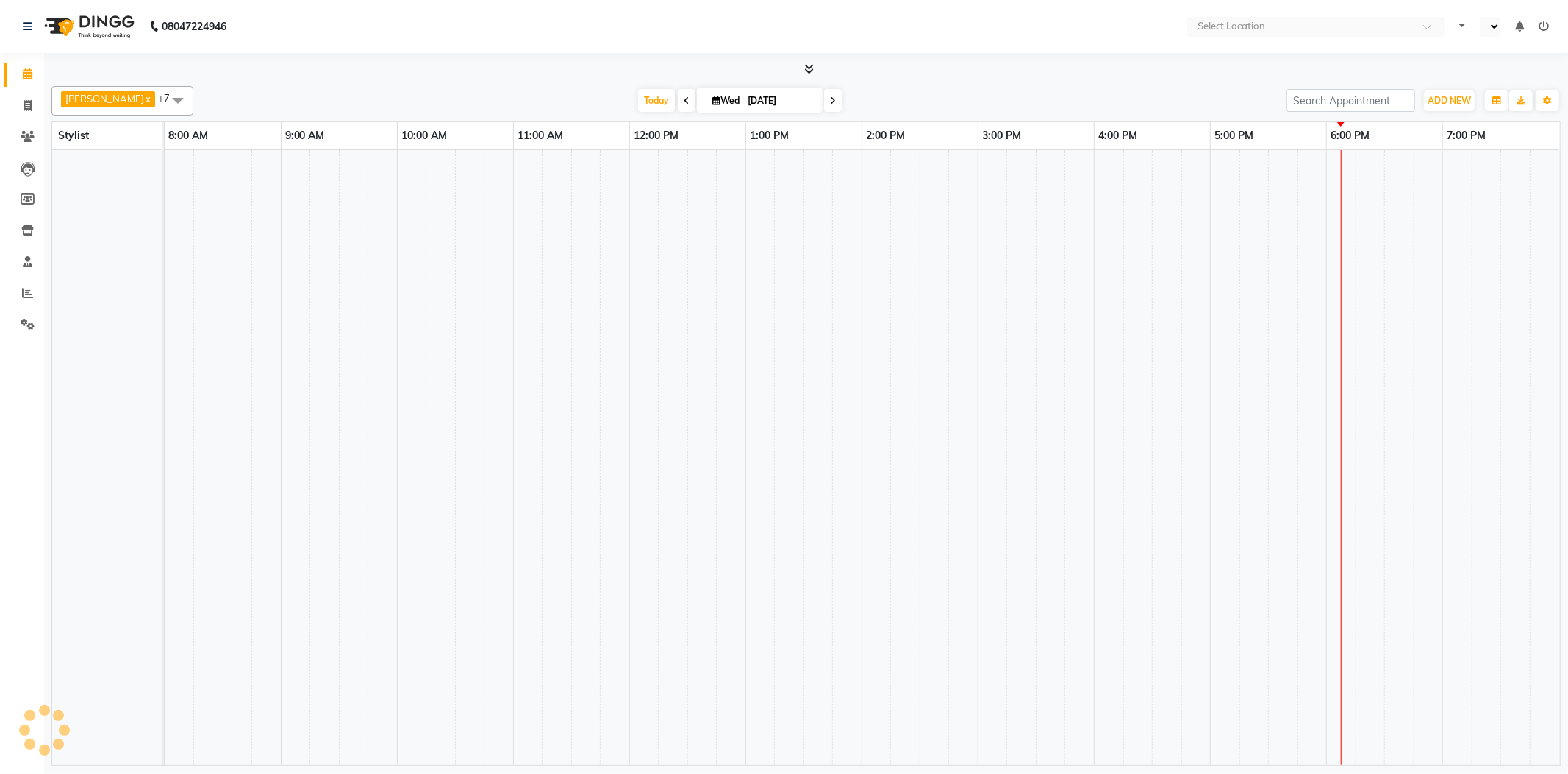
select select "en"
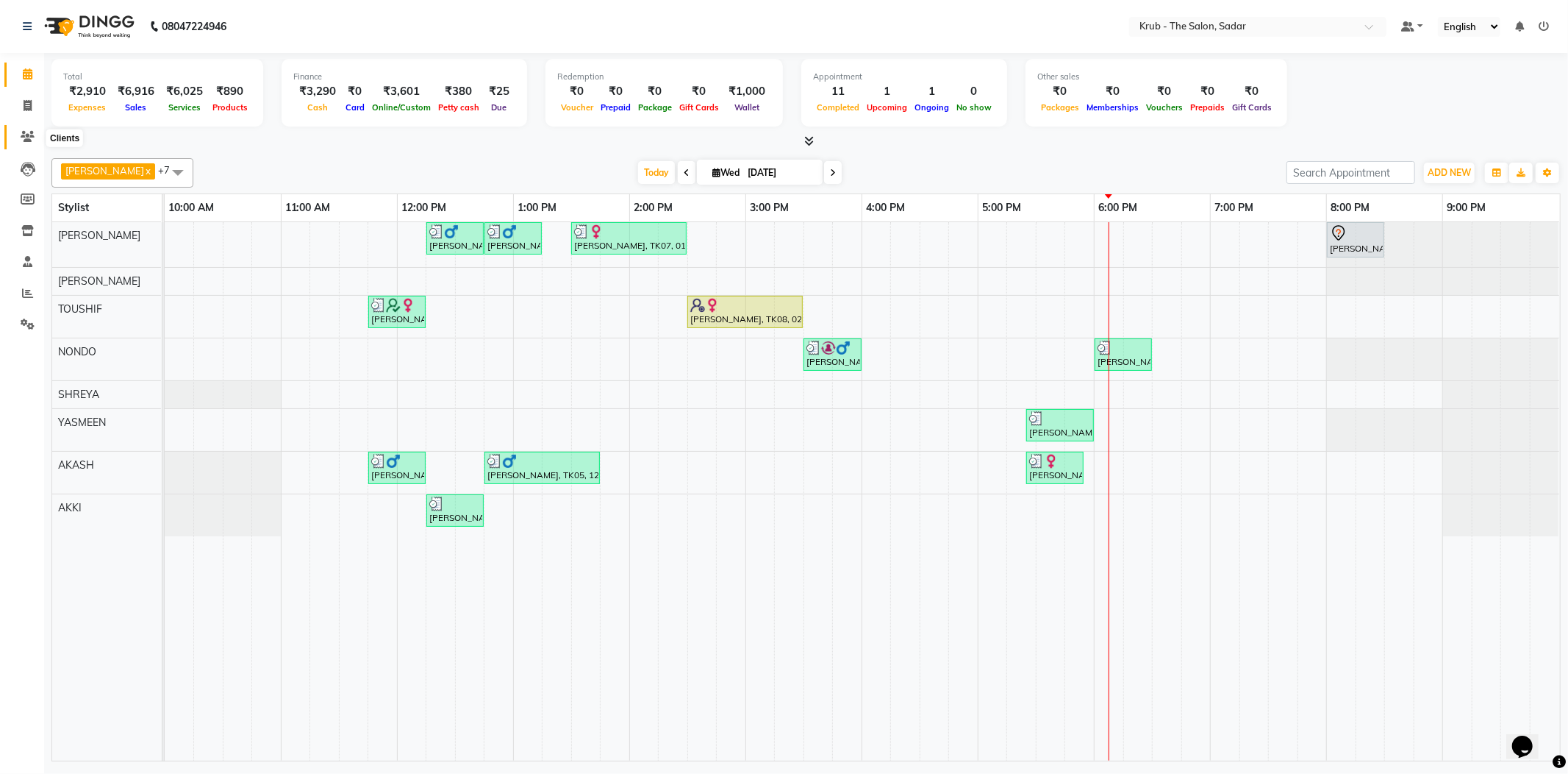
drag, startPoint x: 37, startPoint y: 144, endPoint x: 54, endPoint y: 130, distance: 22.0
click at [37, 144] on span at bounding box center [27, 136] width 25 height 17
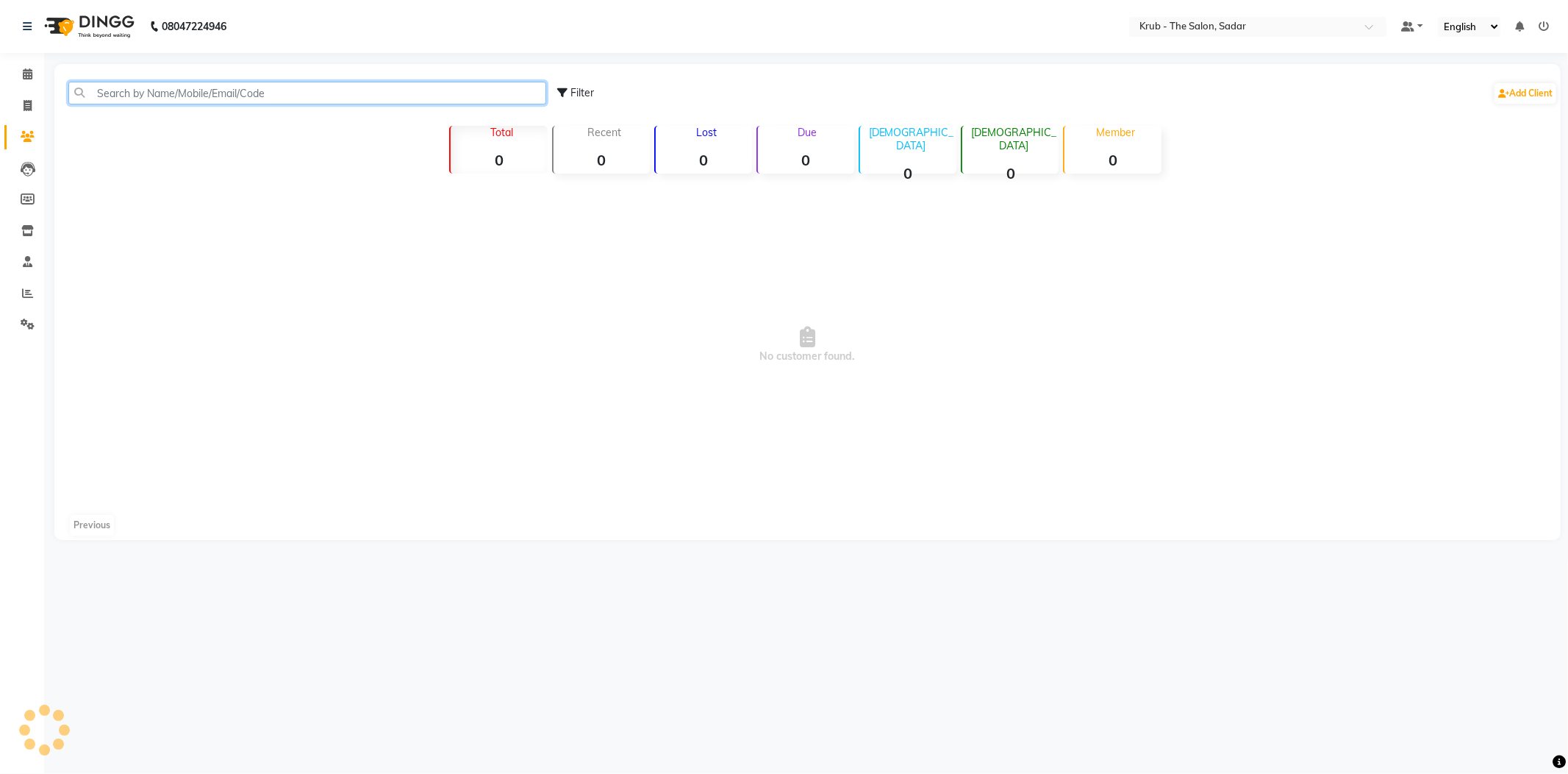
click at [168, 88] on input "text" at bounding box center [307, 92] width 478 height 22
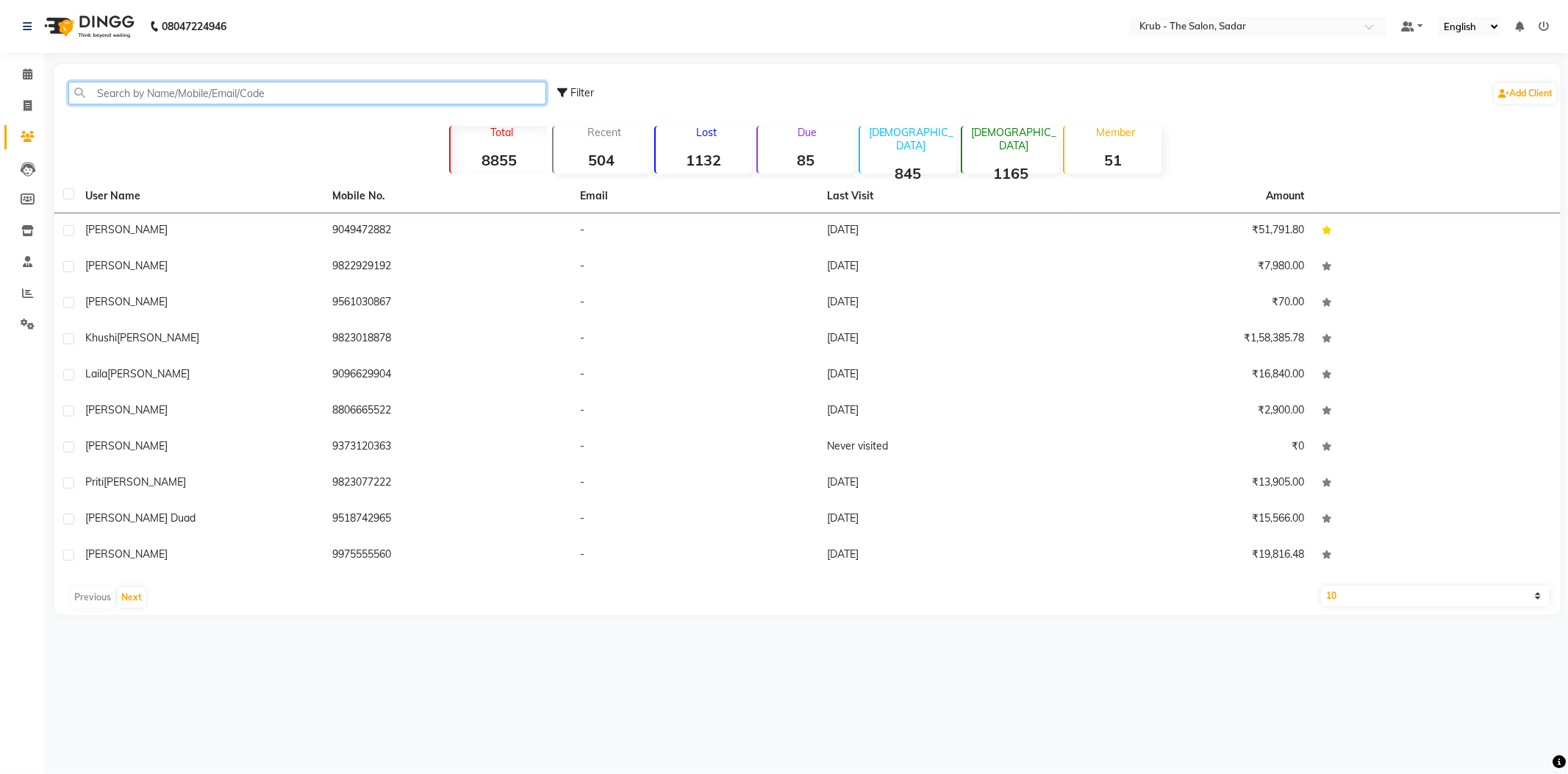
type input "s"
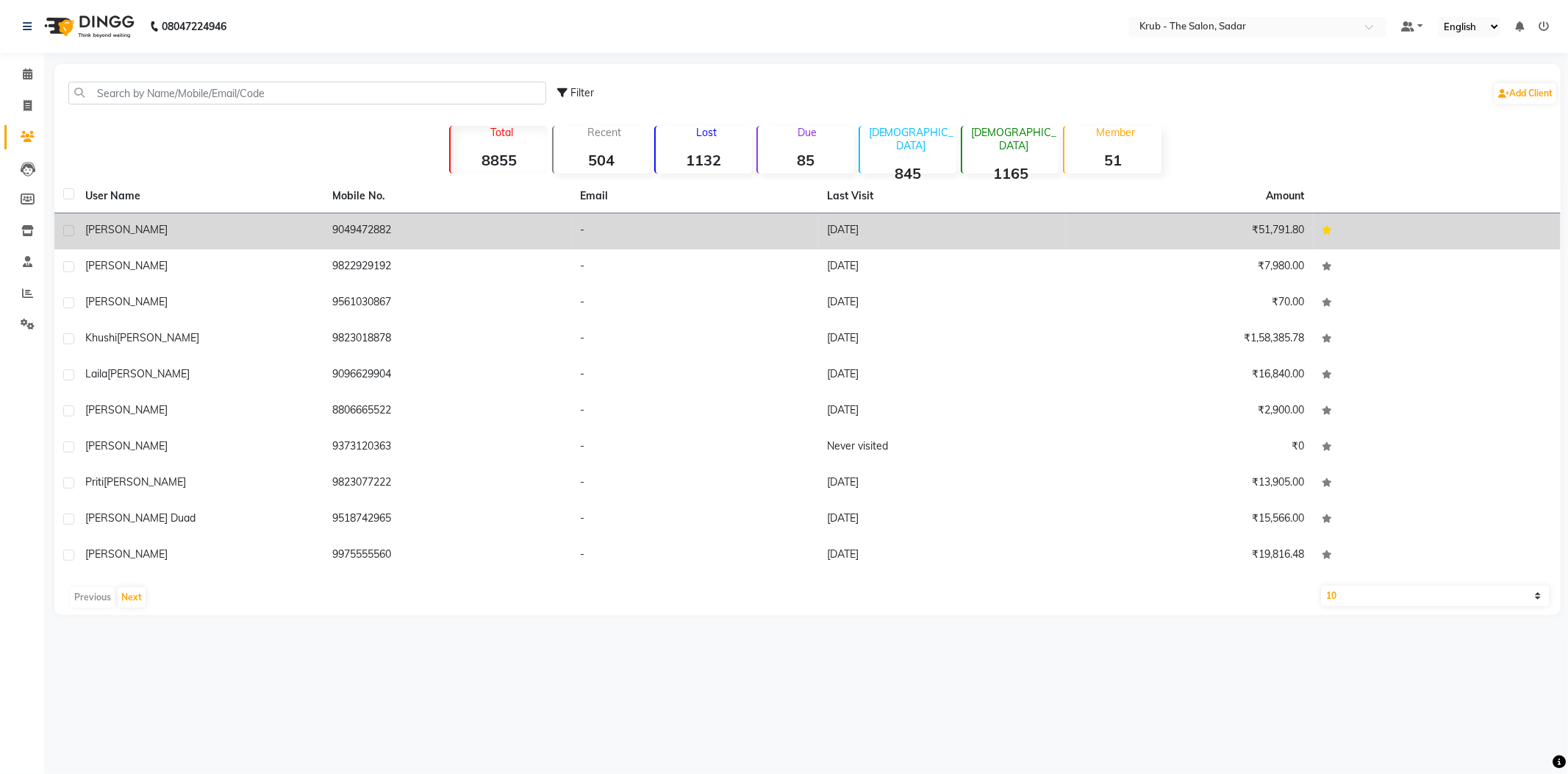
click at [265, 222] on div "[PERSON_NAME]" at bounding box center [200, 229] width 230 height 16
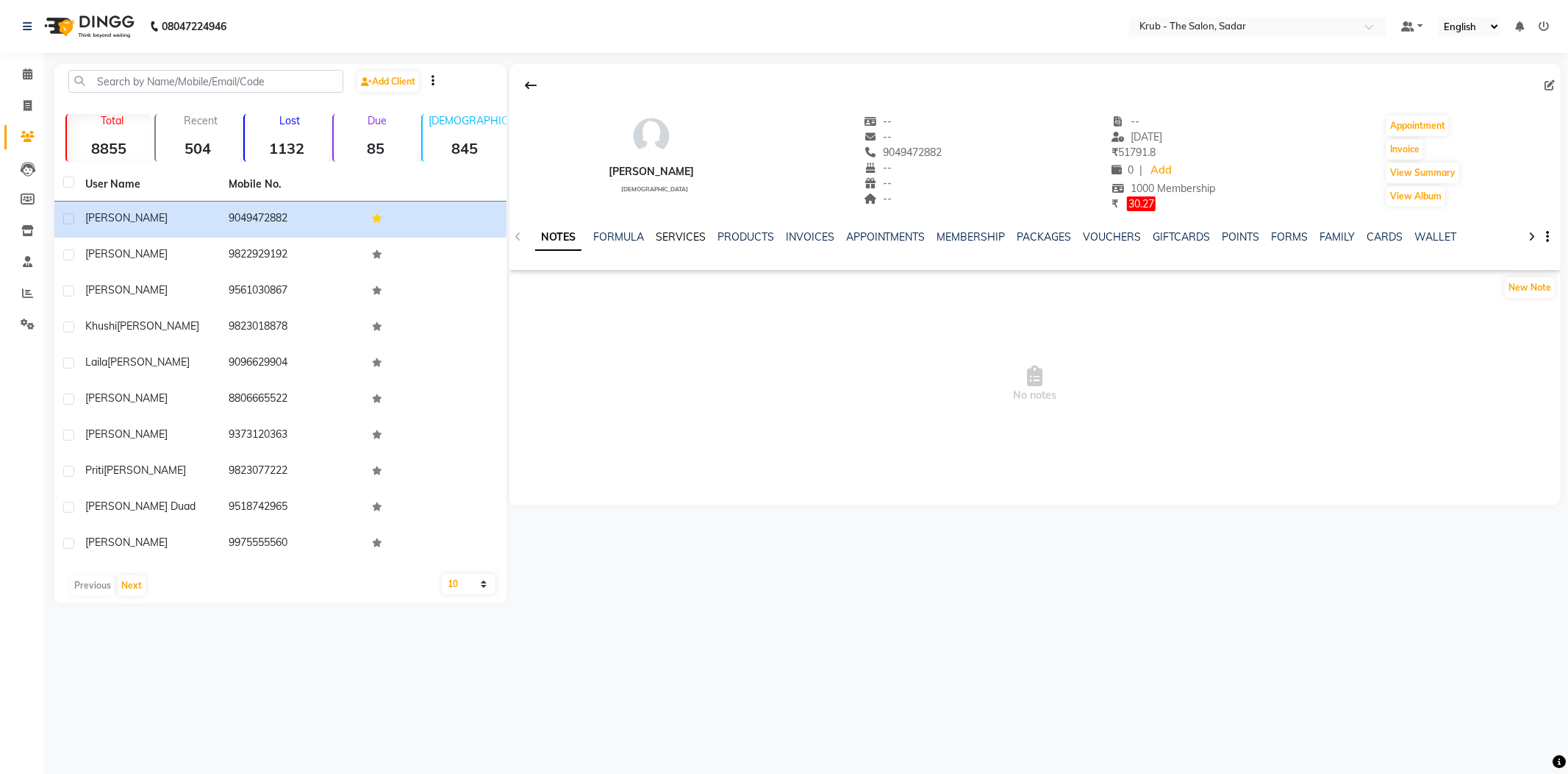
click at [679, 230] on link "SERVICES" at bounding box center [680, 237] width 50 height 14
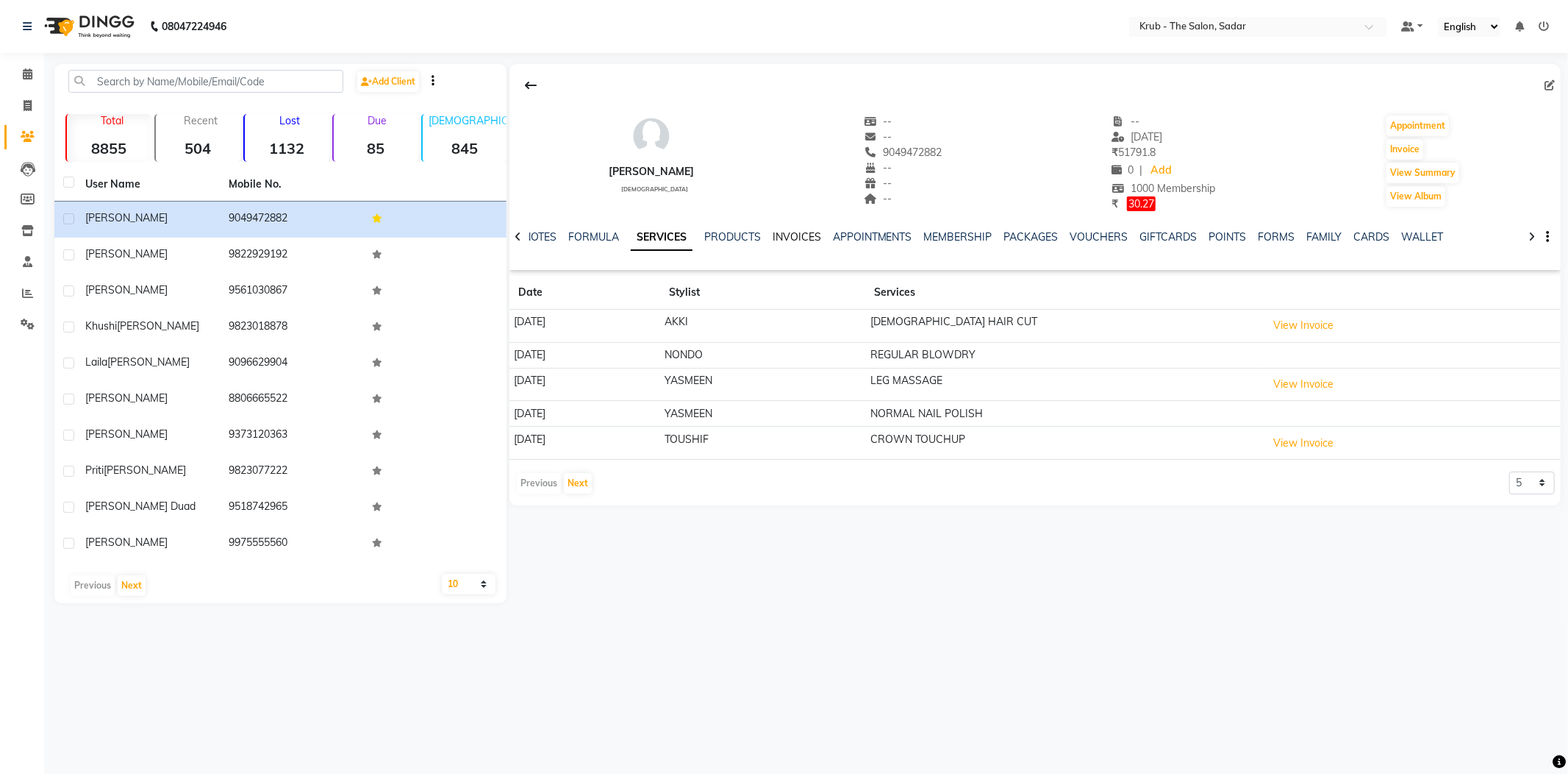
click at [785, 230] on link "INVOICES" at bounding box center [797, 237] width 49 height 14
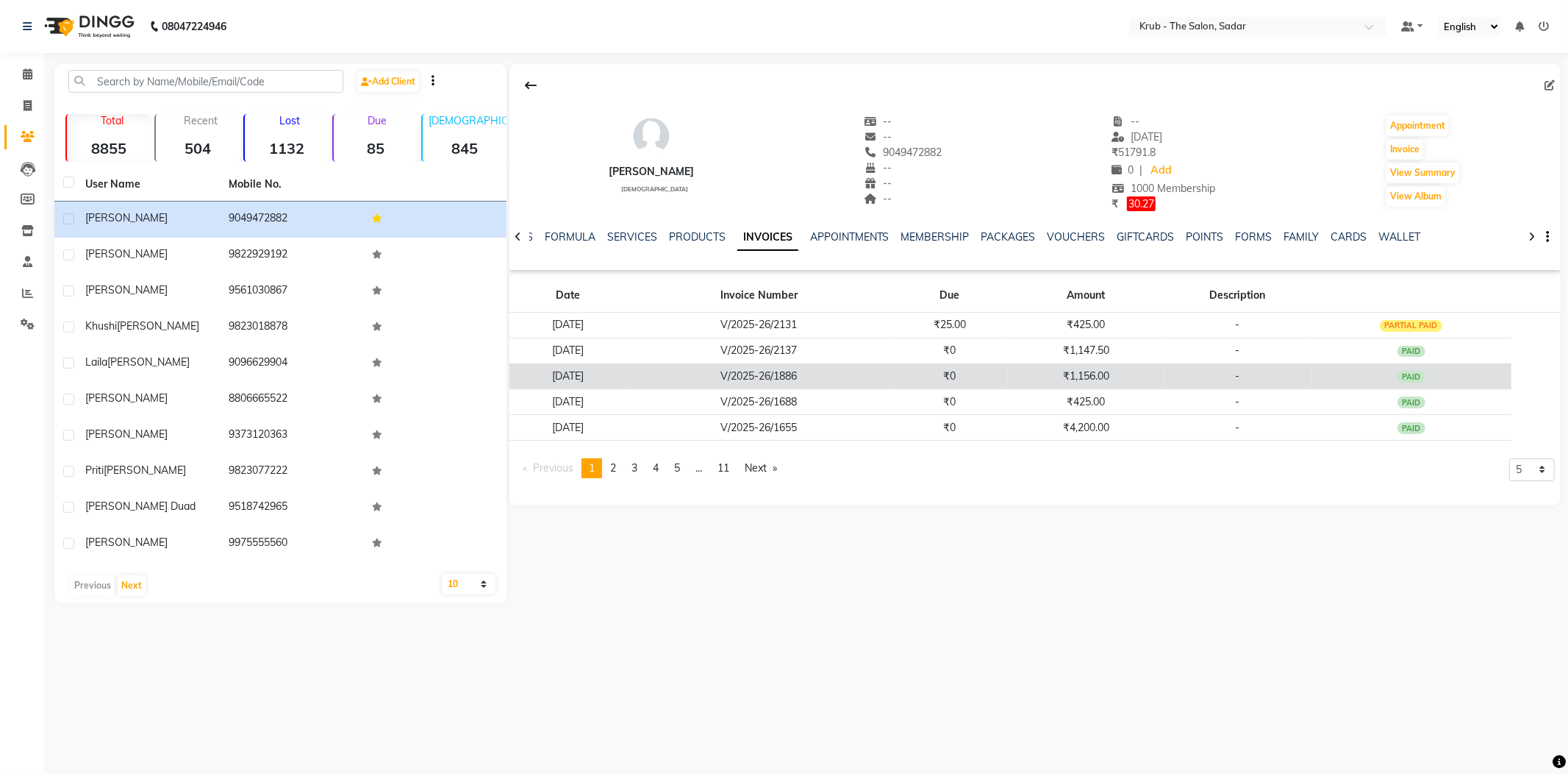
click at [929, 364] on td "₹0" at bounding box center [950, 376] width 117 height 25
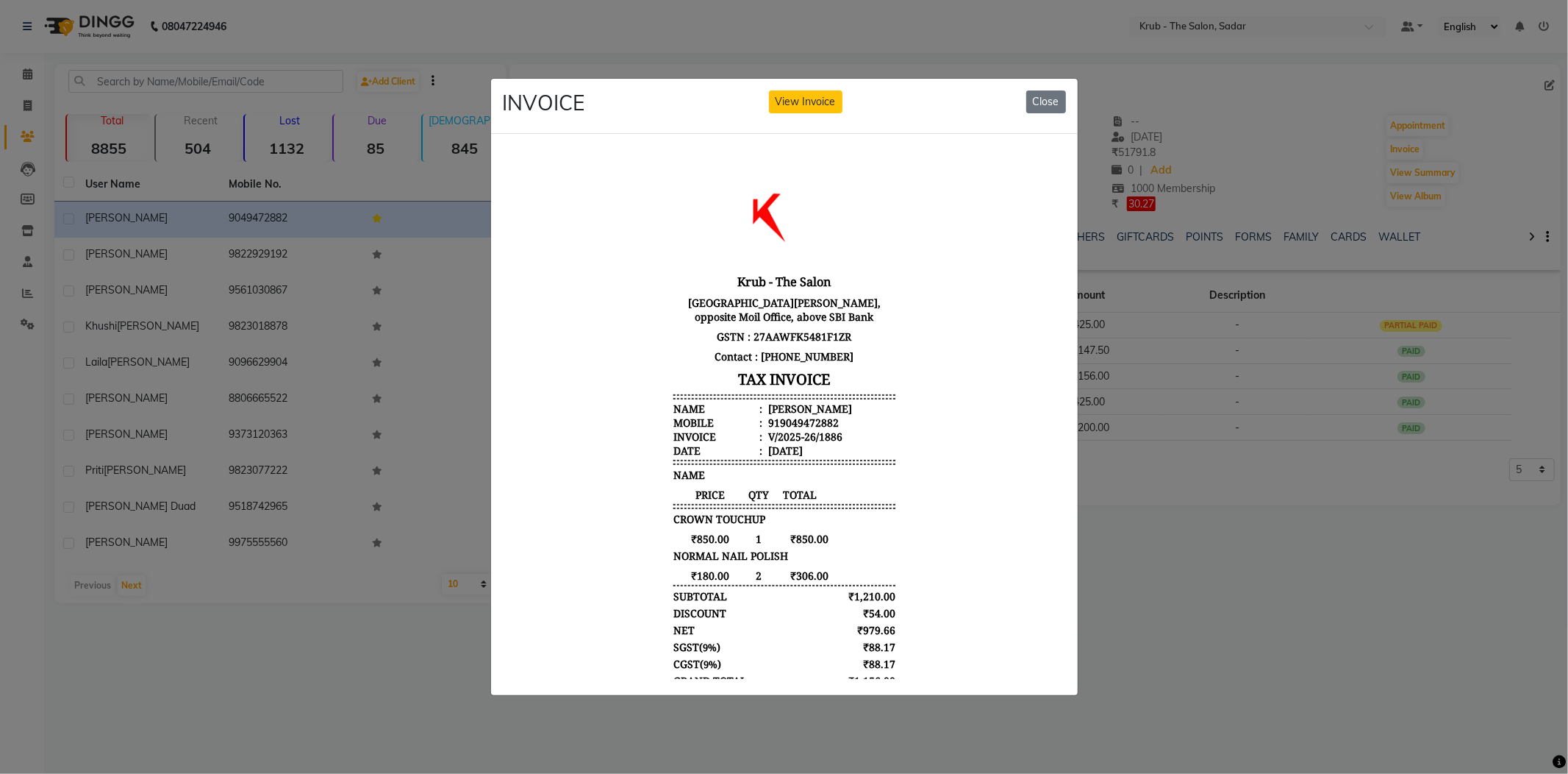
click at [1230, 525] on ngb-modal-window "INVOICE View Invoice Close" at bounding box center [784, 387] width 1568 height 774
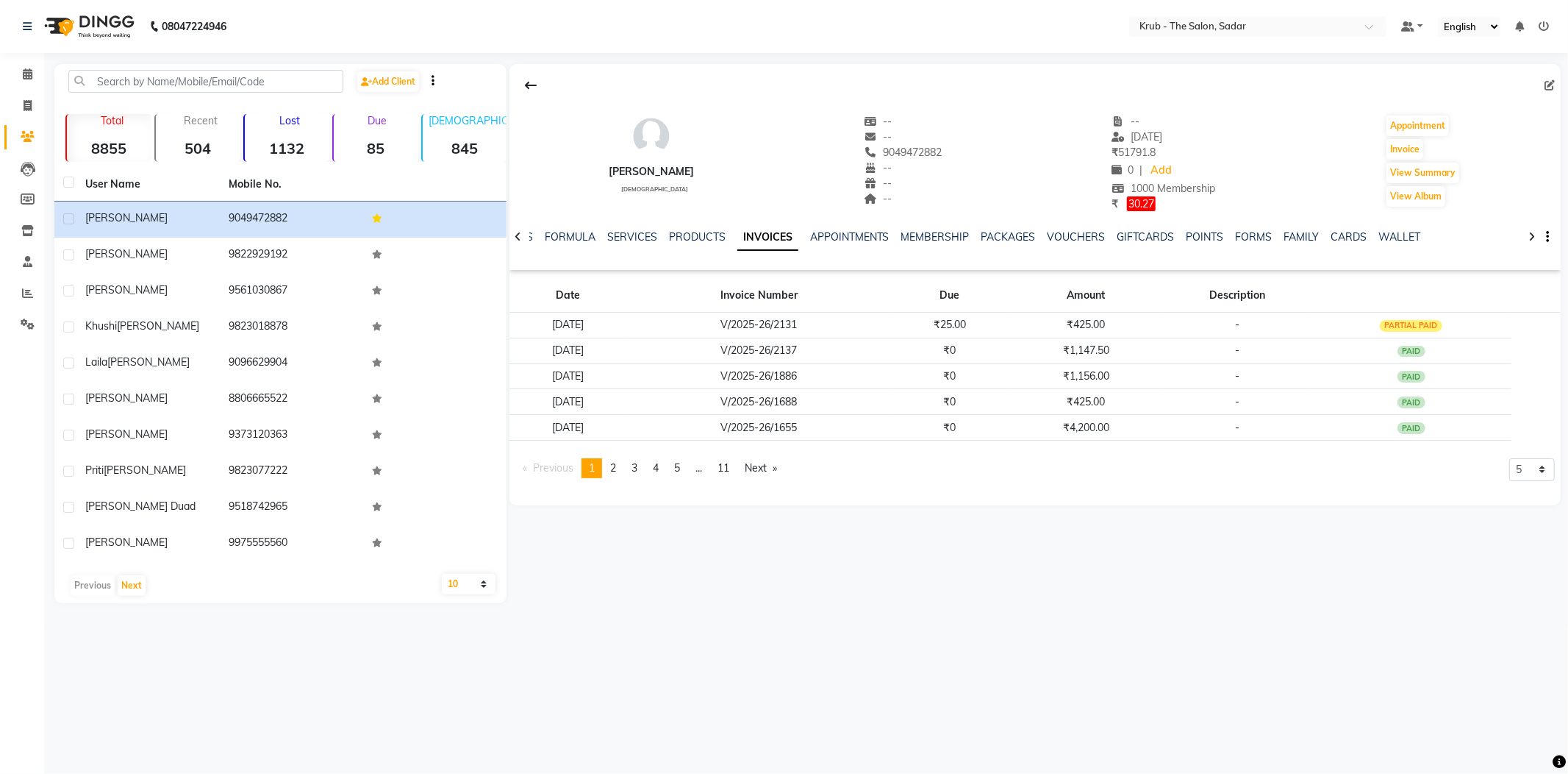
click at [1173, 414] on td "-" at bounding box center [1237, 427] width 147 height 25
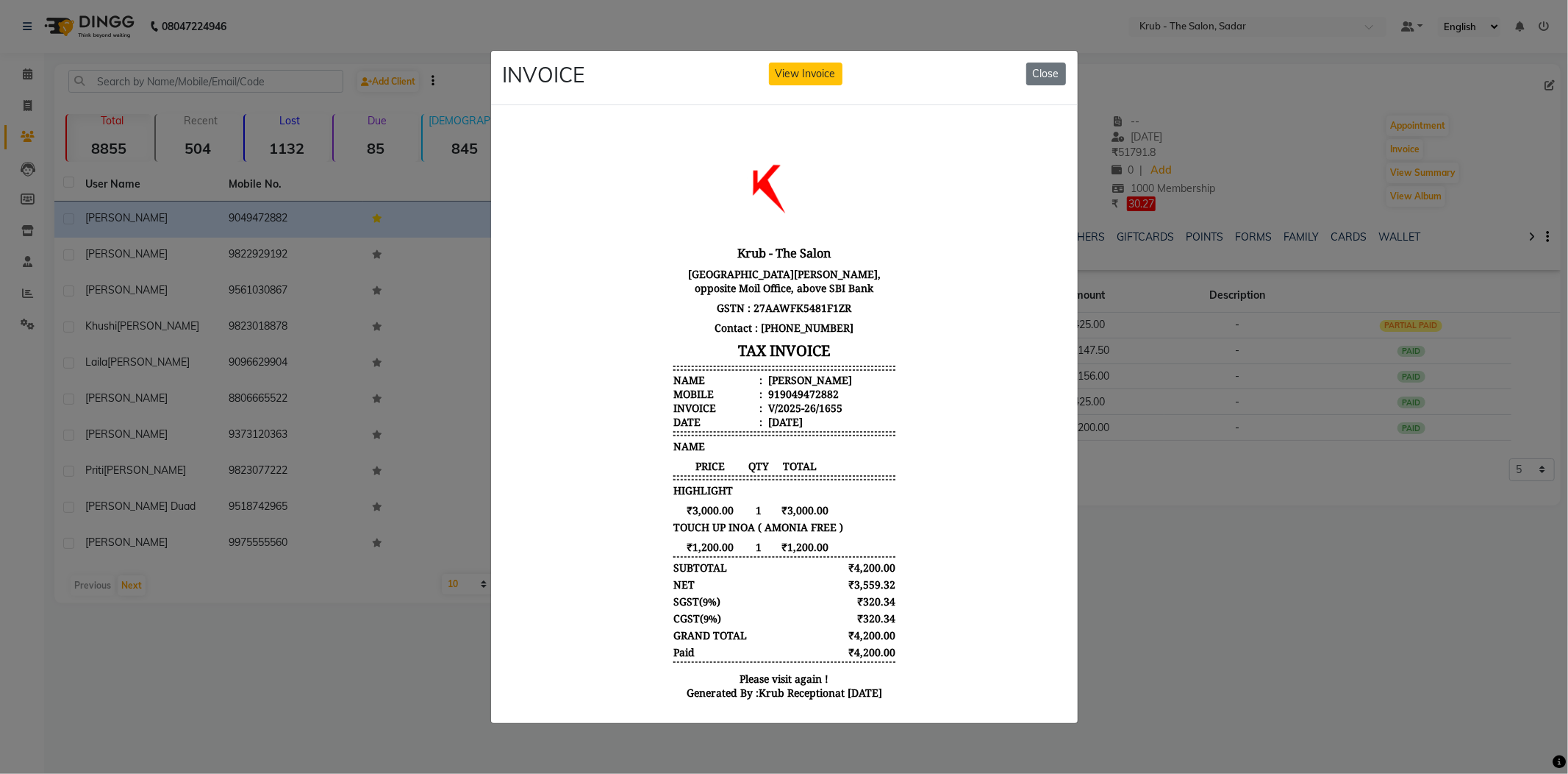
click at [1214, 454] on ngb-modal-window "INVOICE View Invoice Close" at bounding box center [784, 387] width 1568 height 774
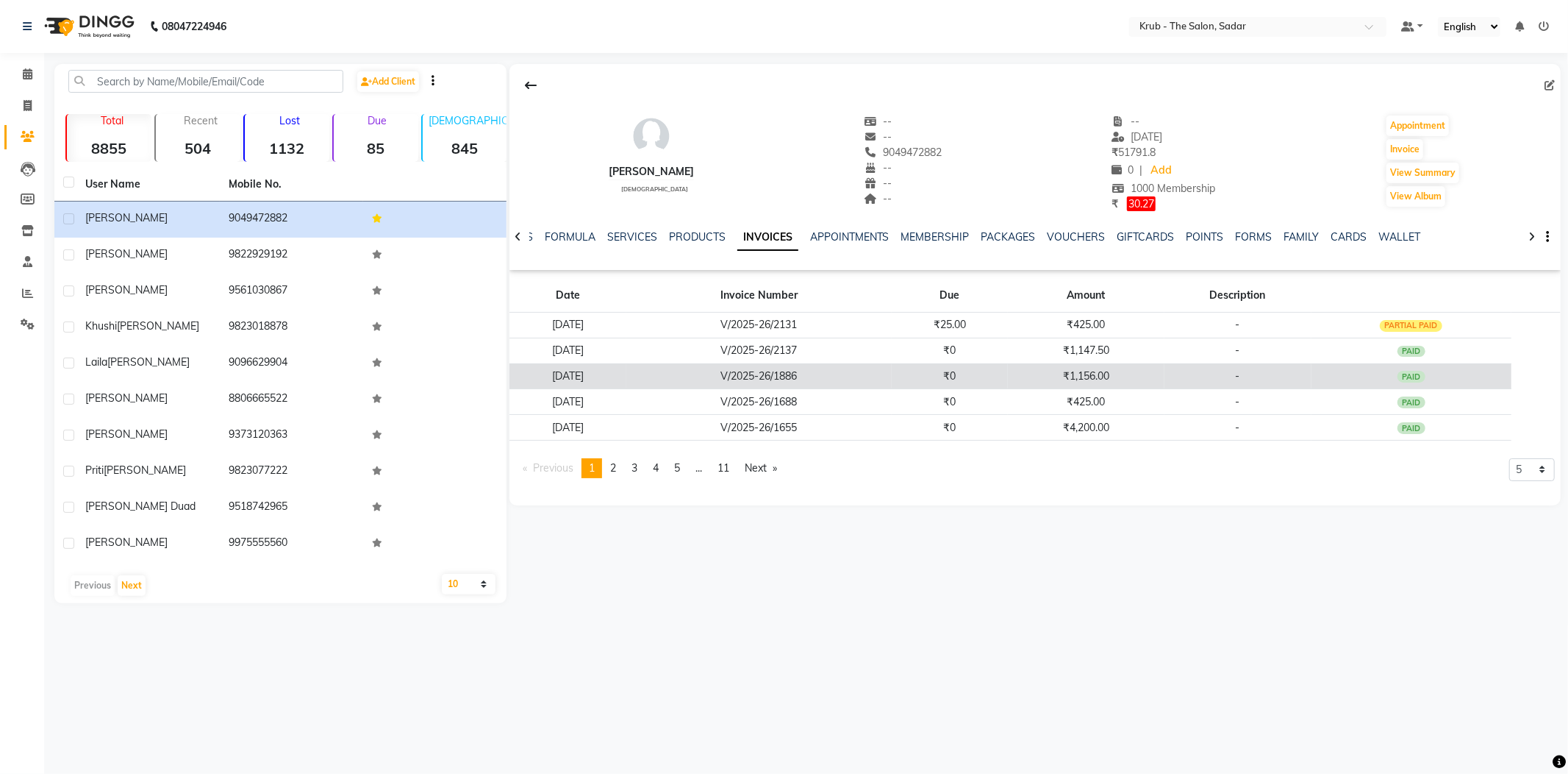
click at [891, 364] on td "V/2025-26/1886" at bounding box center [758, 376] width 265 height 25
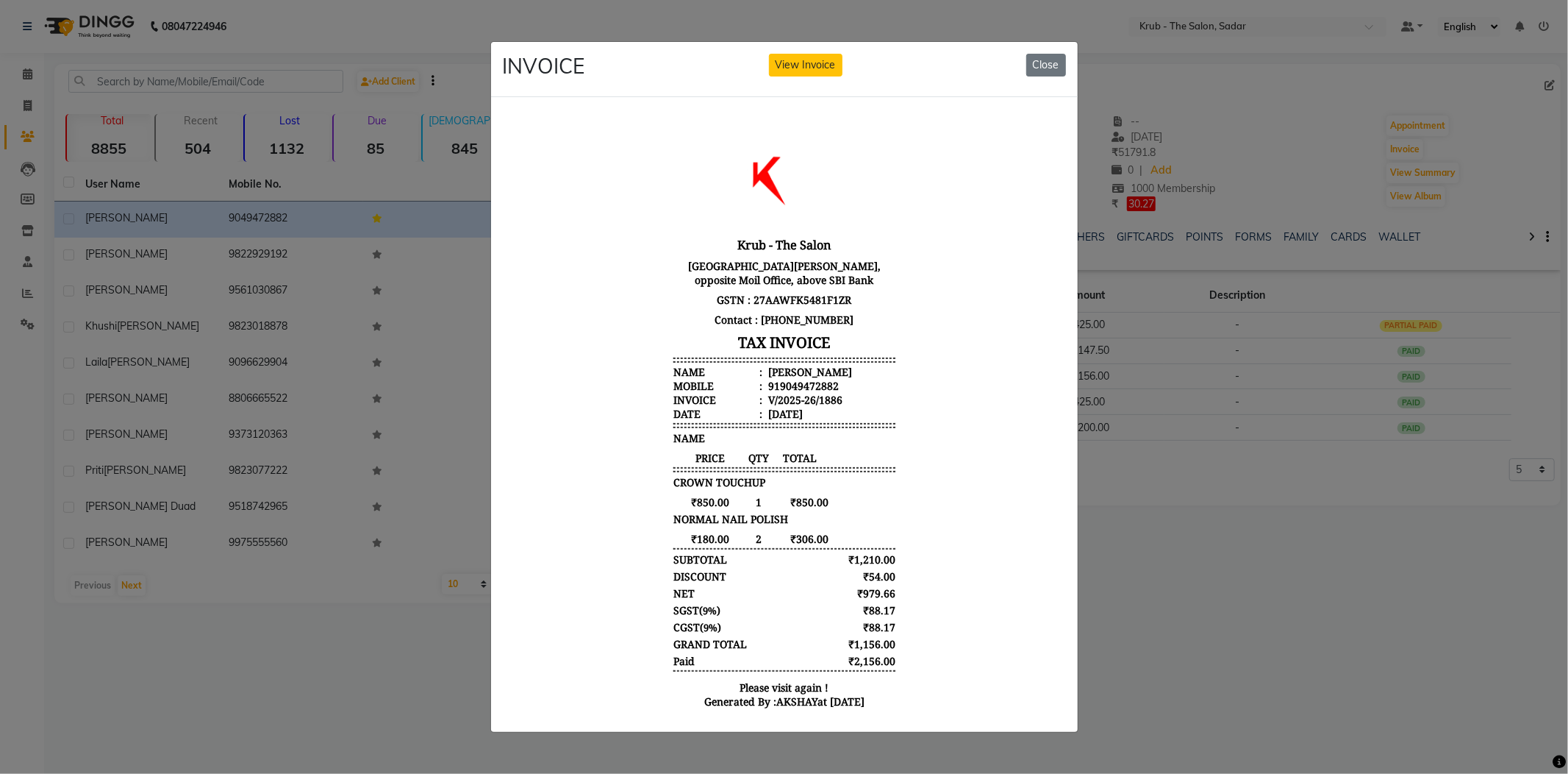
click at [1256, 528] on ngb-modal-window "INVOICE View Invoice Close" at bounding box center [784, 387] width 1568 height 774
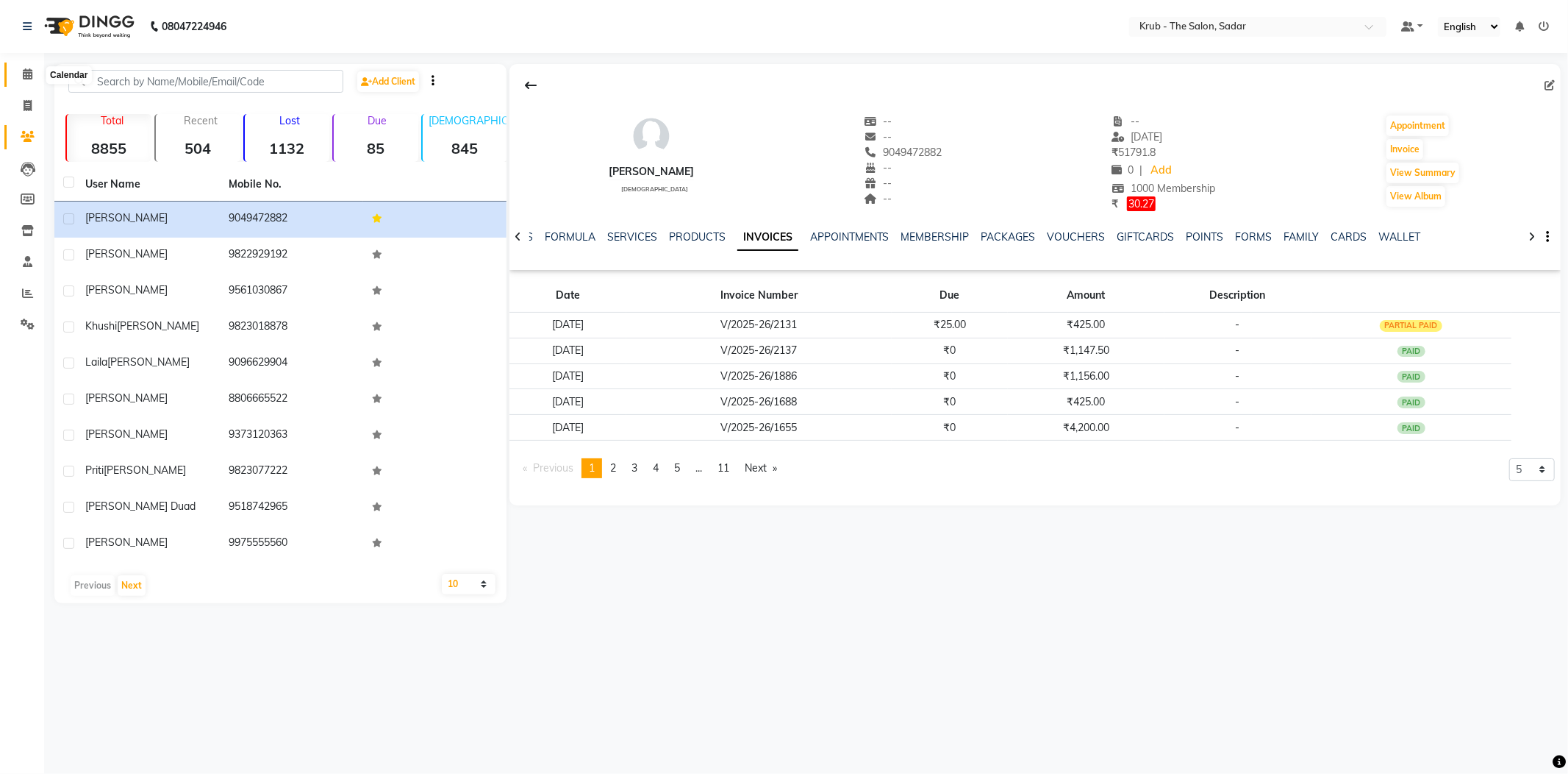
click at [15, 74] on span at bounding box center [27, 74] width 25 height 17
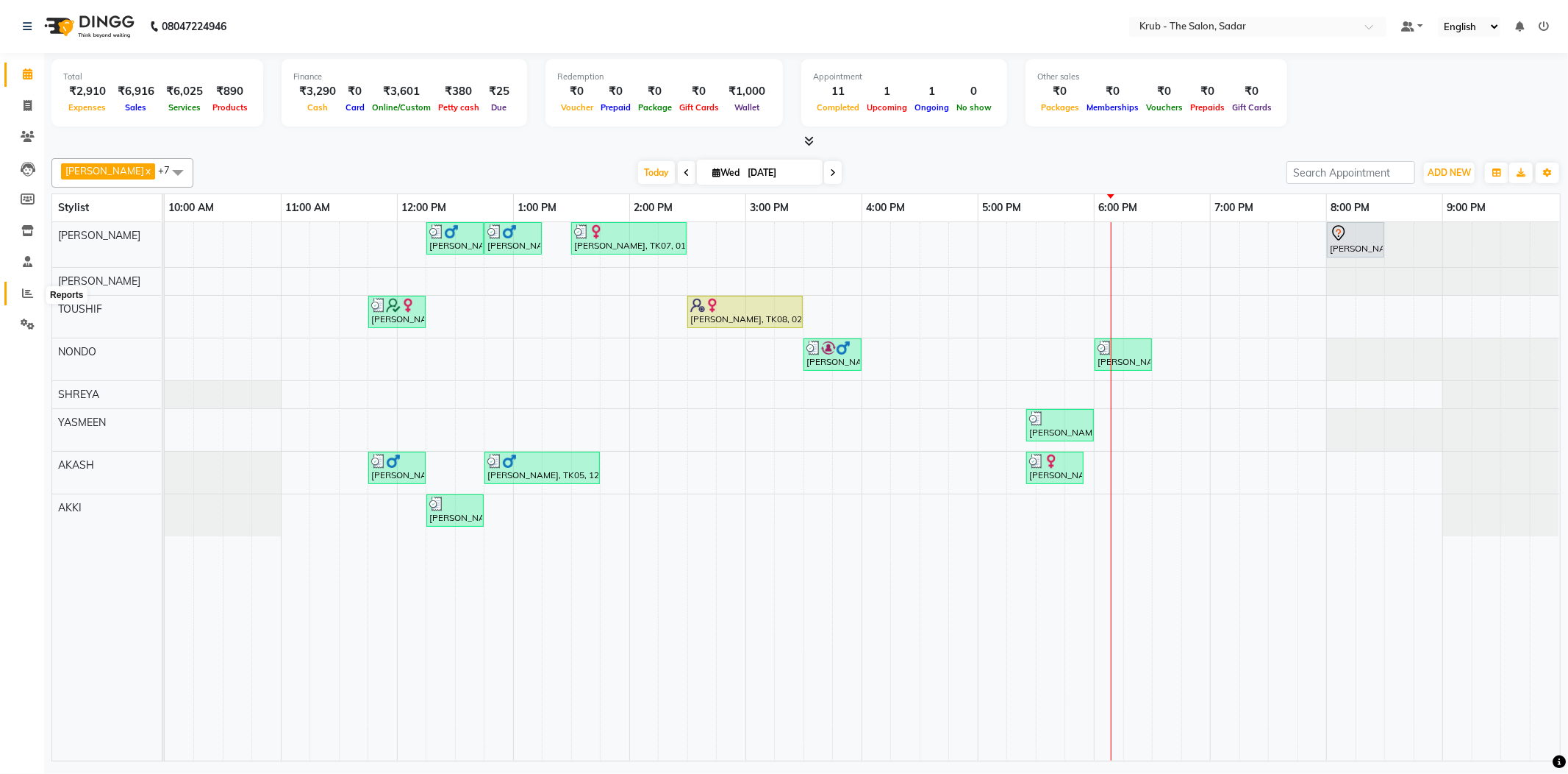
click at [22, 294] on icon at bounding box center [27, 293] width 11 height 11
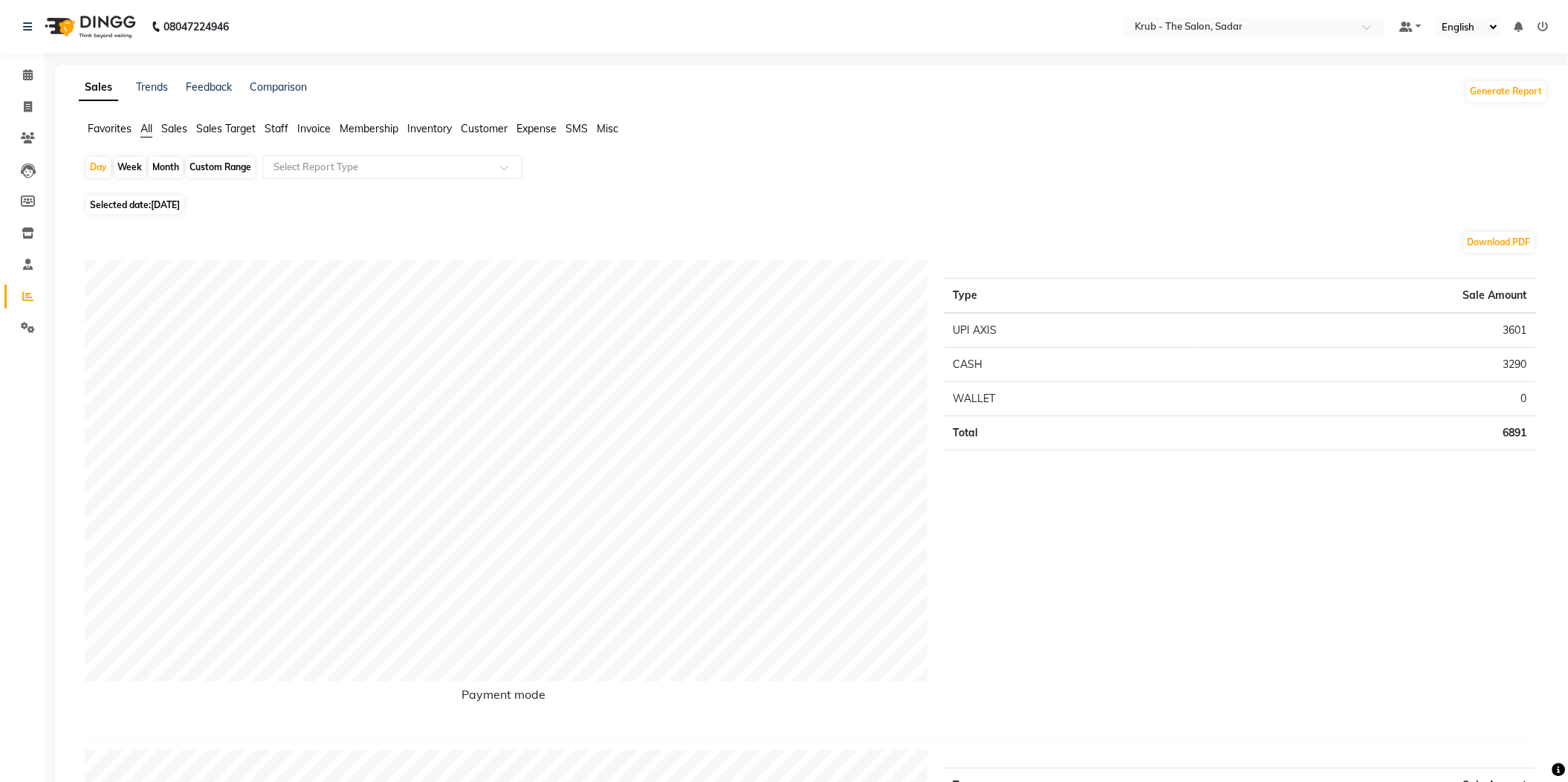
click at [154, 162] on div "Month" at bounding box center [165, 167] width 34 height 21
select select "9"
select select "2025"
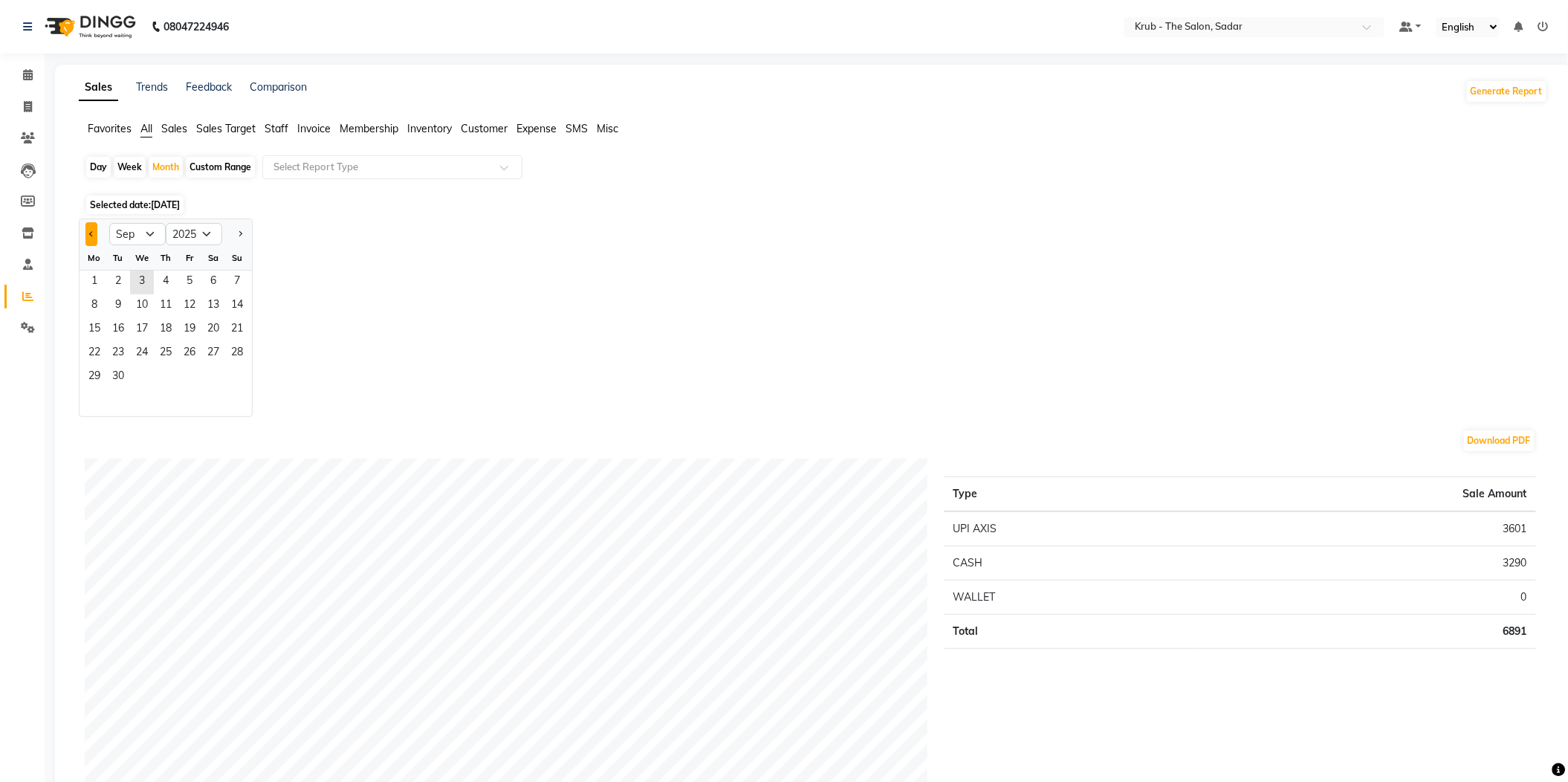
click at [89, 230] on span "Previous month" at bounding box center [91, 232] width 5 height 5
select select "8"
drag, startPoint x: 171, startPoint y: 259, endPoint x: 218, endPoint y: 343, distance: 96.3
click at [218, 343] on ngb-datepicker-month "Mo Tu We Th Fr Sa Su 1 2 3 4 5 6 7 8 9 10 11 12 13 14 15 16 17 18 19 20 21 22 2…" at bounding box center [165, 330] width 172 height 170
click at [225, 365] on span "31" at bounding box center [237, 377] width 24 height 24
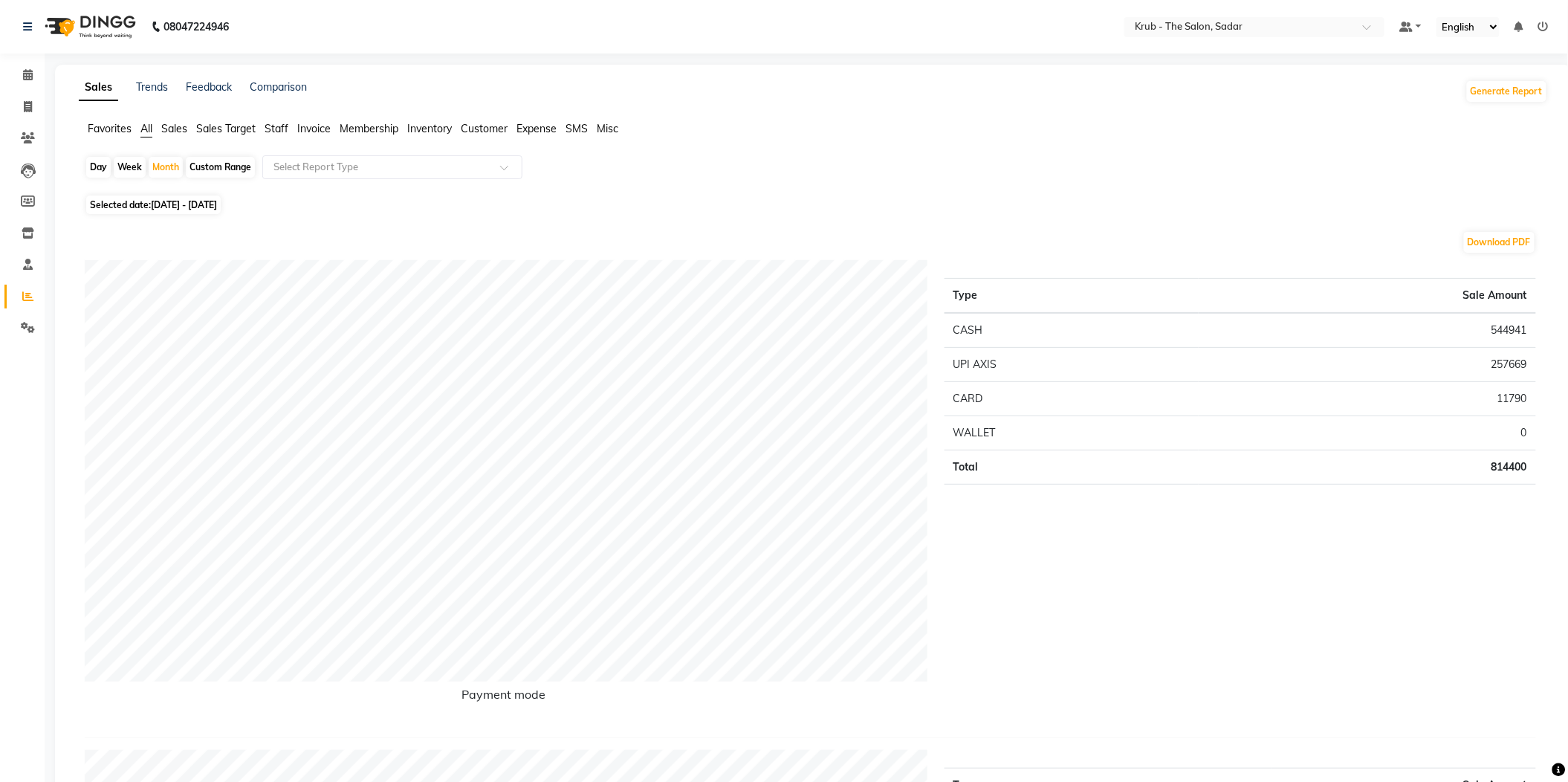
click at [267, 132] on li "Staff" at bounding box center [276, 129] width 24 height 16
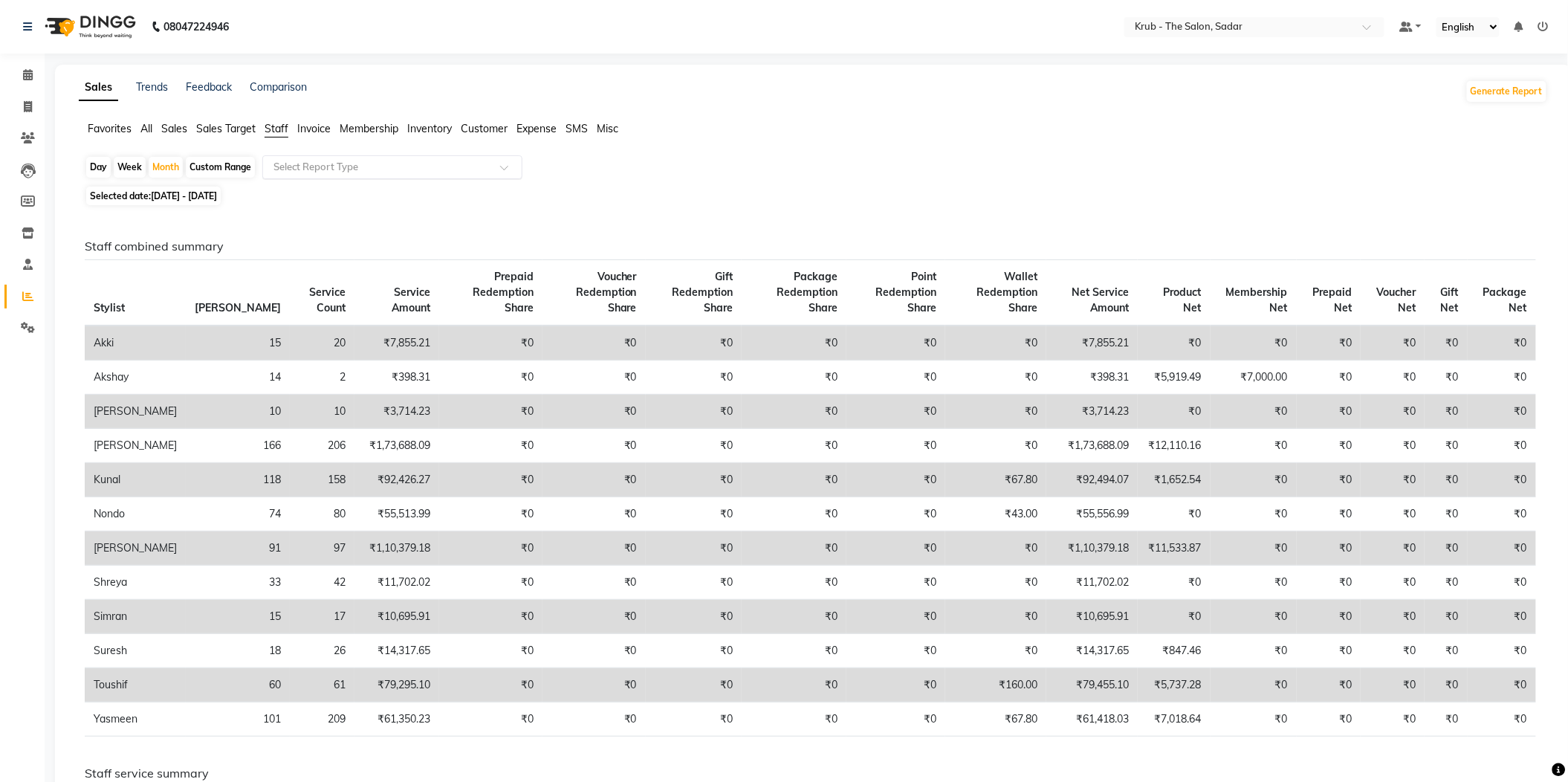
click at [376, 160] on input "text" at bounding box center [377, 167] width 214 height 15
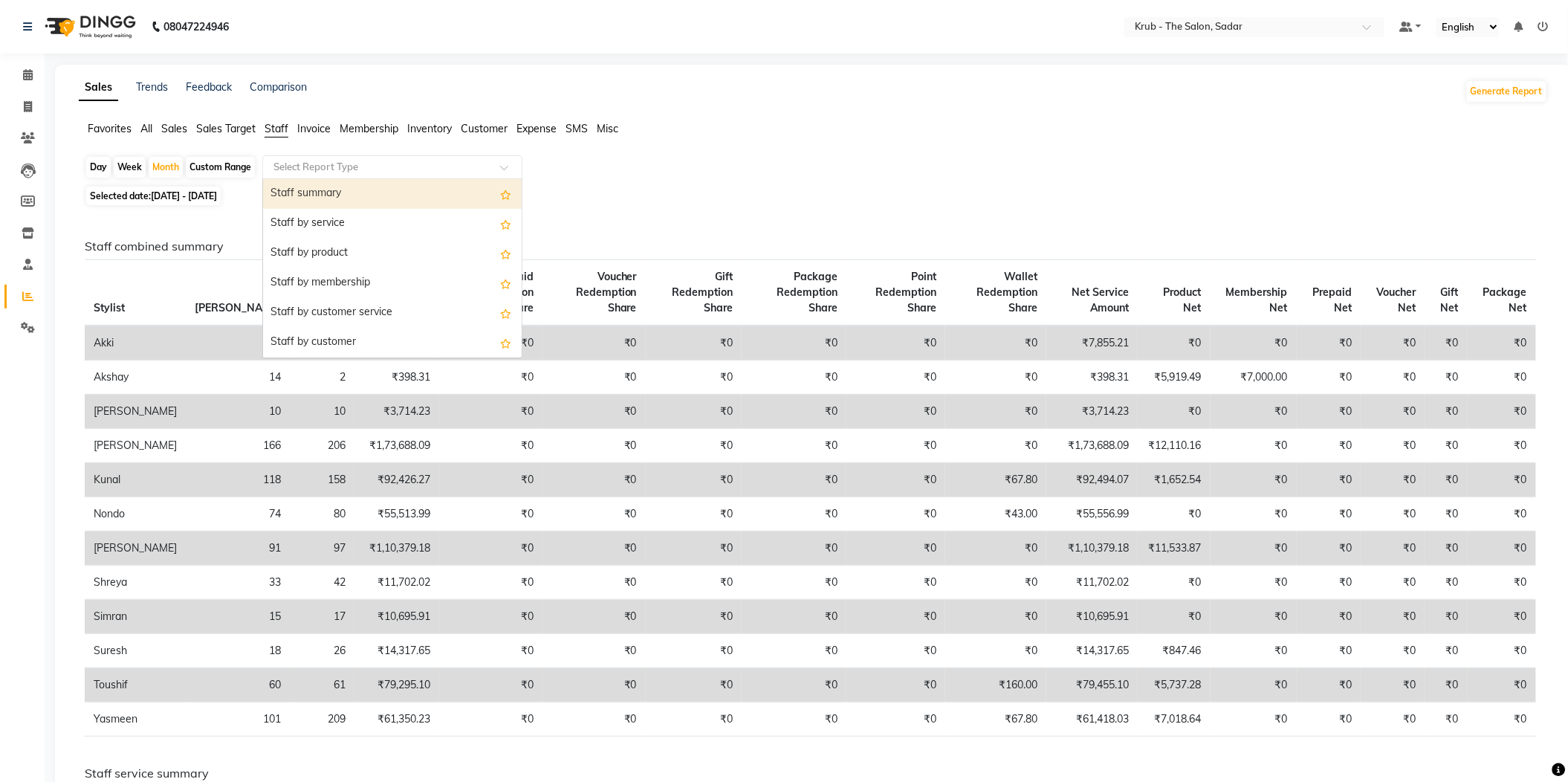
click at [404, 180] on div "Staff summary" at bounding box center [392, 194] width 258 height 29
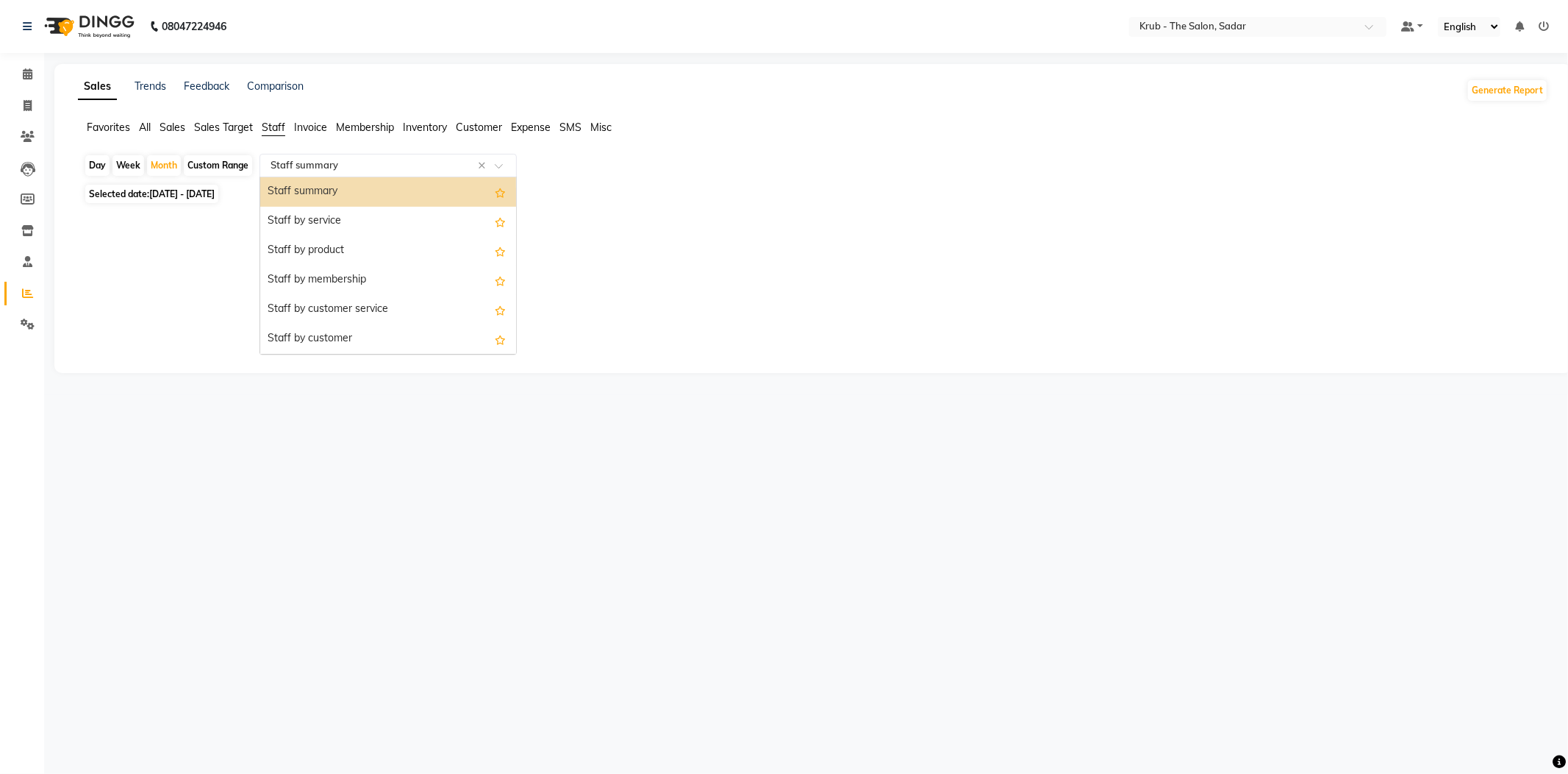
click at [361, 164] on input "text" at bounding box center [373, 165] width 212 height 15
click at [336, 186] on div "Staff summary" at bounding box center [388, 192] width 256 height 29
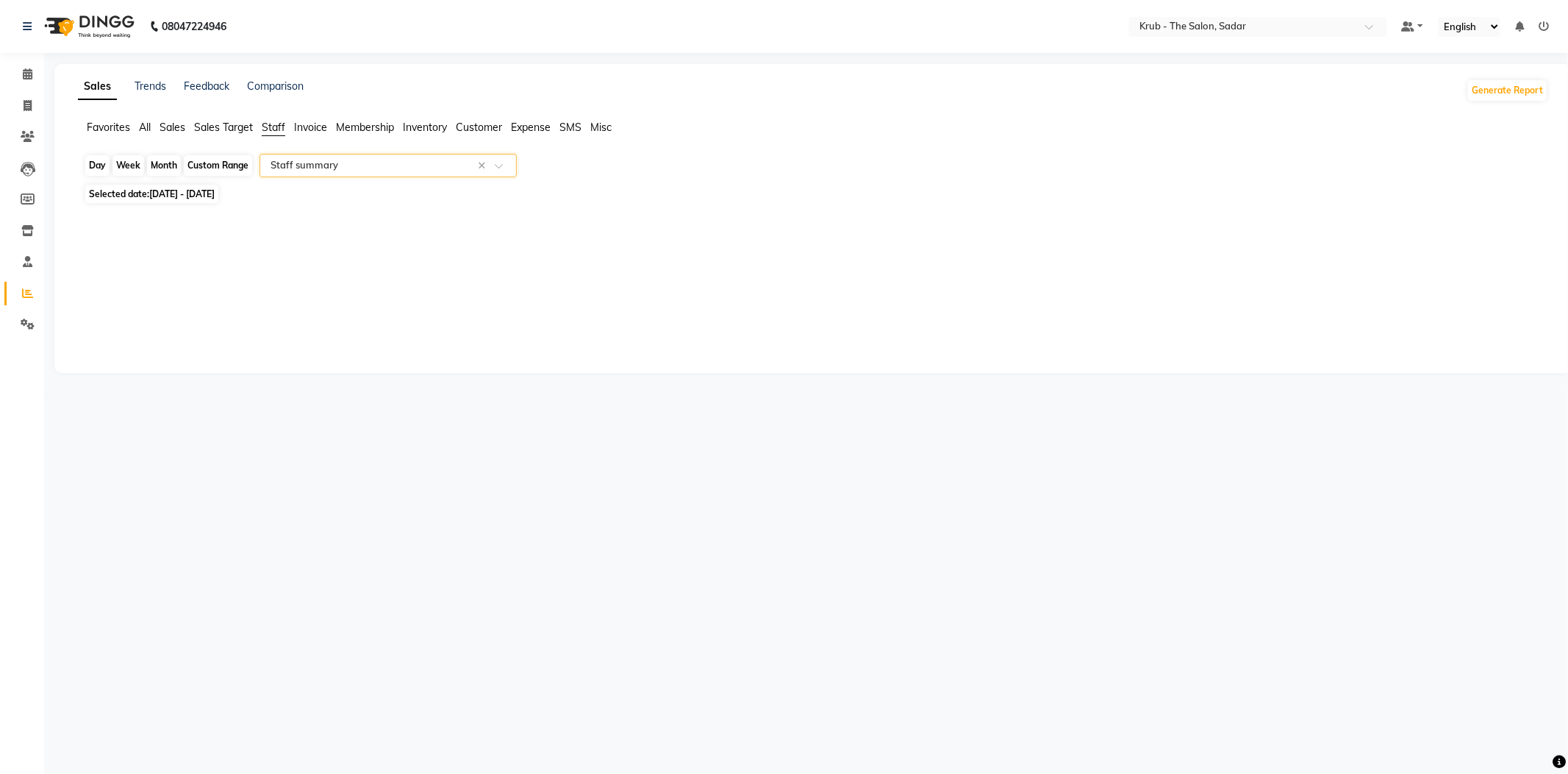
click at [152, 156] on div "Month" at bounding box center [163, 165] width 34 height 20
select select "8"
select select "2025"
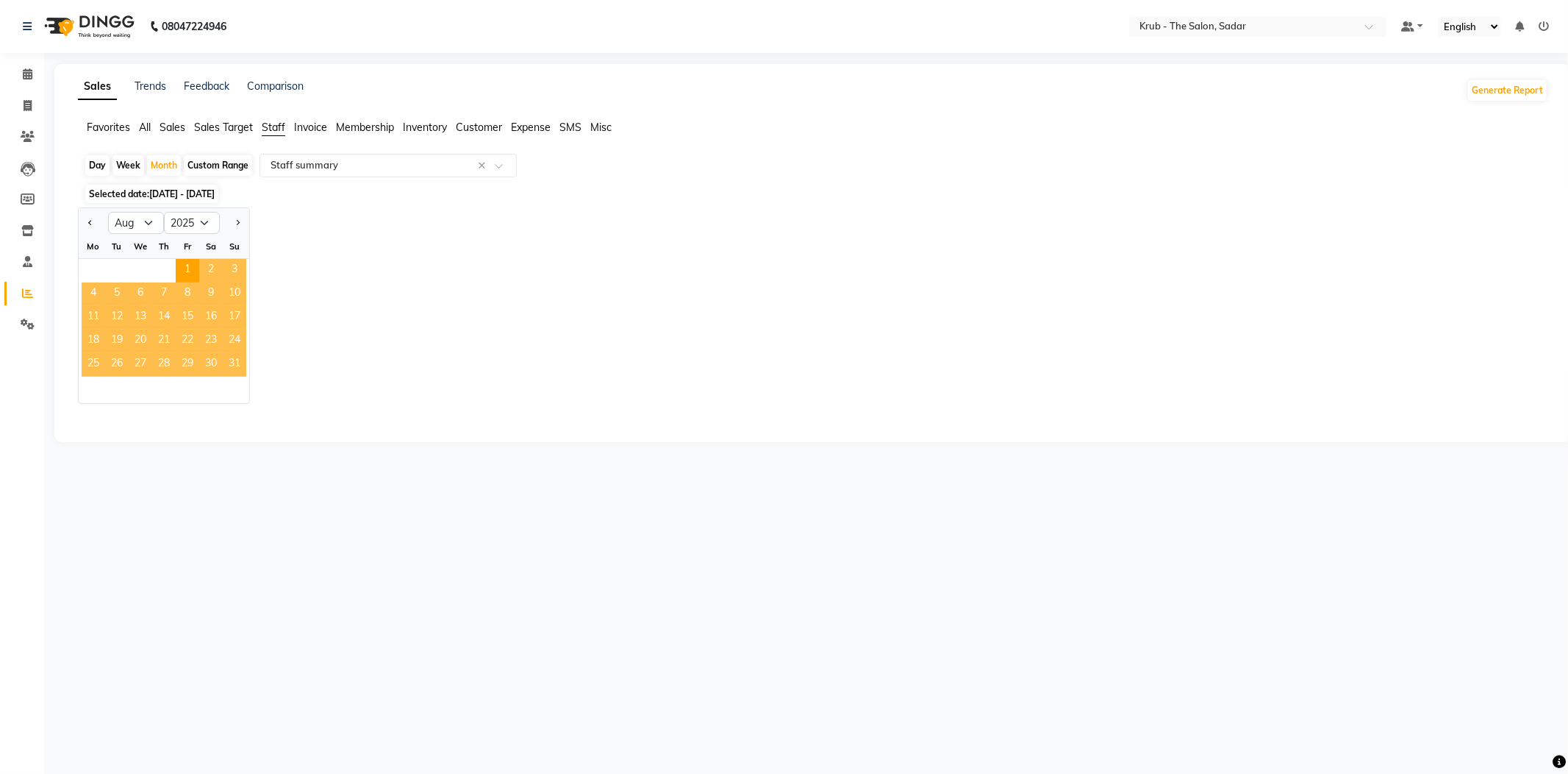
click at [223, 353] on span "31" at bounding box center [234, 365] width 23 height 23
select select "filtered_report"
select select "pdf"
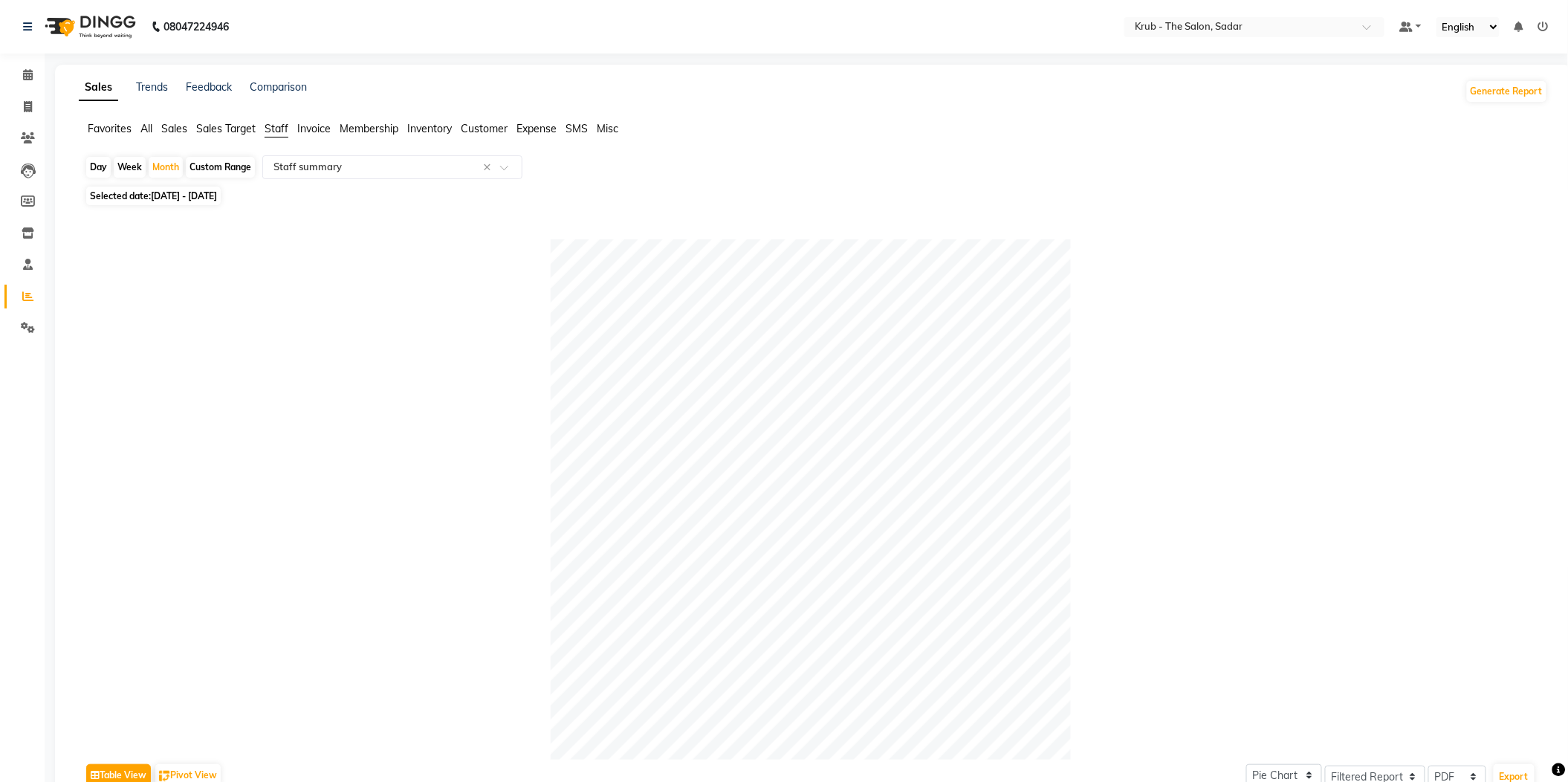
click at [502, 324] on div at bounding box center [810, 498] width 1451 height 520
click at [370, 170] on ng-select "Select Report Type × Staff summary ×" at bounding box center [392, 167] width 260 height 24
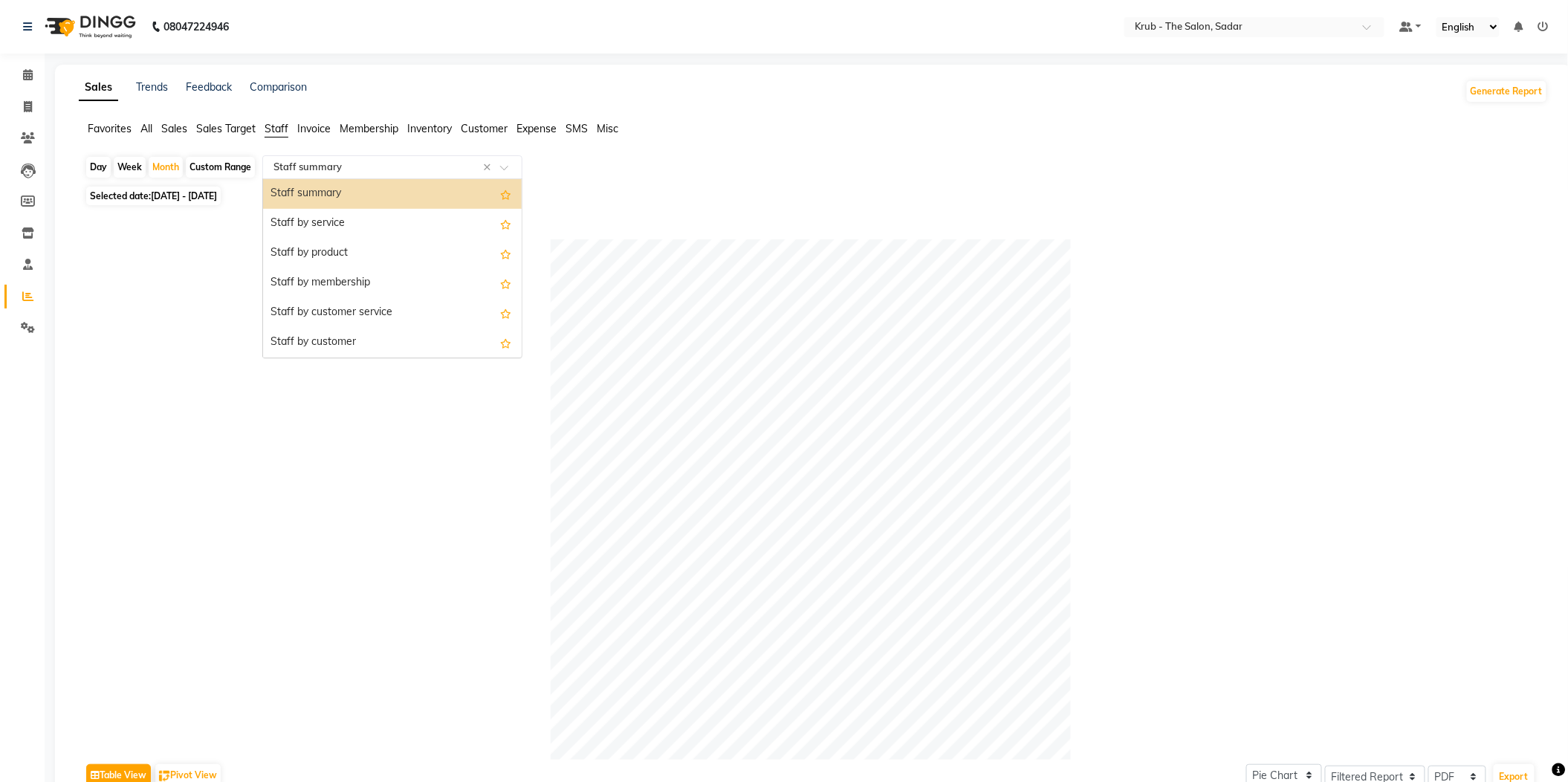
click at [366, 182] on div "Staff summary" at bounding box center [392, 194] width 258 height 29
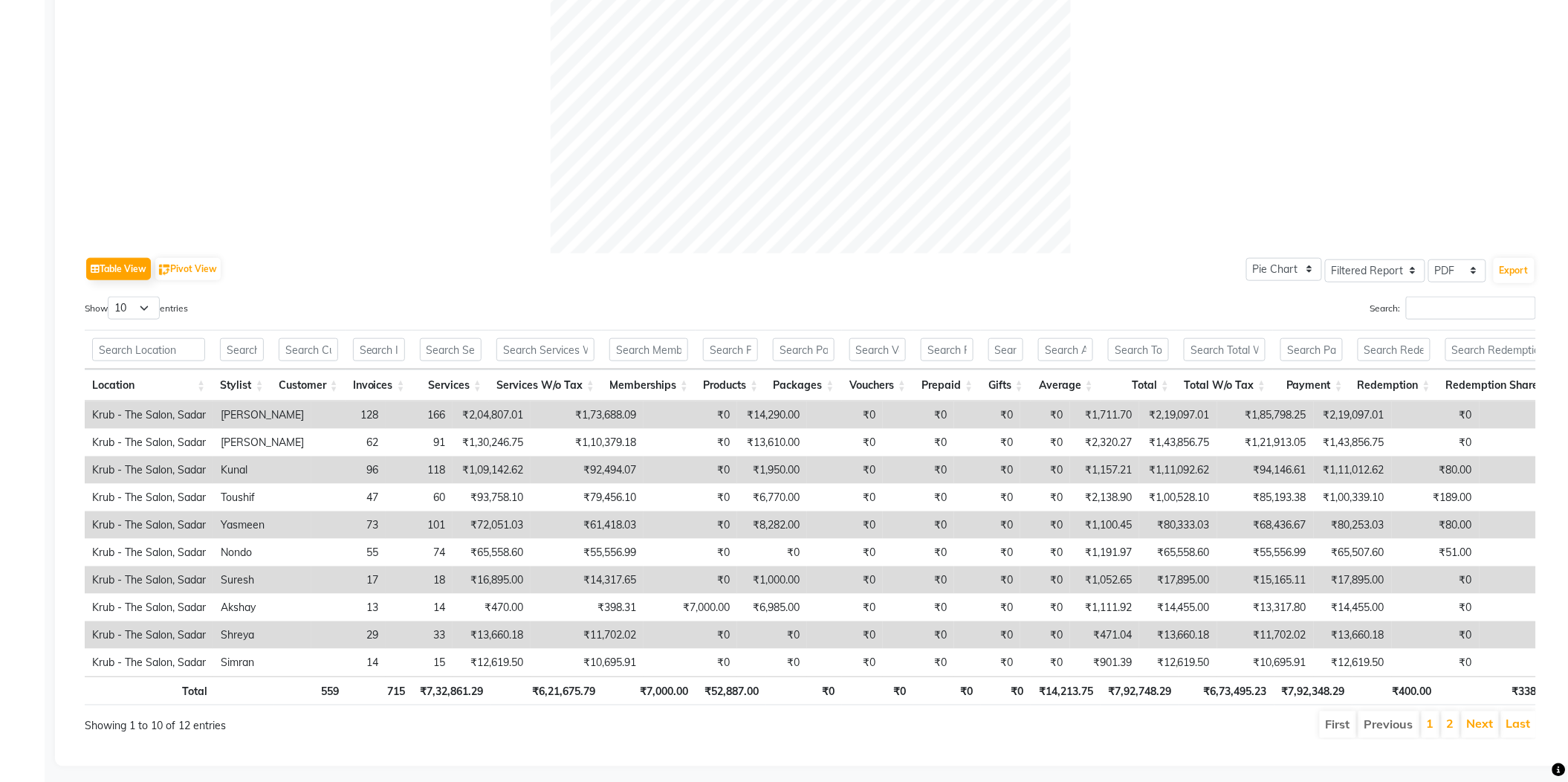
scroll to position [525, 0]
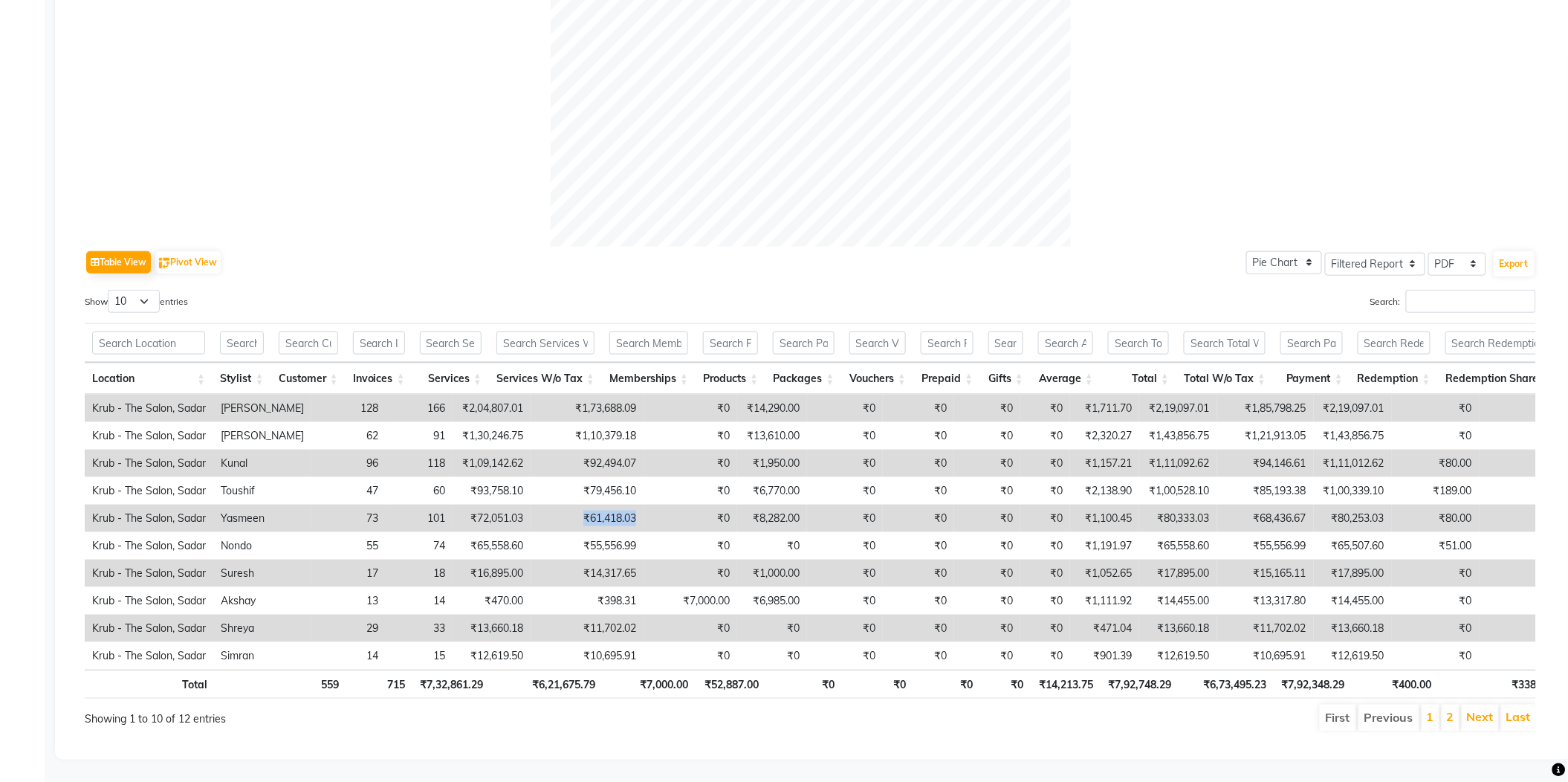
drag, startPoint x: 541, startPoint y: 487, endPoint x: 589, endPoint y: 493, distance: 48.4
click at [589, 504] on td "₹61,418.03" at bounding box center [587, 518] width 113 height 28
click at [551, 251] on div "Table View Pivot View Pie Chart Bar Chart Select Full Report Filtered Report Se…" at bounding box center [810, 262] width 1451 height 31
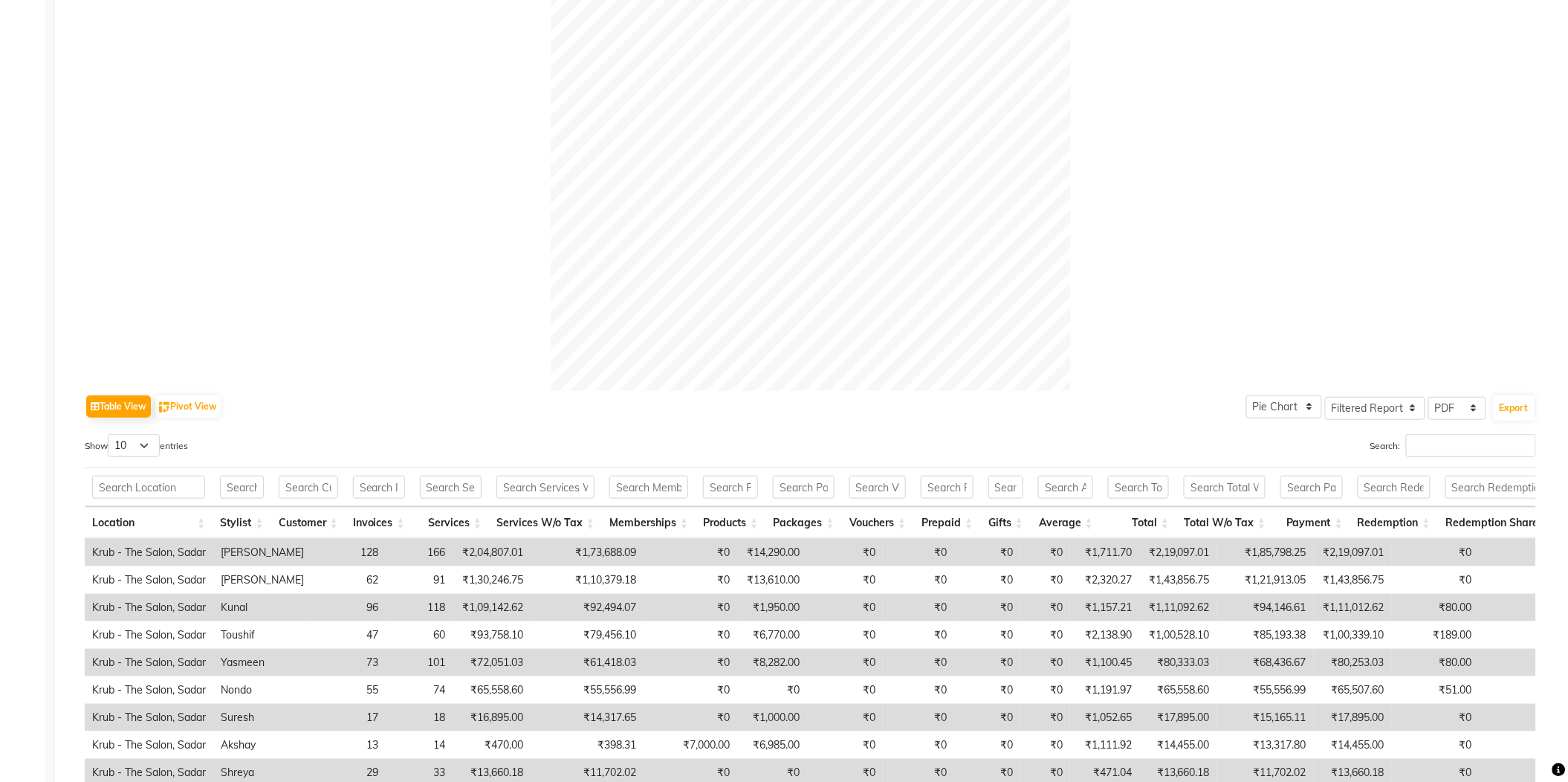
scroll to position [495, 0]
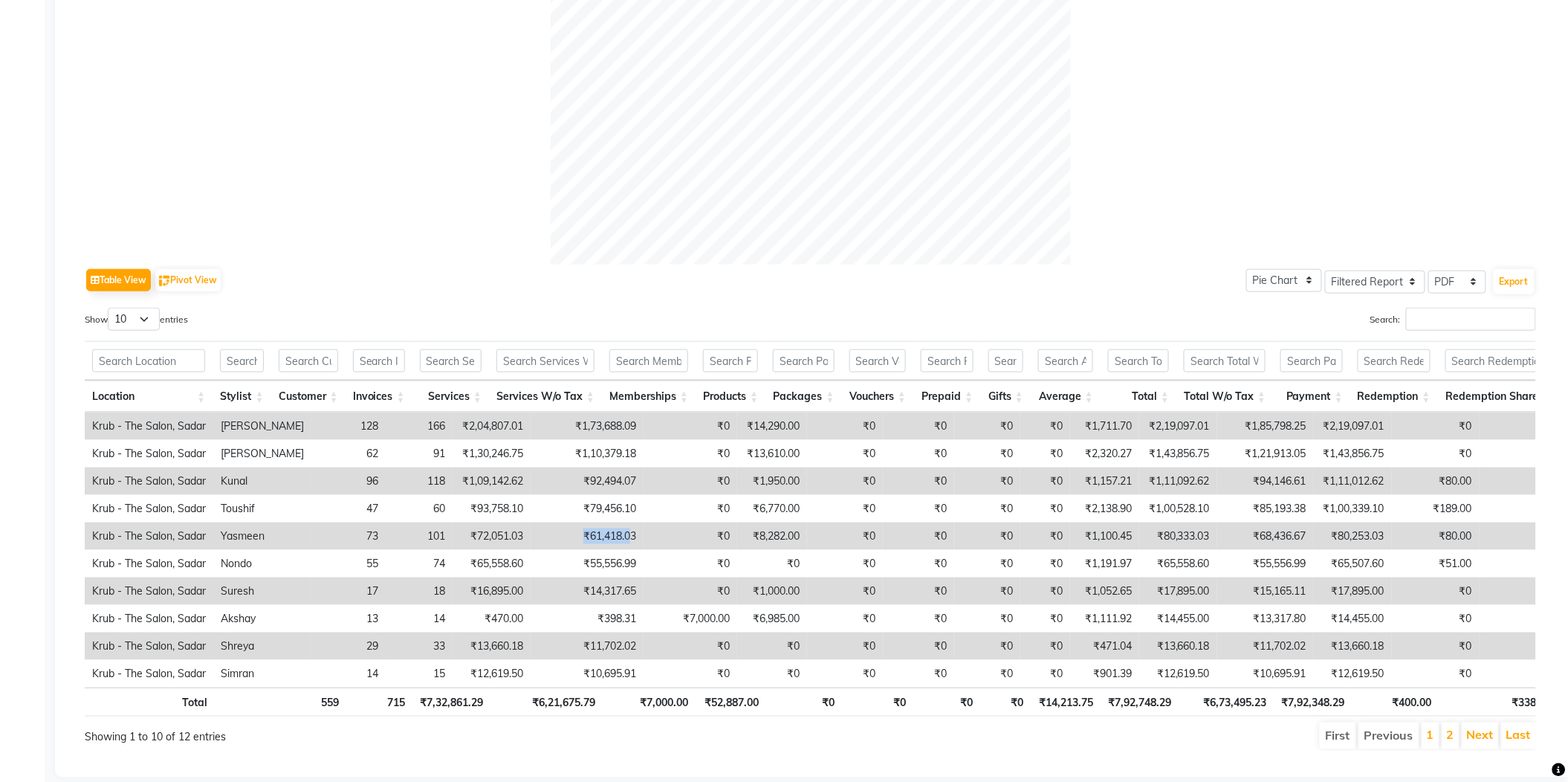
drag, startPoint x: 525, startPoint y: 511, endPoint x: 587, endPoint y: 515, distance: 62.1
click at [587, 523] on td "₹61,418.03" at bounding box center [587, 536] width 113 height 28
click at [489, 131] on div at bounding box center [810, 4] width 1451 height 520
drag, startPoint x: 536, startPoint y: 515, endPoint x: 602, endPoint y: 521, distance: 66.3
click at [602, 523] on tr "Krub - The Salon, Sadar Yasmeen 73 101 ₹72,051.03 ₹61,418.03 ₹0 ₹8,282.00 ₹0 ₹0…" at bounding box center [880, 536] width 1593 height 28
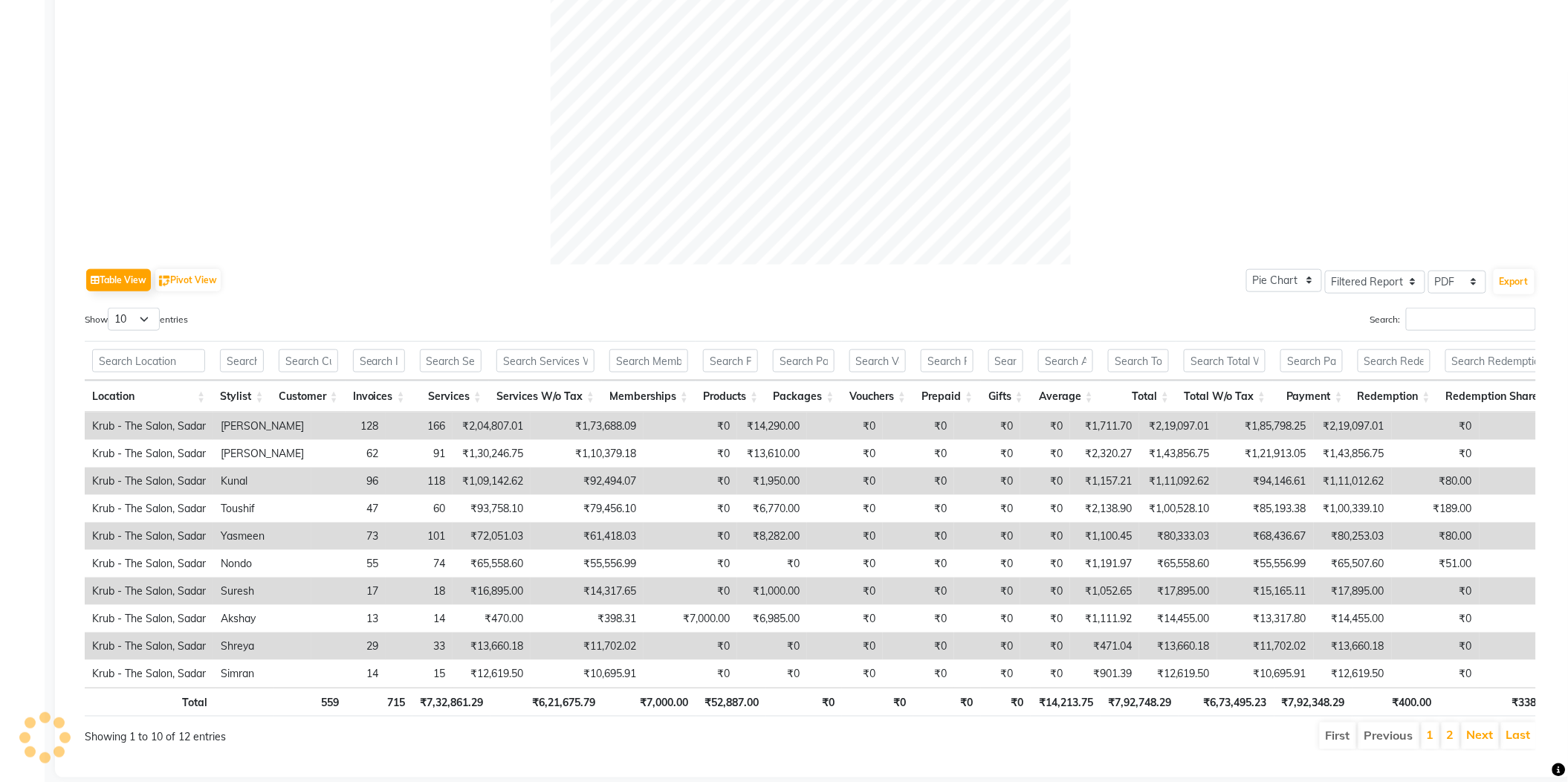
click at [497, 264] on div "Table View Pivot View Pie Chart Bar Chart Select Full Report Filtered Report Se…" at bounding box center [810, 280] width 1451 height 31
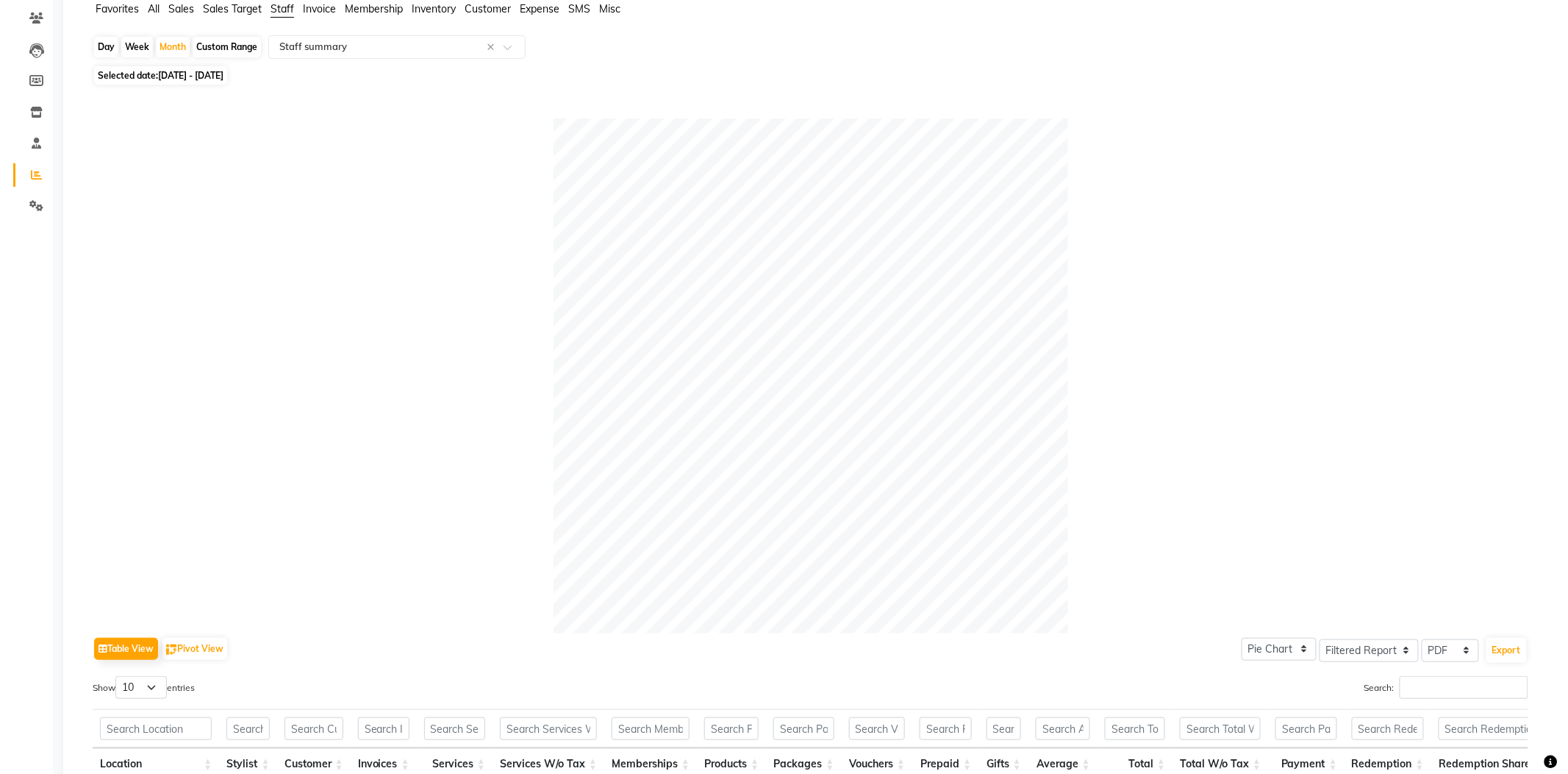
scroll to position [0, 0]
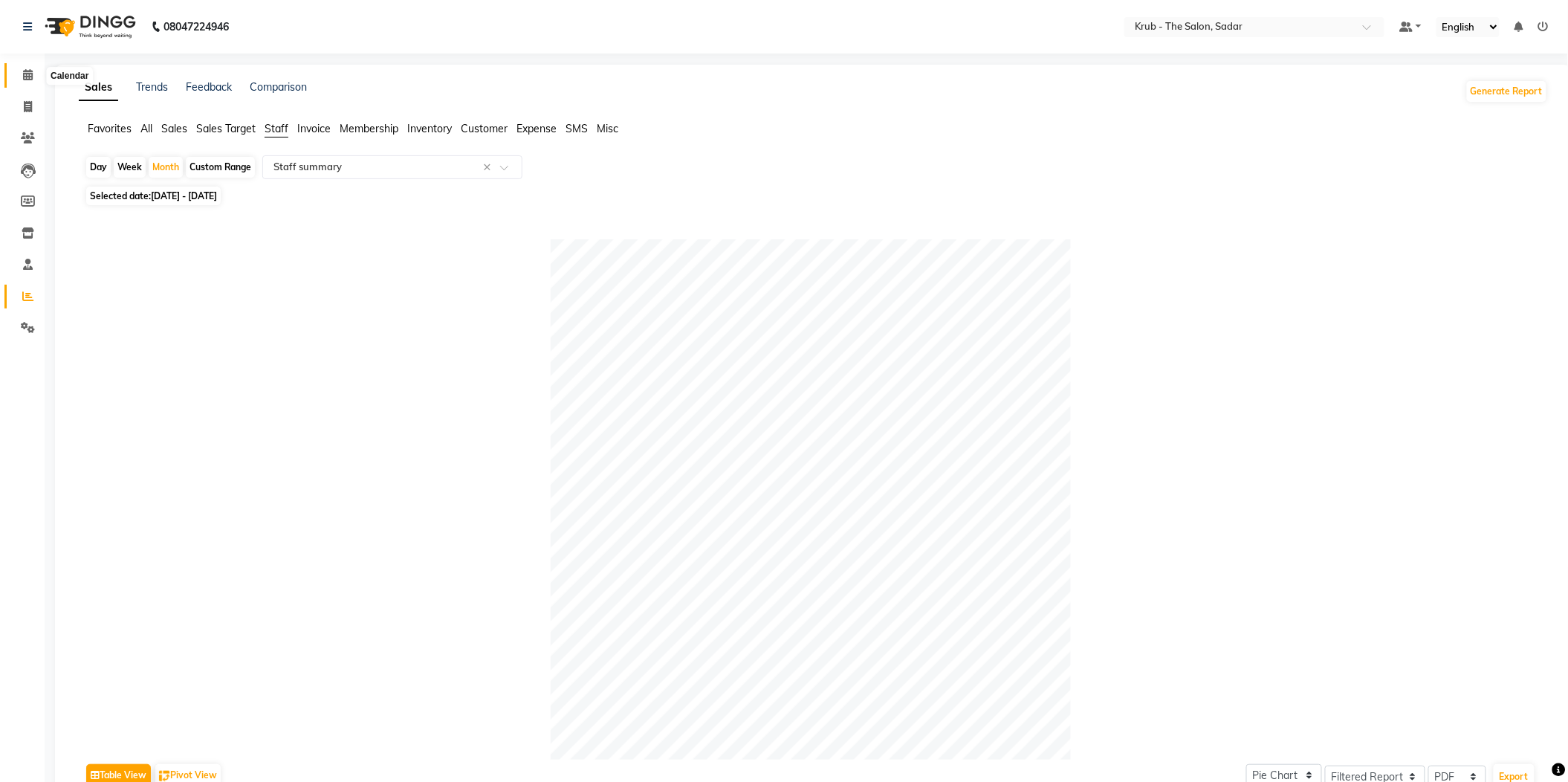
click at [32, 78] on span at bounding box center [28, 75] width 26 height 17
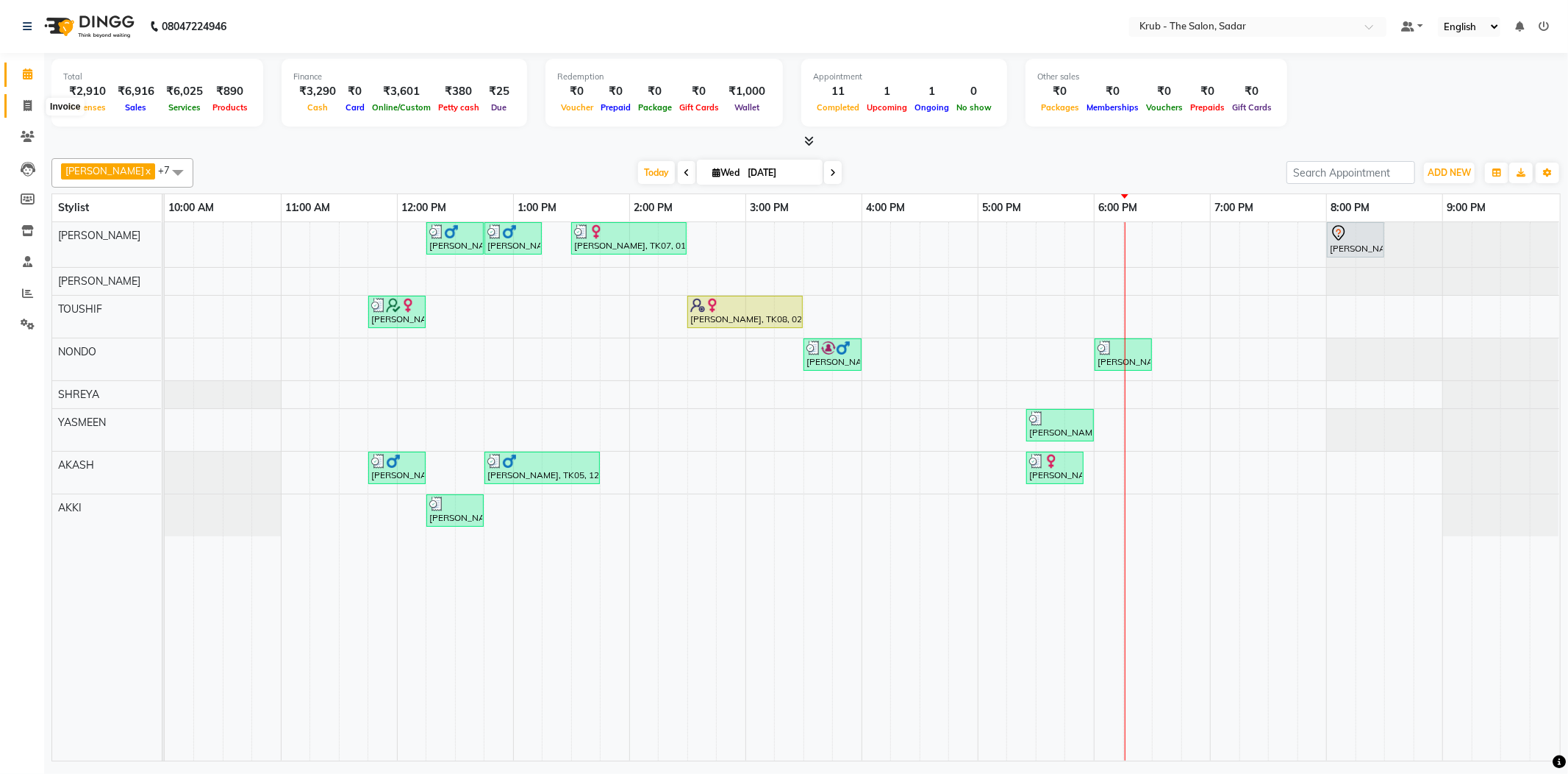
click at [21, 104] on span at bounding box center [27, 106] width 25 height 17
select select "service"
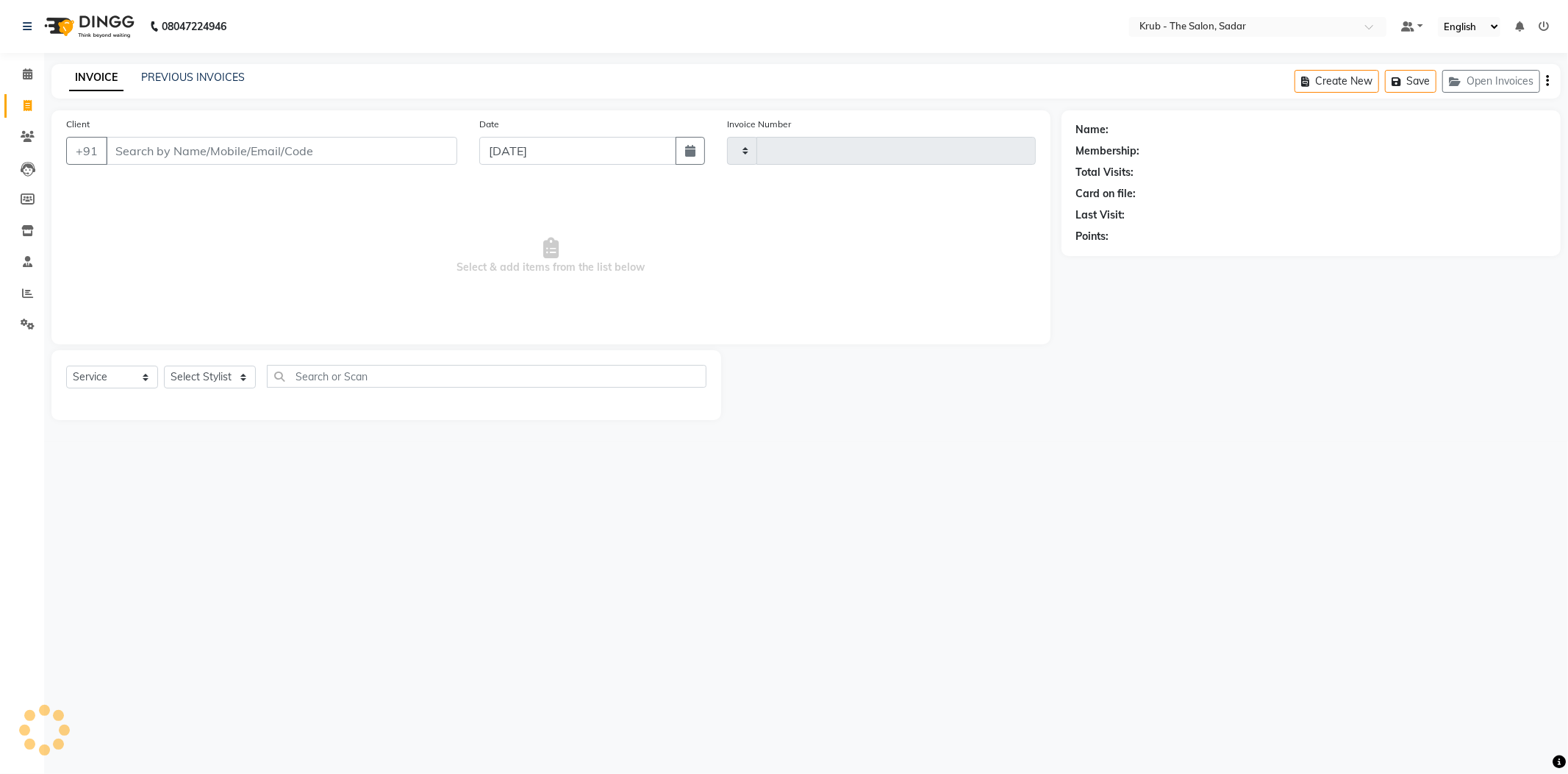
type input "2138"
select select "4449"
click at [192, 65] on div "INVOICE PREVIOUS INVOICES Create New Save Open Invoices" at bounding box center [806, 82] width 1509 height 35
click at [192, 65] on div "INVOICE PREVIOUS INVOICES Create New Save Open Invoices" at bounding box center [806, 82] width 1509 height 35
click at [197, 80] on link "PREVIOUS INVOICES" at bounding box center [192, 78] width 104 height 14
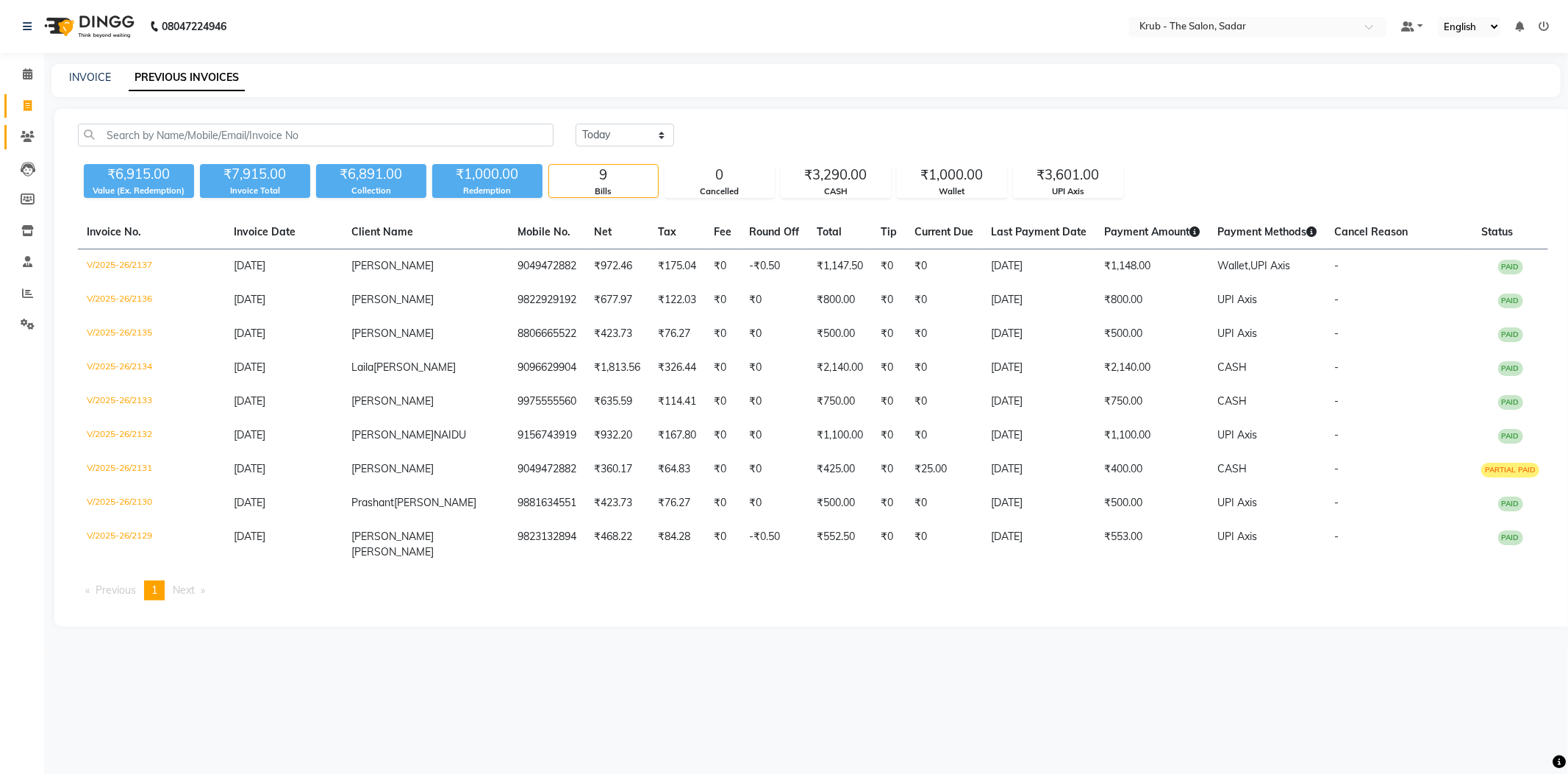
click at [21, 146] on link "Clients" at bounding box center [22, 137] width 35 height 24
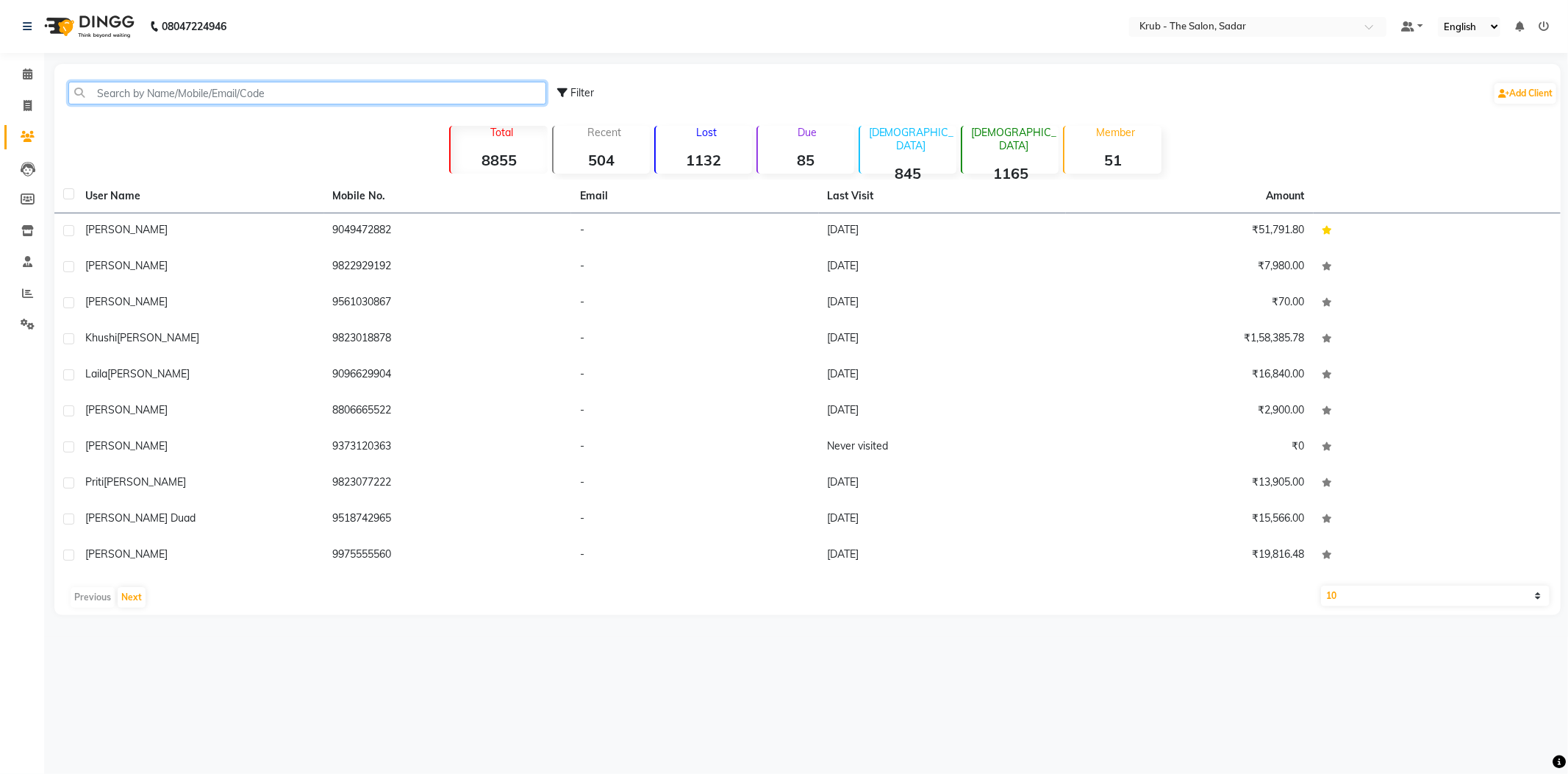
click at [204, 97] on input "text" at bounding box center [307, 92] width 478 height 22
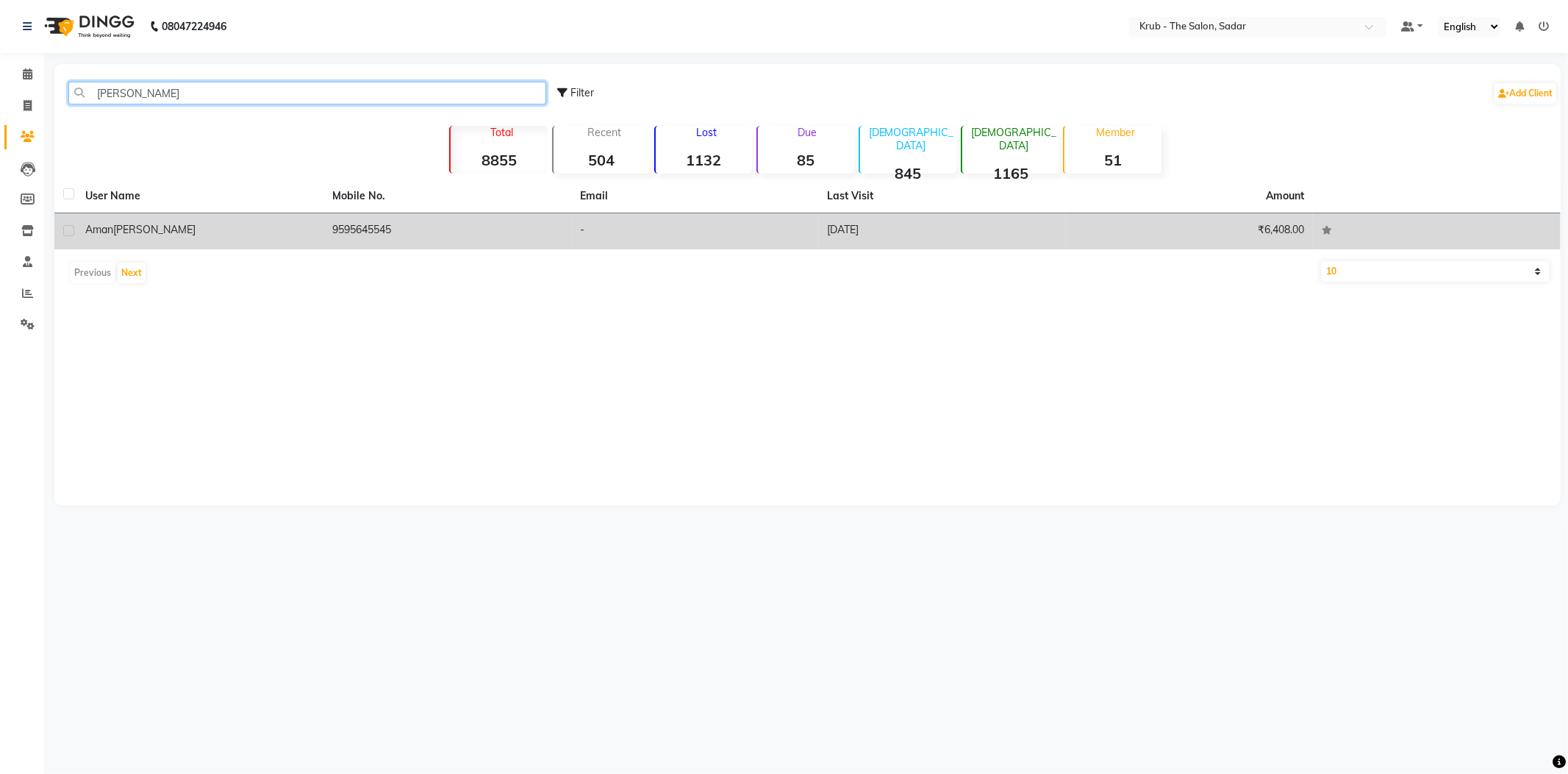
type input "aman m"
click at [256, 213] on td "Aman Malkan" at bounding box center [200, 230] width 248 height 36
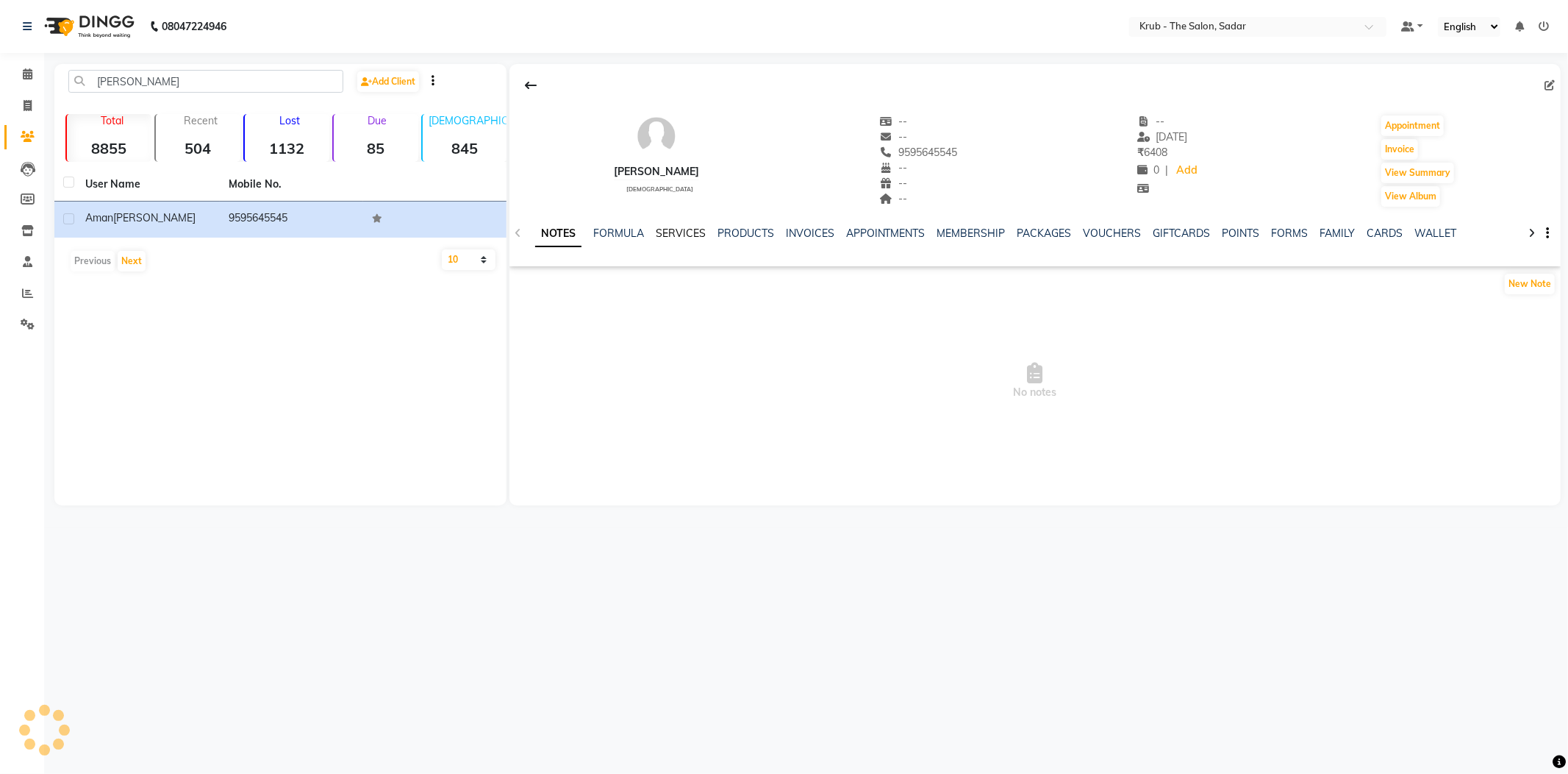
click at [656, 230] on link "SERVICES" at bounding box center [680, 233] width 50 height 14
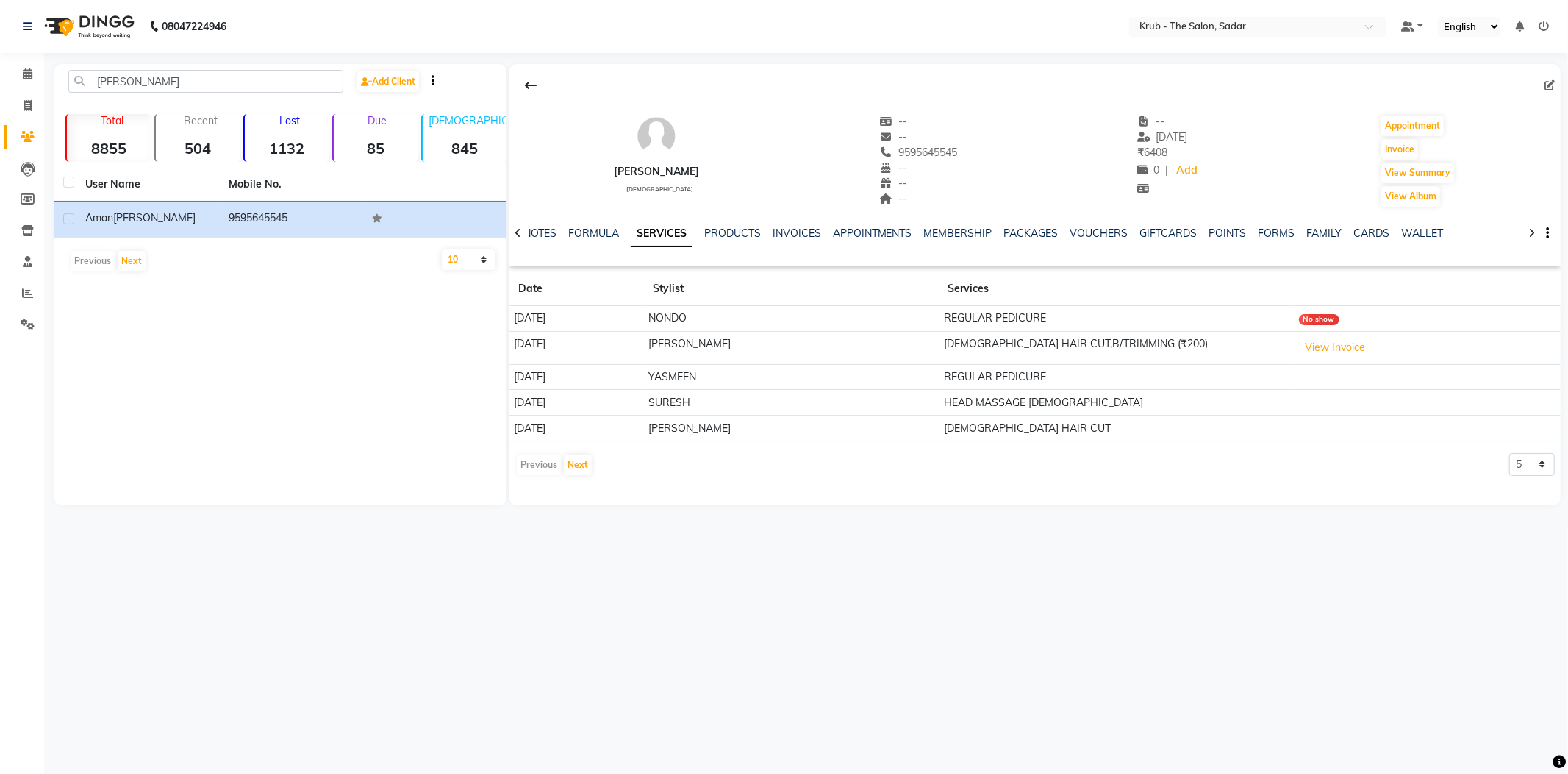
drag, startPoint x: 888, startPoint y: 146, endPoint x: 957, endPoint y: 148, distance: 69.0
click at [957, 148] on div "Aman Malkan male -- -- 9595645545 Mobile No. -- -- -- -- 10-07-2025 ₹ 6408 0 | …" at bounding box center [1034, 154] width 1051 height 109
copy span "9595645545"
click at [25, 83] on link "Calendar" at bounding box center [22, 74] width 35 height 24
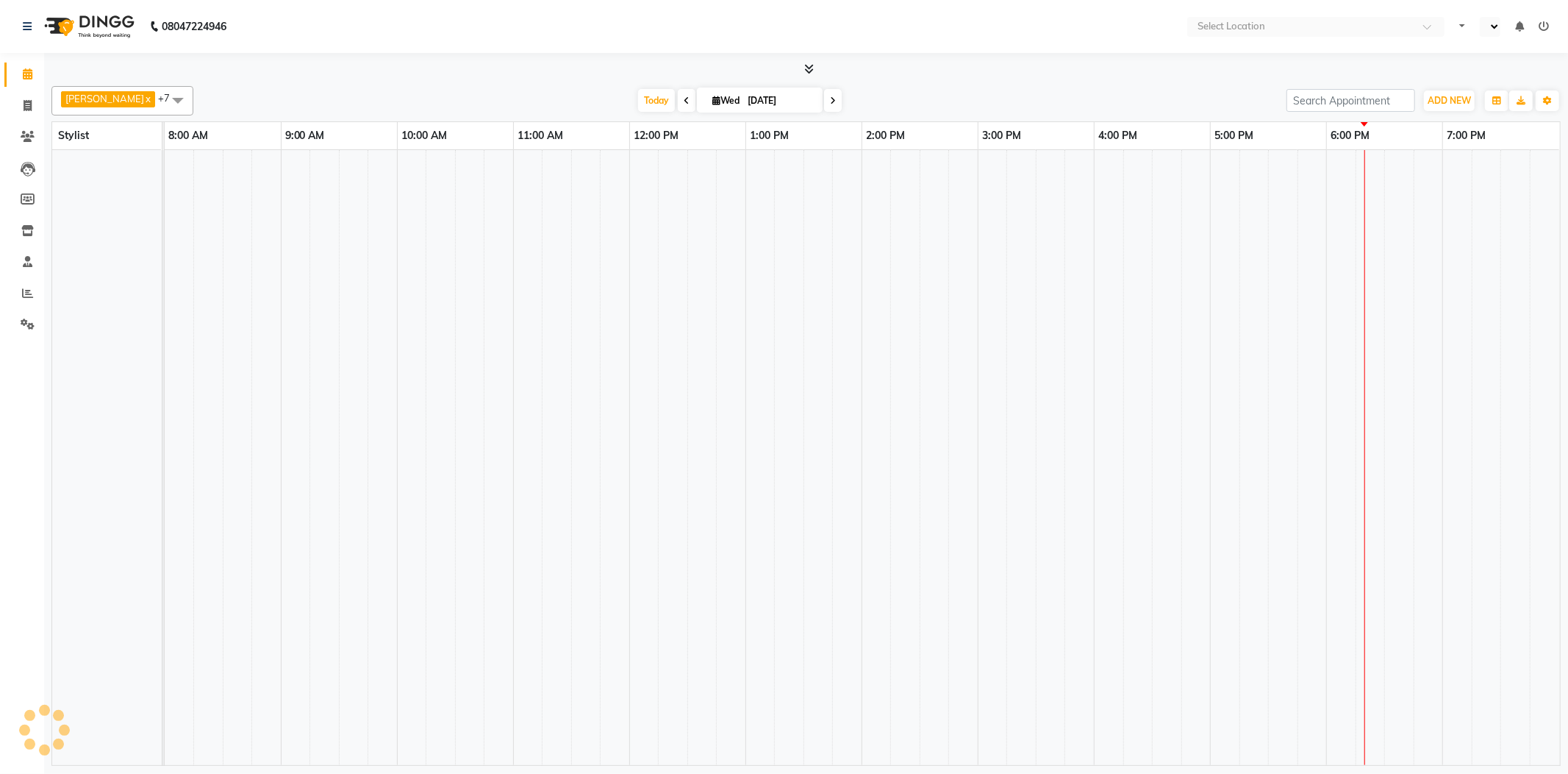
select select "en"
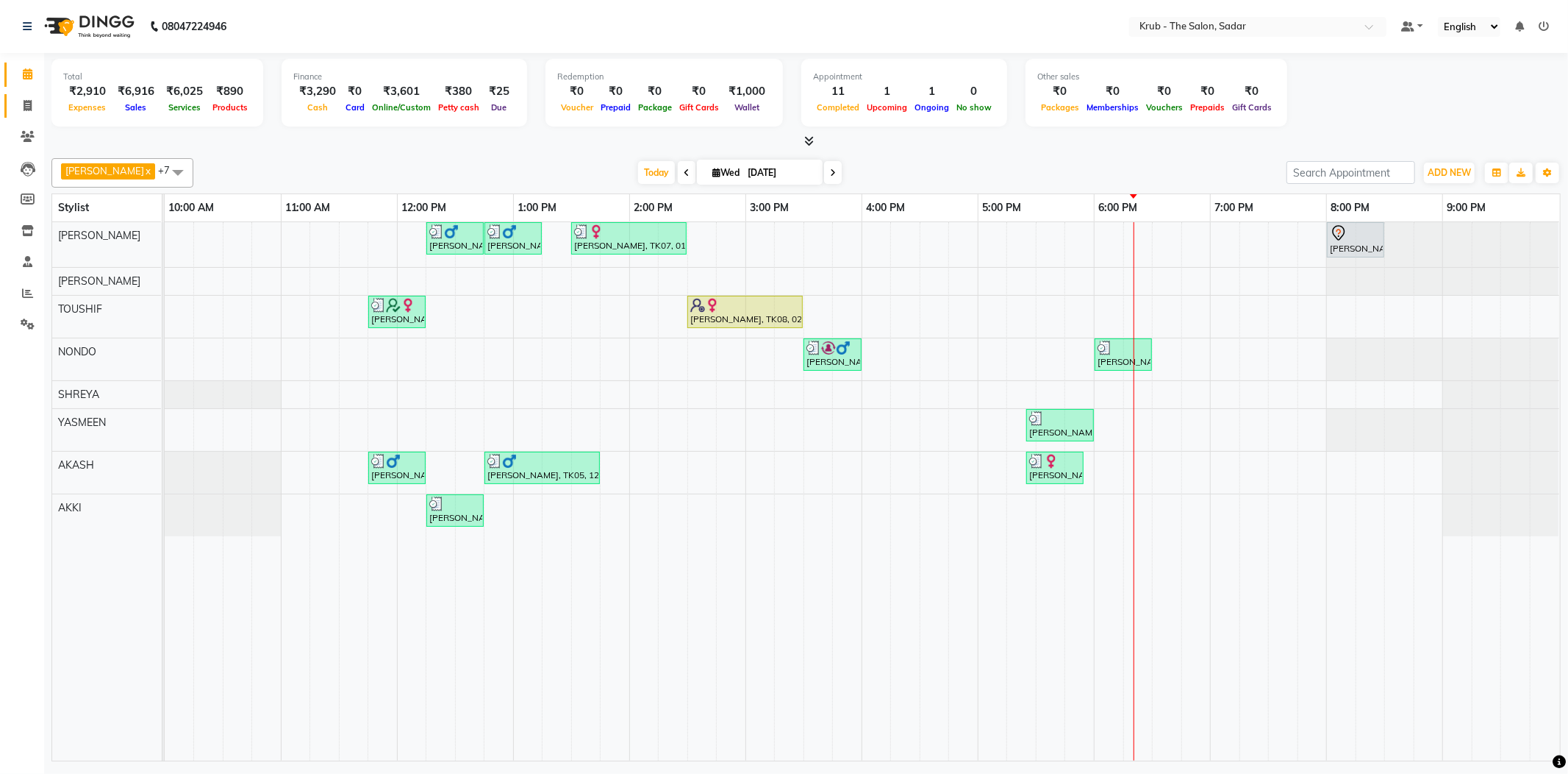
click at [23, 107] on icon at bounding box center [27, 105] width 8 height 11
select select "service"
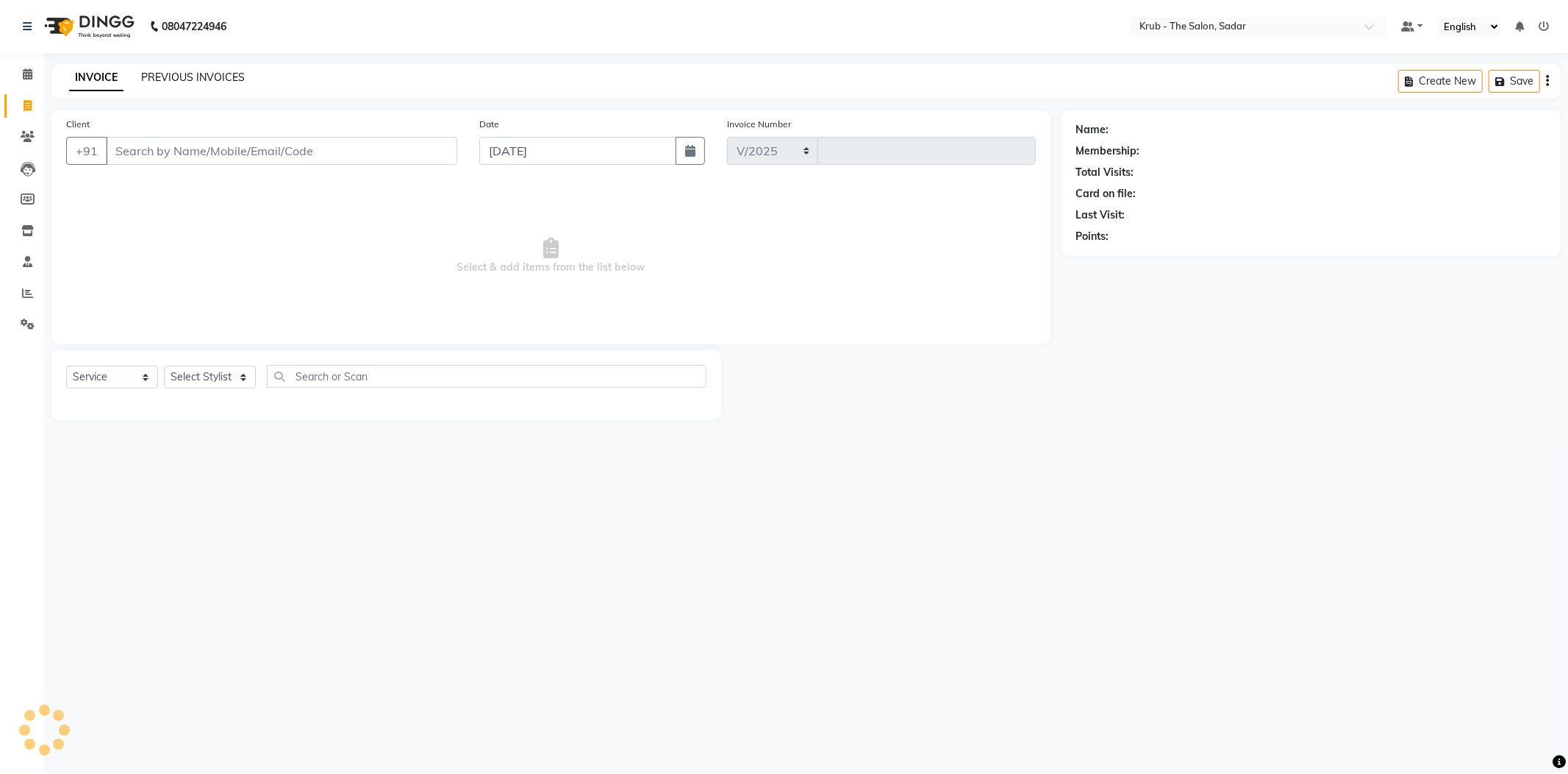
select select "4449"
type input "2138"
click at [192, 77] on link "PREVIOUS INVOICES" at bounding box center [192, 78] width 104 height 14
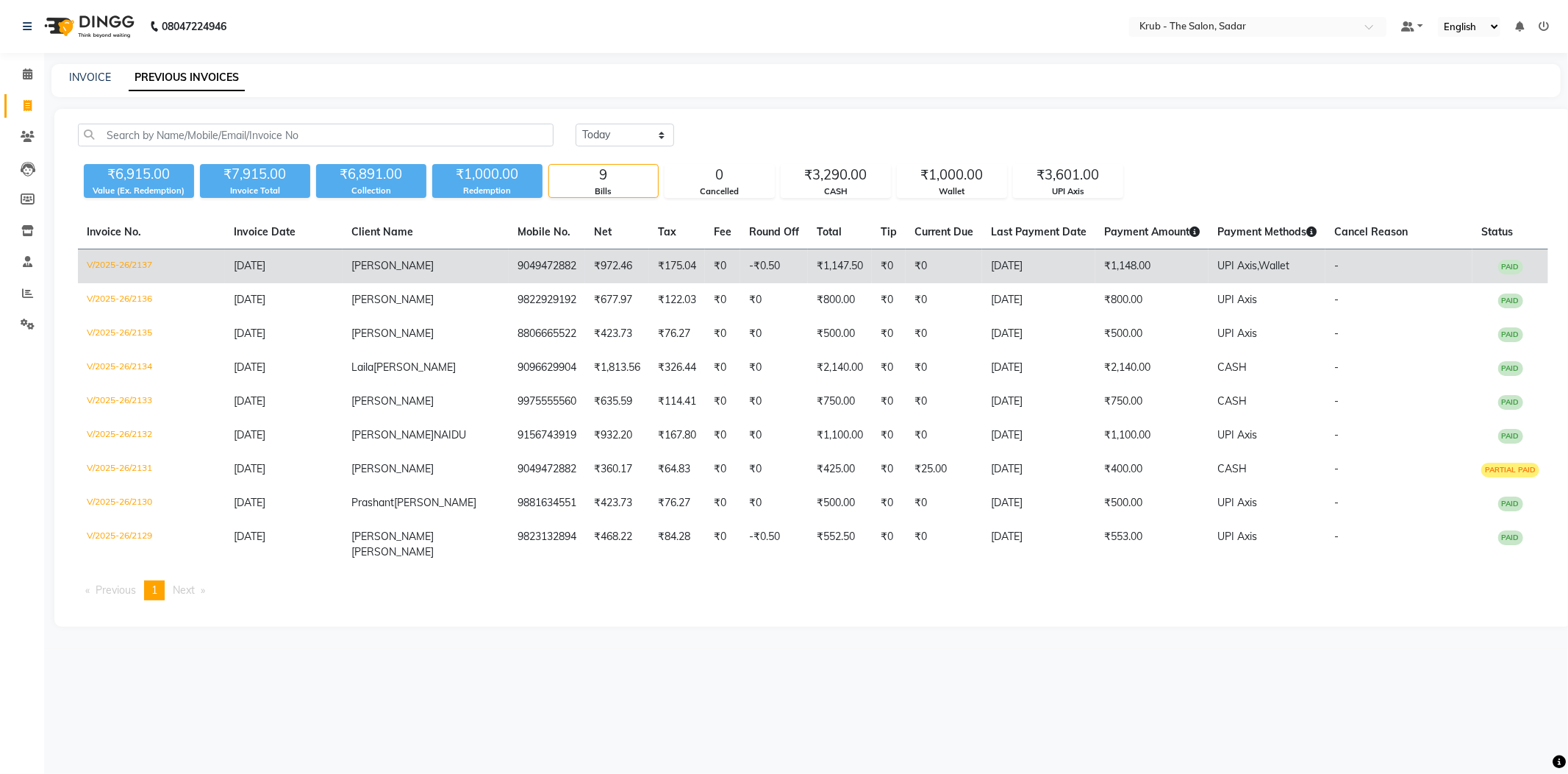
click at [982, 252] on td "[DATE]" at bounding box center [1038, 266] width 113 height 35
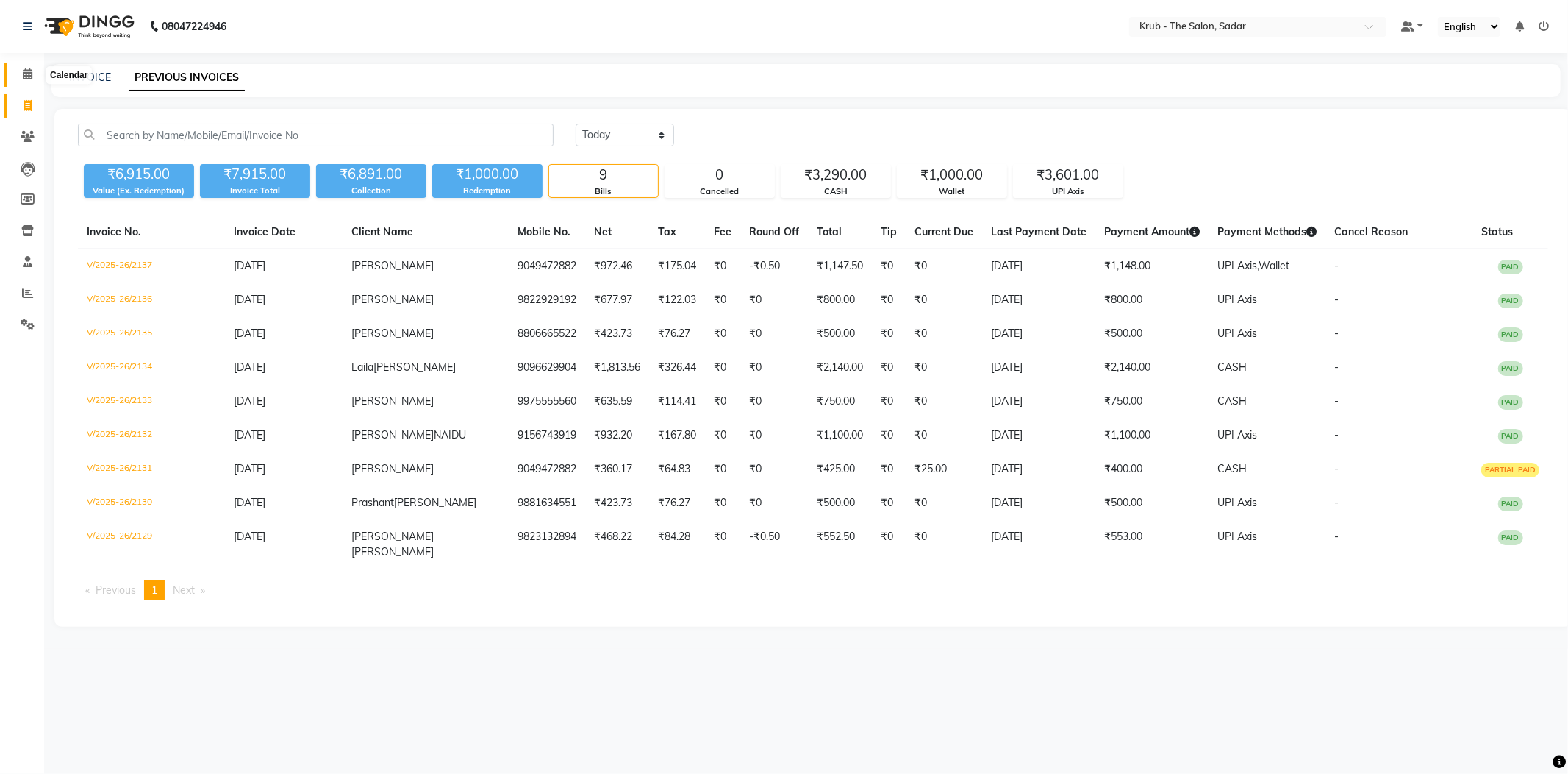
click at [16, 68] on span at bounding box center [27, 74] width 25 height 17
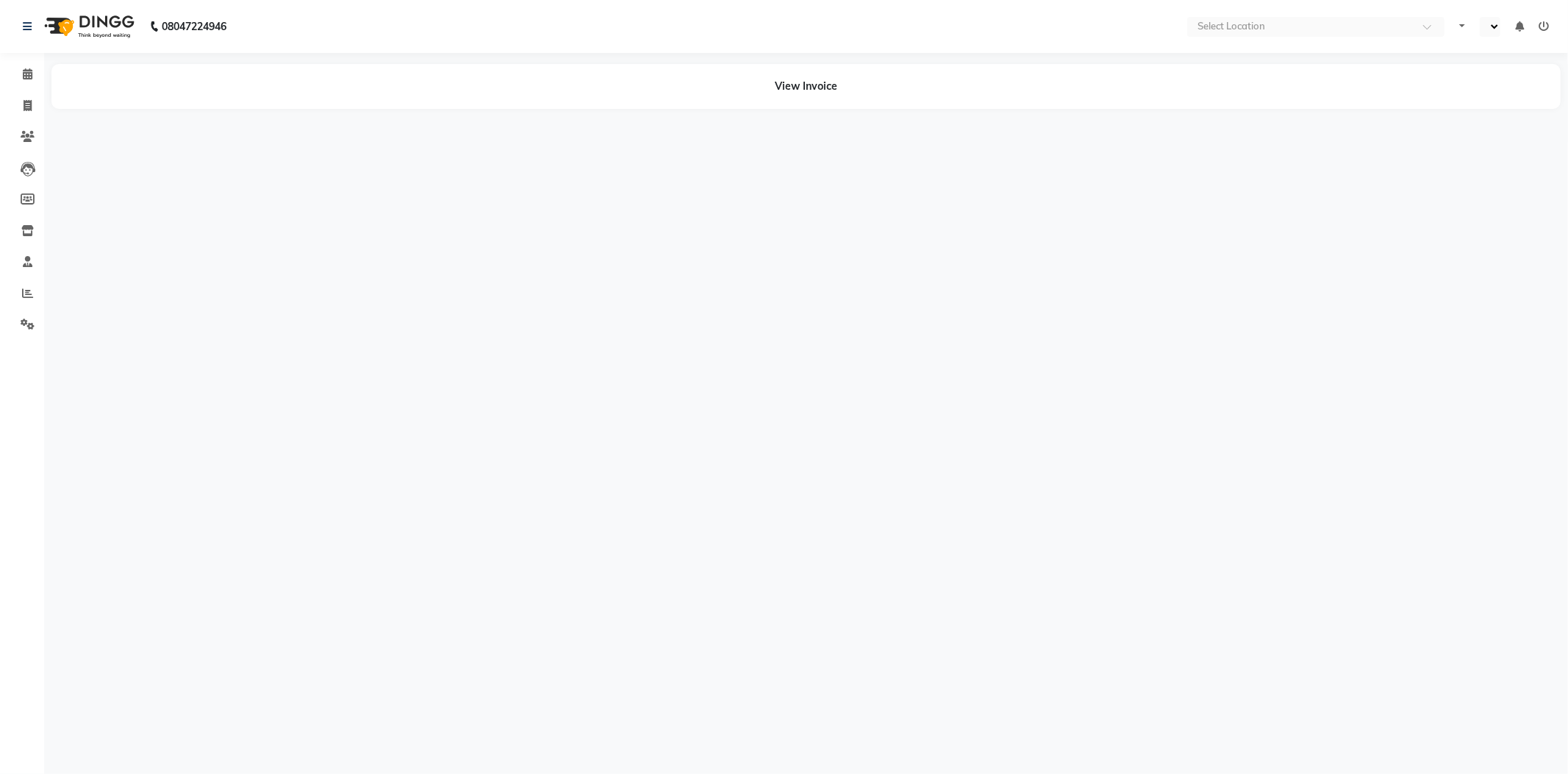
select select "en"
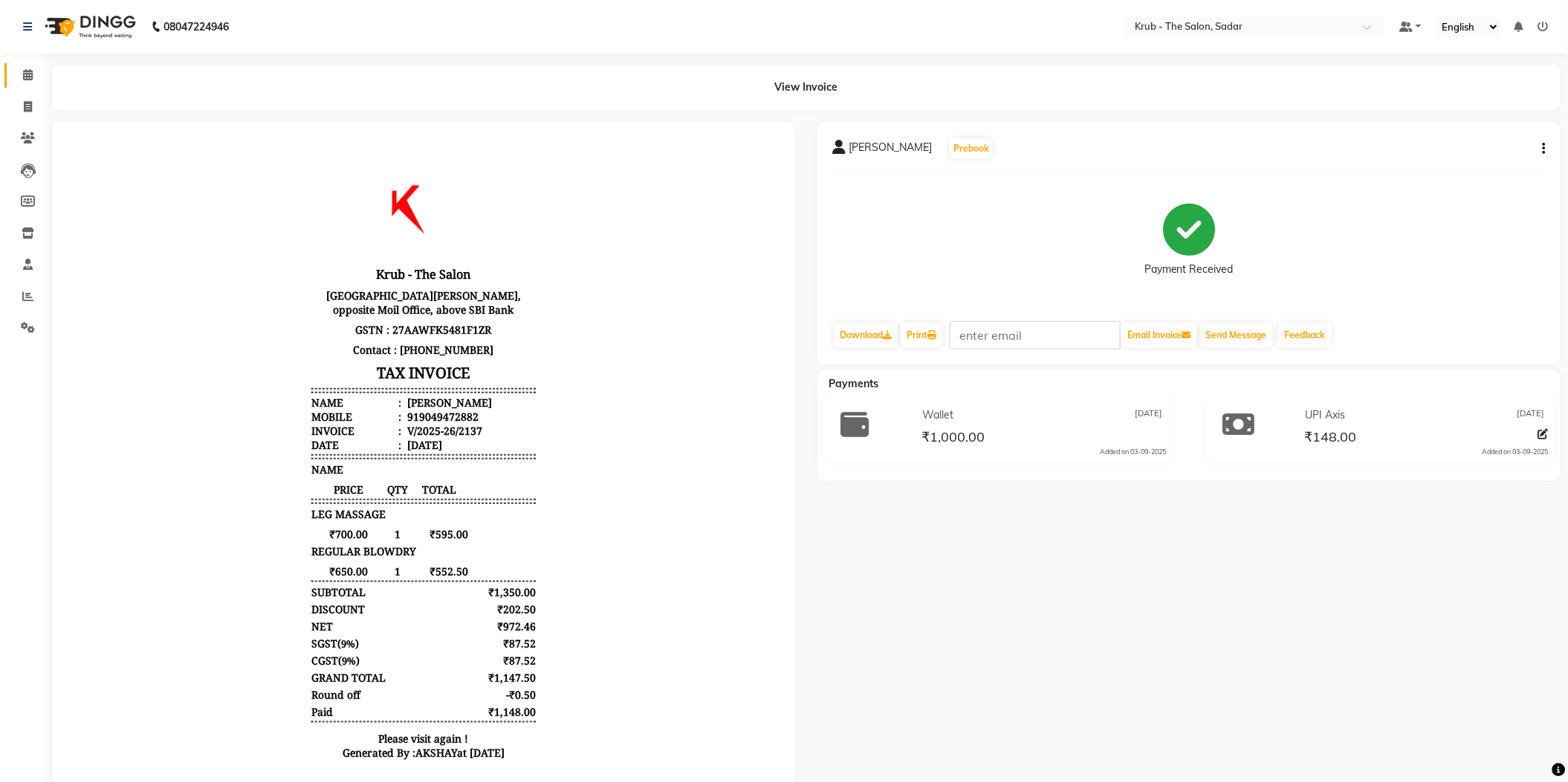
click at [24, 84] on link "Calendar" at bounding box center [23, 75] width 35 height 25
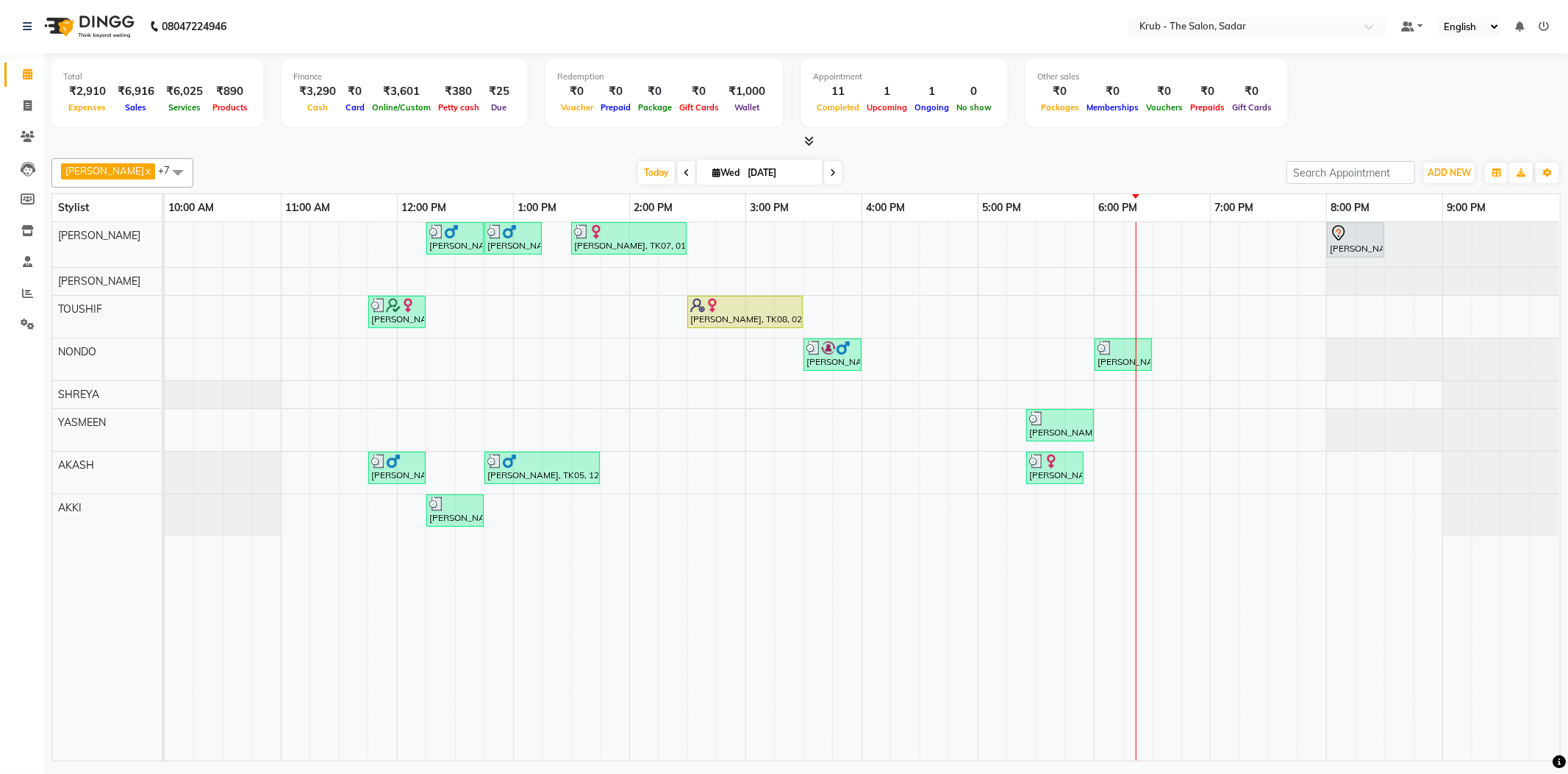
click at [1548, 30] on icon at bounding box center [1544, 26] width 11 height 11
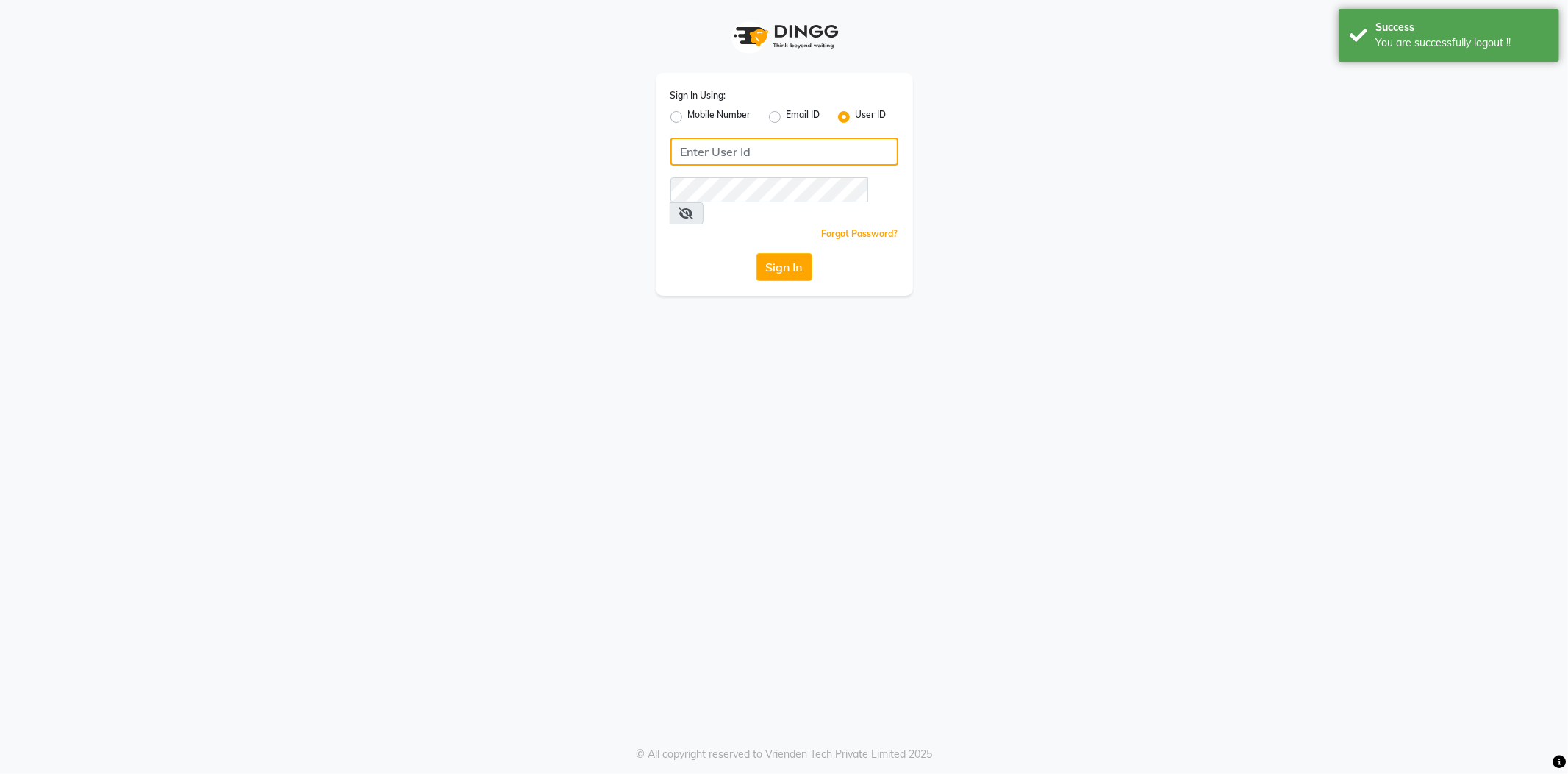
type input "8600687890"
click at [688, 119] on label "Mobile Number" at bounding box center [719, 117] width 63 height 18
click at [688, 118] on input "Mobile Number" at bounding box center [693, 113] width 10 height 10
radio input "true"
radio input "false"
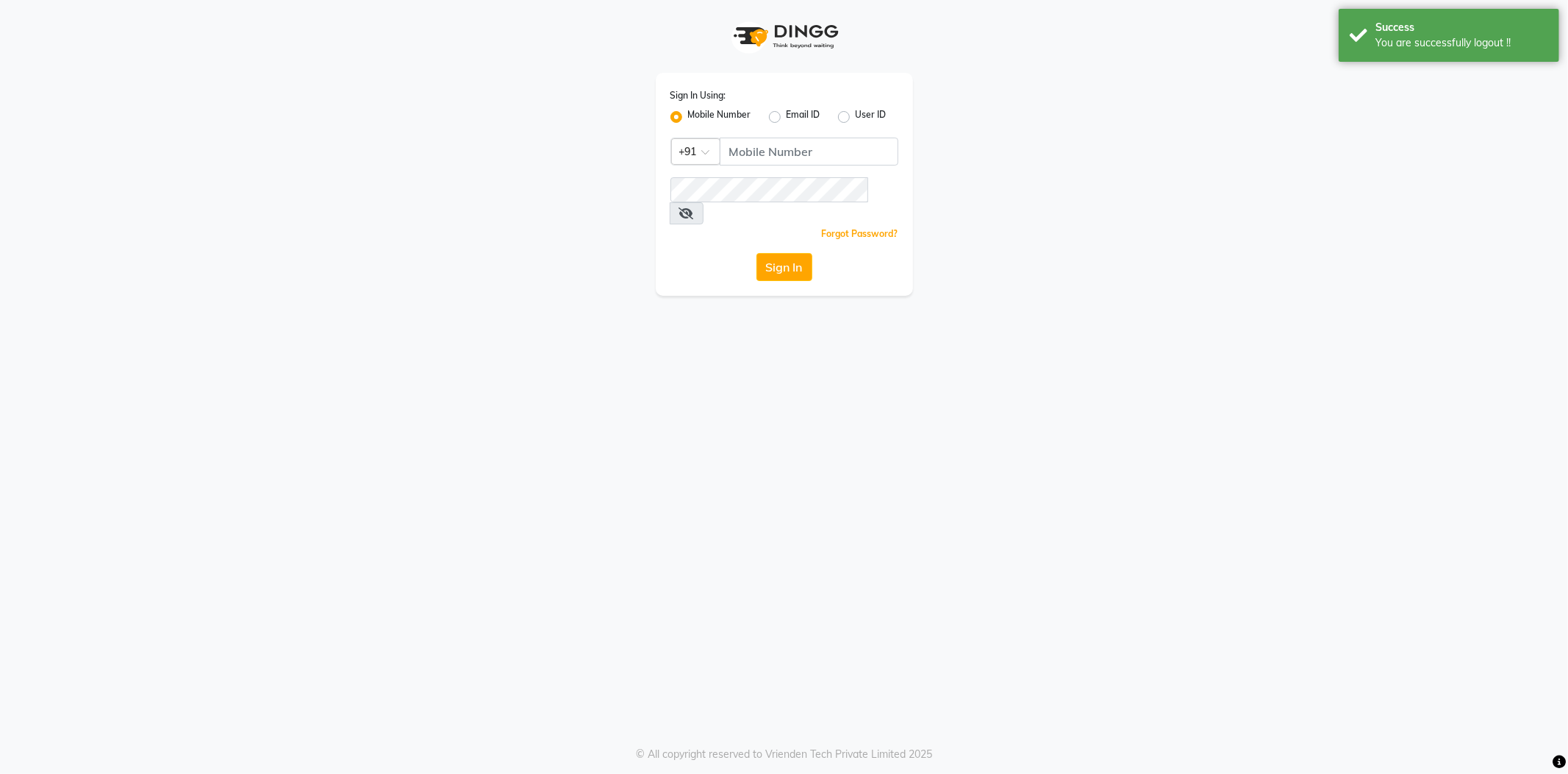
click at [791, 130] on div "Sign In Using: Mobile Number Email ID User ID Country Code × +91 Remember me Fo…" at bounding box center [784, 184] width 258 height 223
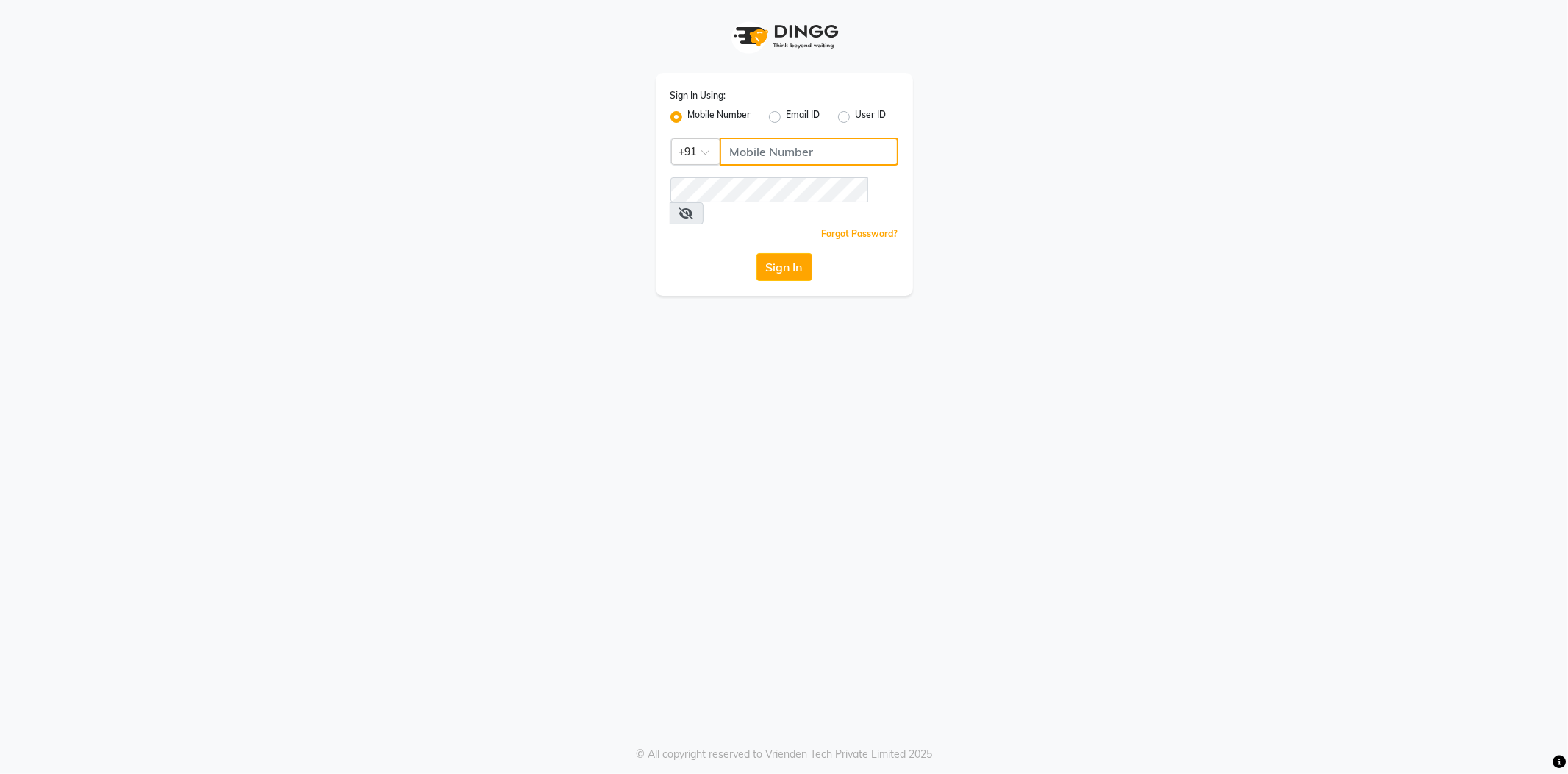
click at [810, 143] on input "Username" at bounding box center [809, 151] width 179 height 28
type input "8600687890"
click at [778, 253] on button "Sign In" at bounding box center [784, 266] width 55 height 28
